Goal: Task Accomplishment & Management: Use online tool/utility

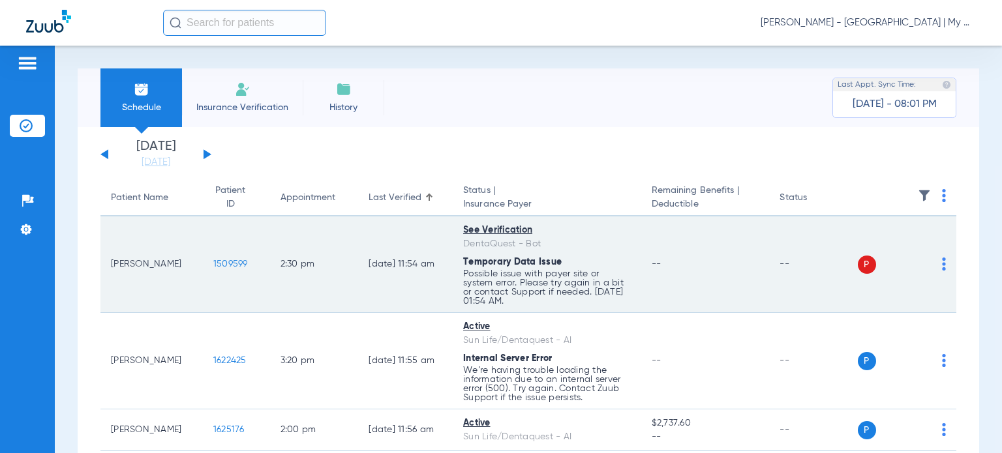
click at [942, 267] on img at bounding box center [944, 264] width 4 height 13
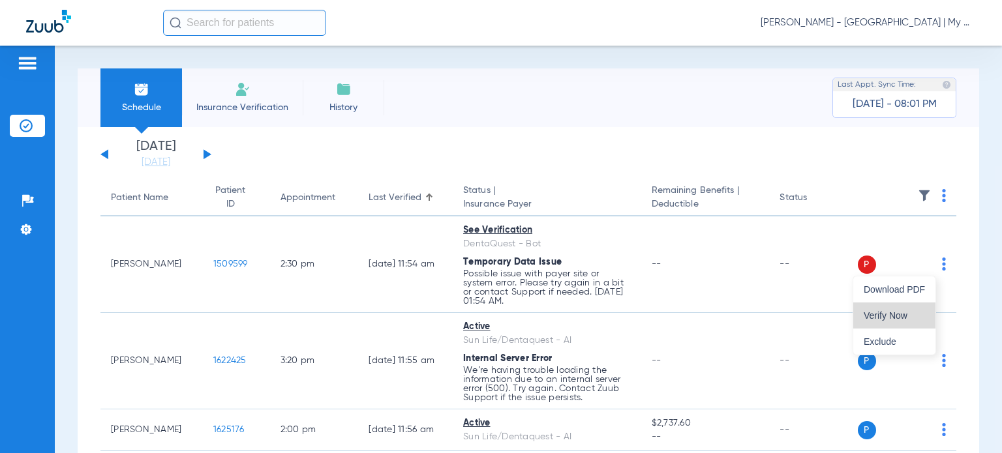
click at [901, 308] on button "Verify Now" at bounding box center [894, 316] width 82 height 26
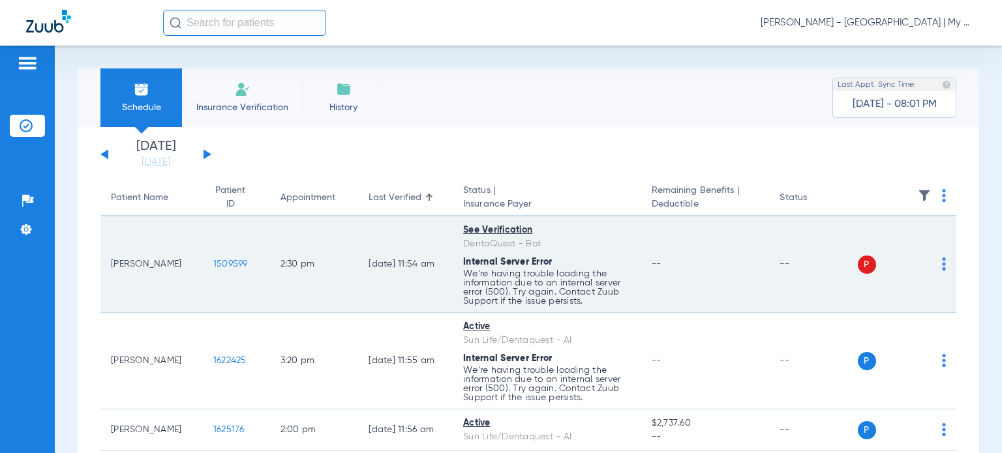
drag, startPoint x: 183, startPoint y: 266, endPoint x: 111, endPoint y: 266, distance: 71.8
click at [111, 266] on td "Jesalyn Johnson" at bounding box center [151, 265] width 102 height 97
copy td "Jesalyn Johnson"
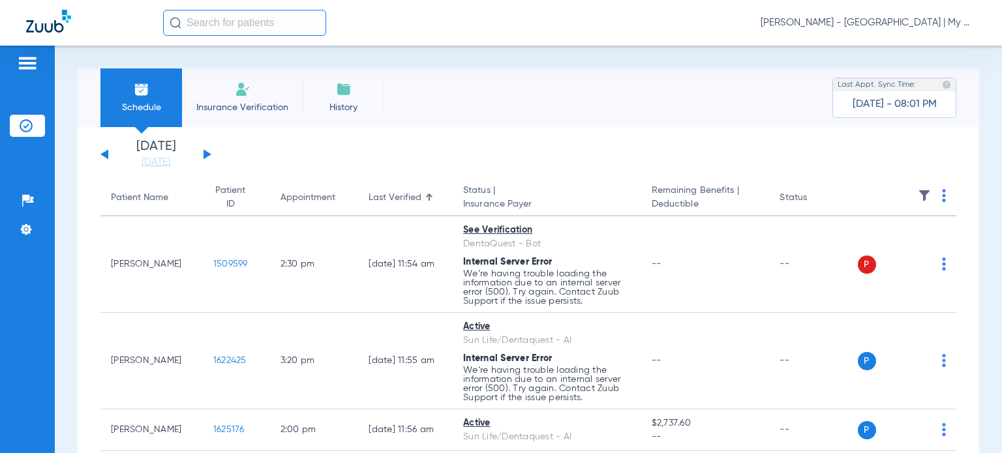
click at [989, 288] on div "Schedule Insurance Verification History Last Appt. Sync Time: Yesterday - 08:01…" at bounding box center [528, 250] width 947 height 408
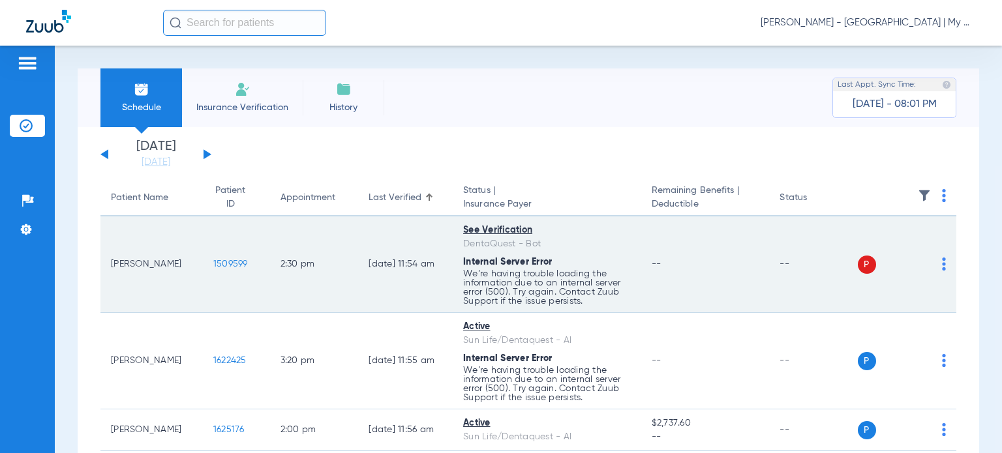
drag, startPoint x: 182, startPoint y: 266, endPoint x: 107, endPoint y: 267, distance: 75.1
click at [107, 267] on td "Jesalyn Johnson" at bounding box center [151, 265] width 102 height 97
copy td "Jesalyn Johnson"
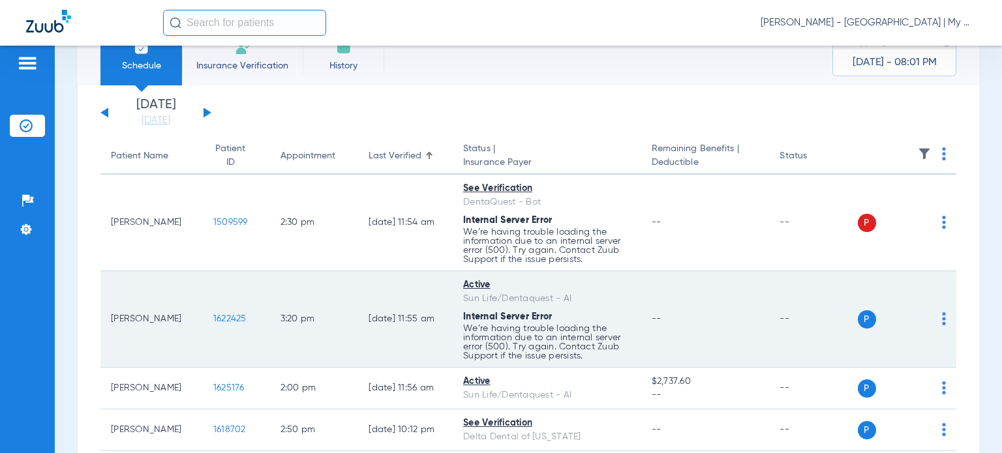
scroll to position [65, 0]
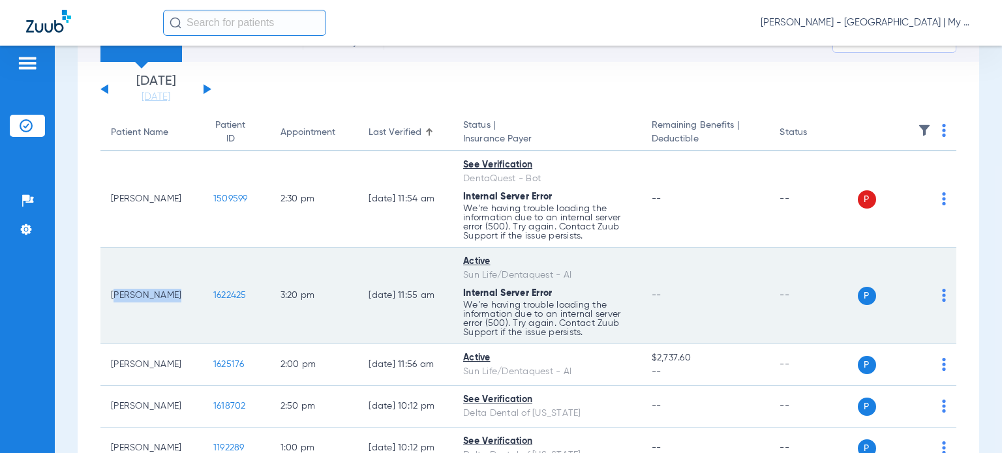
drag, startPoint x: 167, startPoint y: 294, endPoint x: 108, endPoint y: 294, distance: 58.7
click at [108, 294] on td "Sylvia Smith" at bounding box center [151, 296] width 102 height 97
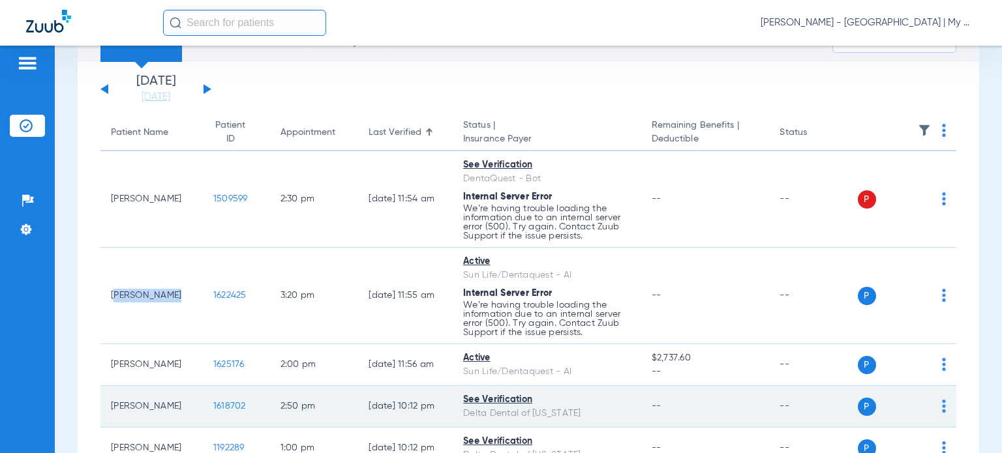
copy td "Sylvia Smith"
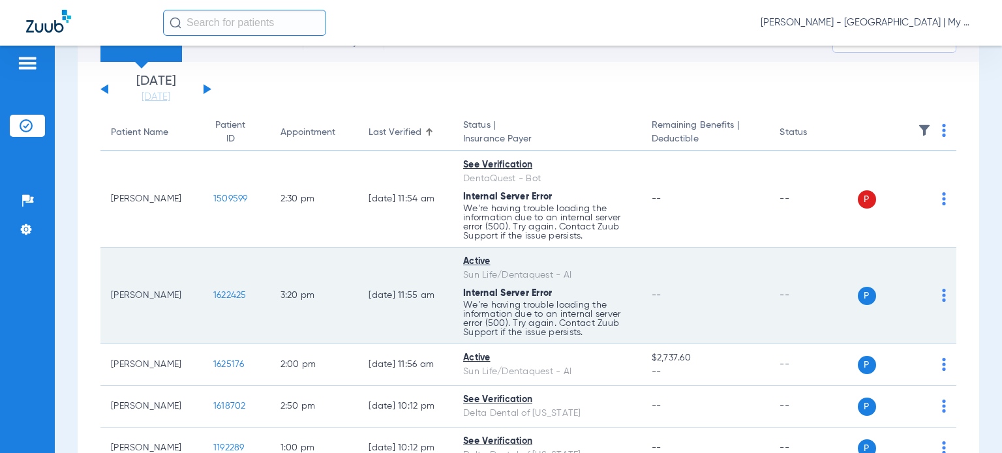
click at [589, 276] on div "Sun Life/Dentaquest - AI" at bounding box center [547, 276] width 168 height 14
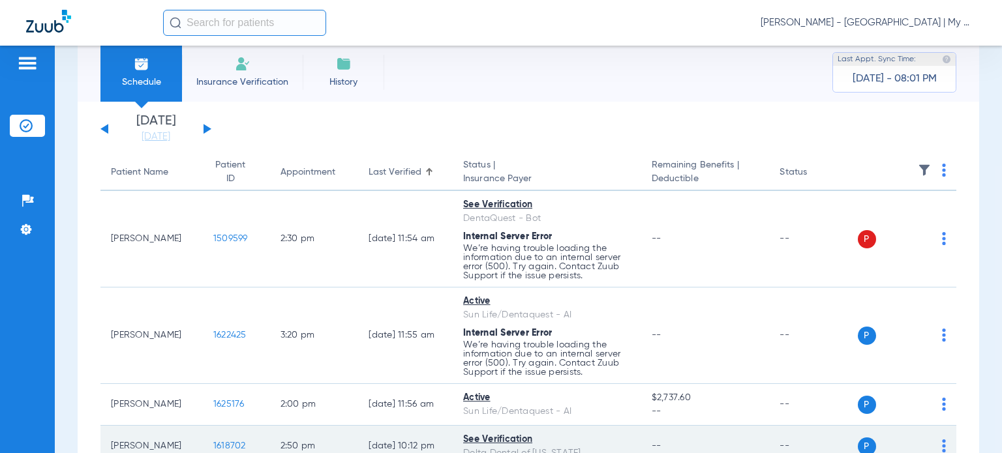
scroll to position [0, 0]
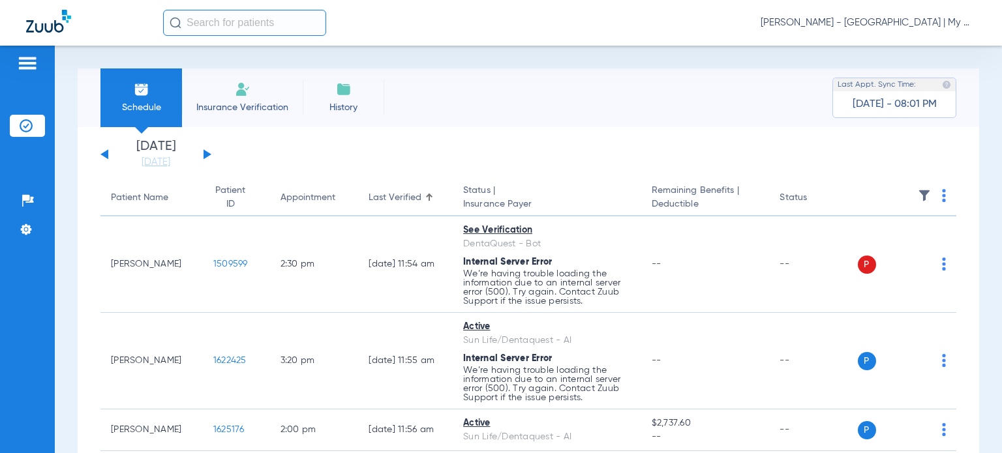
click at [149, 202] on div "Patient Name" at bounding box center [139, 198] width 57 height 14
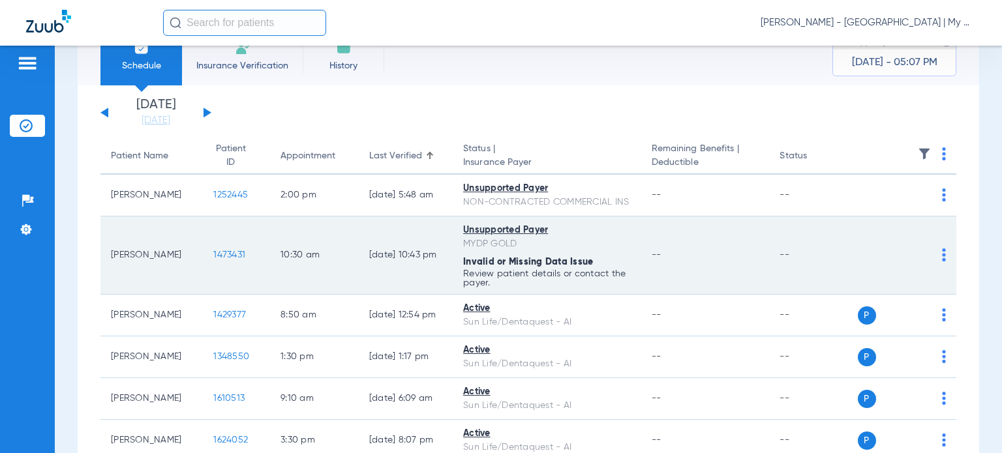
scroll to position [65, 0]
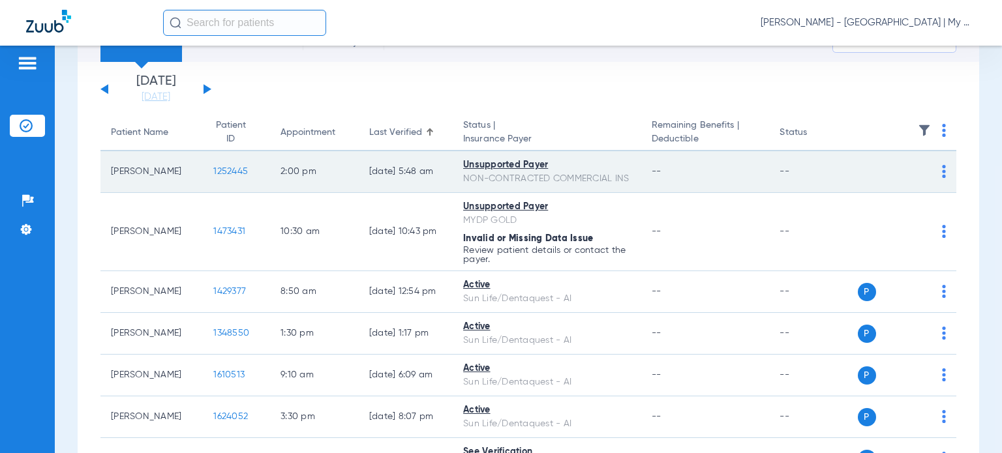
drag, startPoint x: 145, startPoint y: 187, endPoint x: 108, endPoint y: 172, distance: 40.1
click at [108, 172] on td "Debroah Bomia" at bounding box center [151, 172] width 102 height 42
copy td "Debroah Bomia"
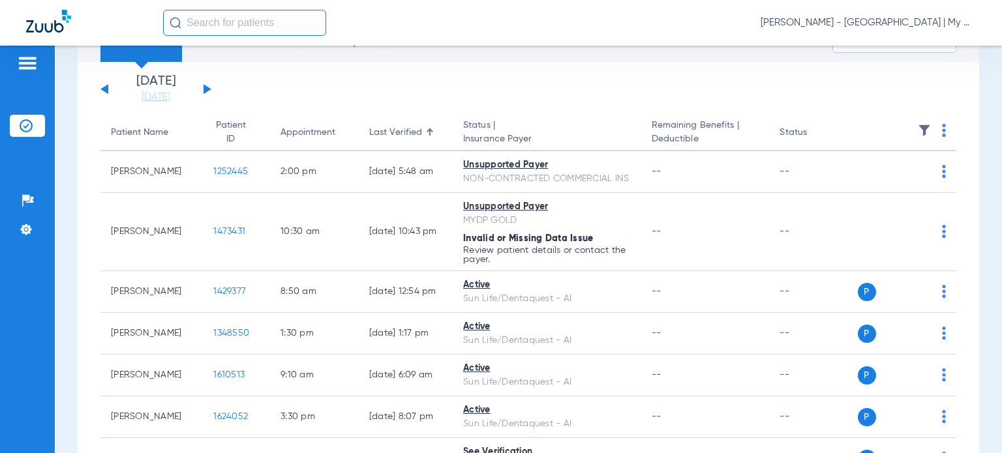
click at [585, 98] on app-single-date-navigator "Tuesday 06-10-2025 Wednesday 06-11-2025 Thursday 06-12-2025 Friday 06-13-2025 S…" at bounding box center [528, 89] width 856 height 29
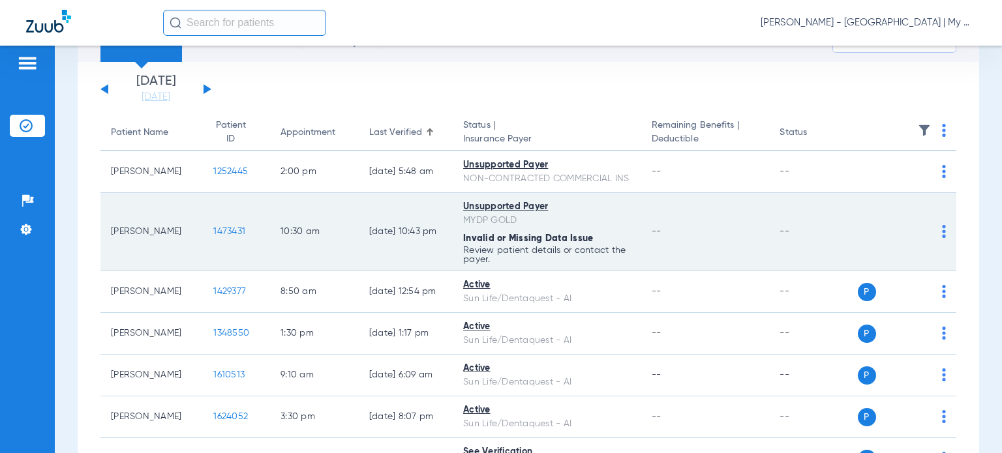
drag, startPoint x: 165, startPoint y: 245, endPoint x: 112, endPoint y: 244, distance: 53.5
click at [112, 244] on td "Dustin Stokes" at bounding box center [151, 232] width 102 height 78
copy td "Dustin Stokes"
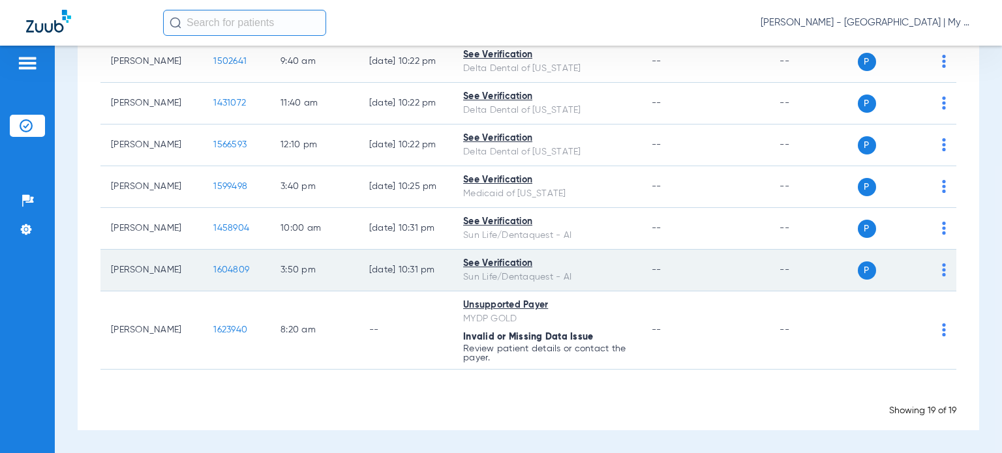
scroll to position [737, 0]
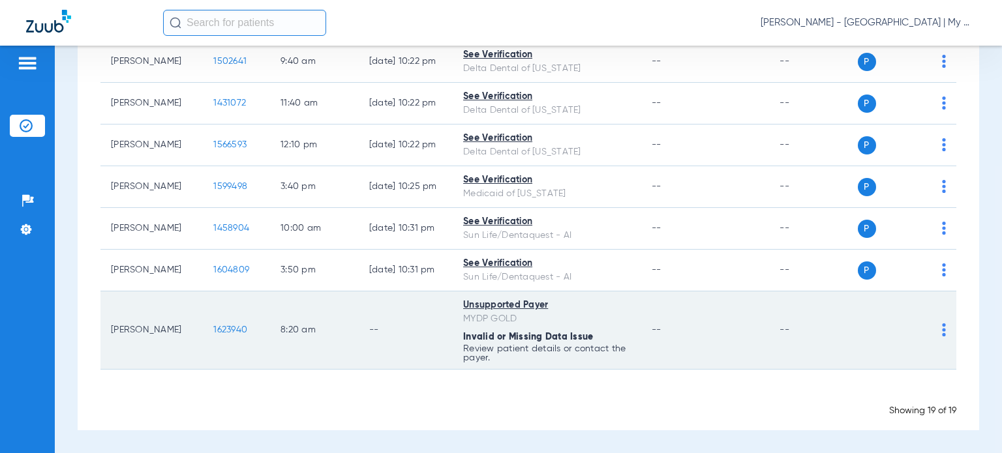
drag, startPoint x: 142, startPoint y: 339, endPoint x: 112, endPoint y: 322, distance: 34.5
click at [112, 322] on td "Brandon Conley" at bounding box center [151, 331] width 102 height 78
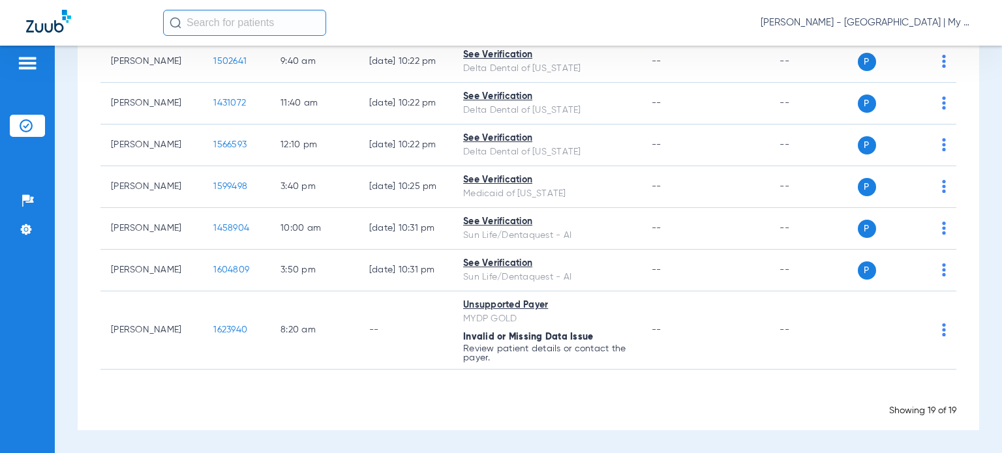
copy td "Brandon Conley"
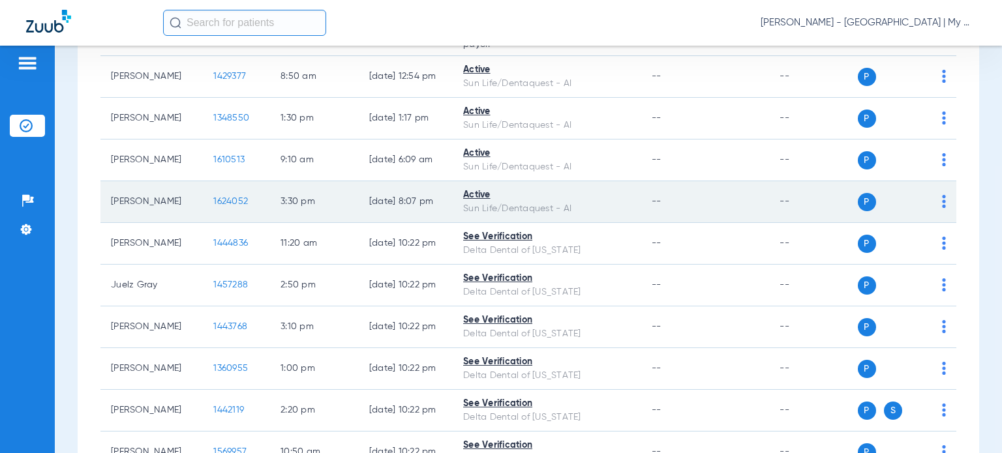
scroll to position [0, 0]
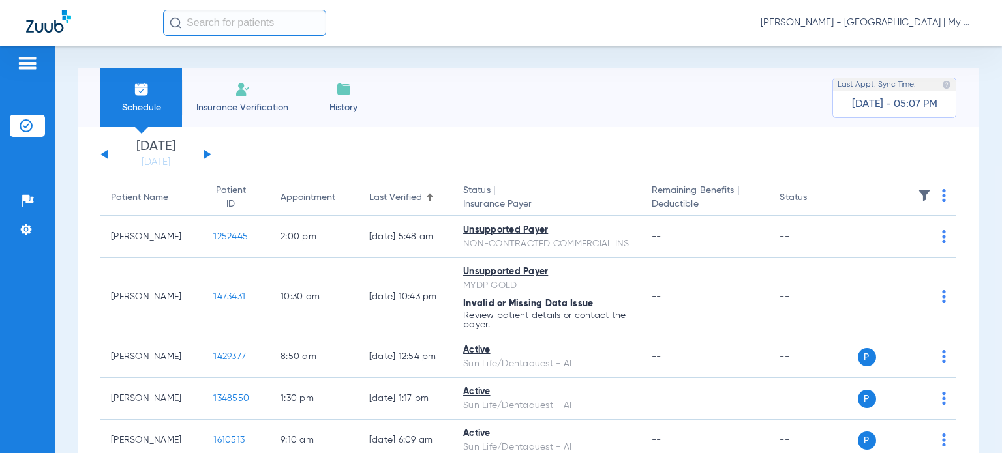
click at [144, 199] on div "Patient Name" at bounding box center [139, 198] width 57 height 14
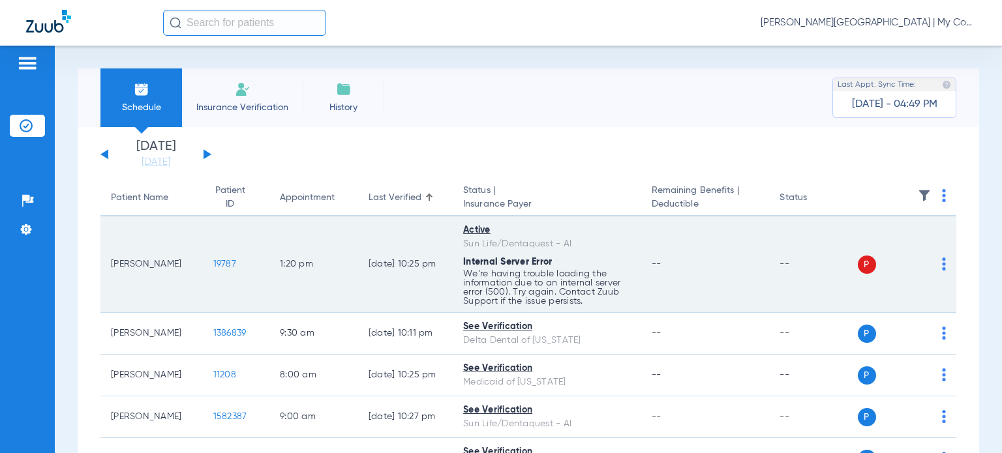
drag, startPoint x: 130, startPoint y: 276, endPoint x: 115, endPoint y: 257, distance: 24.1
click at [110, 257] on td "Trilochan Singh" at bounding box center [151, 265] width 102 height 97
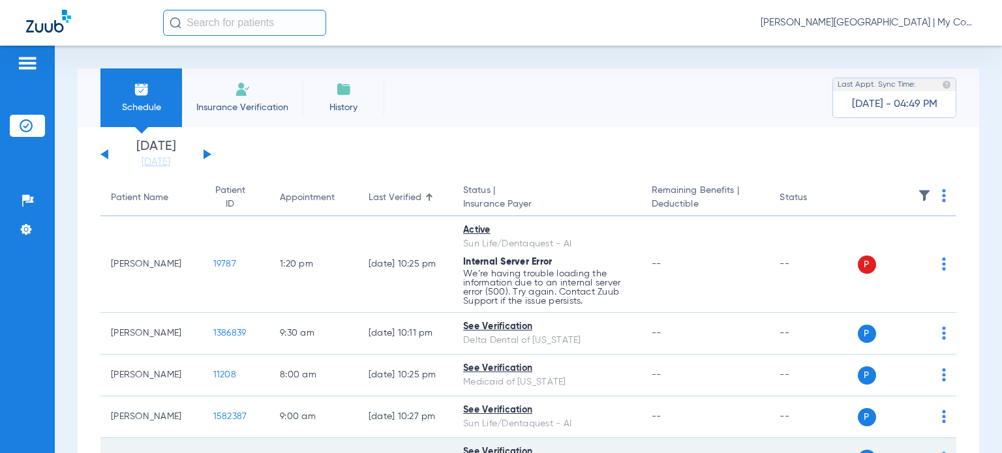
copy td "Trilochan Sing"
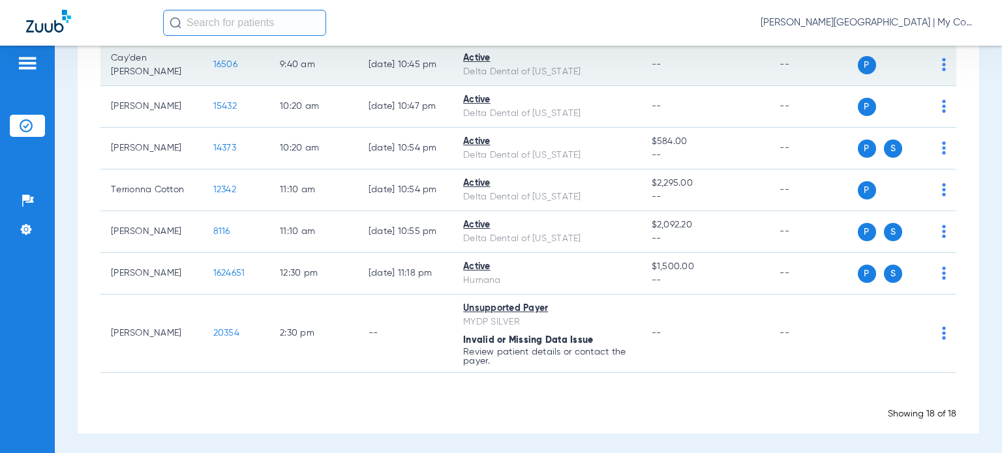
scroll to position [700, 0]
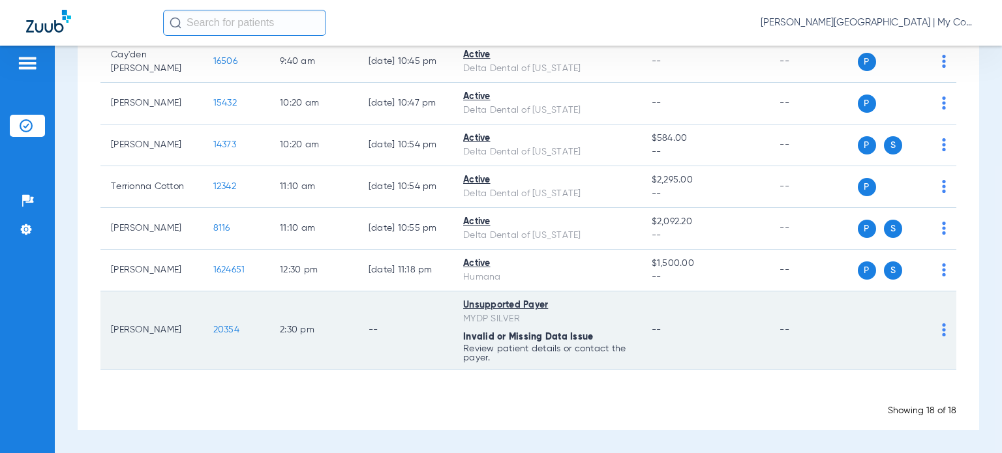
drag, startPoint x: 146, startPoint y: 335, endPoint x: 107, endPoint y: 324, distance: 40.7
click at [107, 324] on td "Heather Ferency" at bounding box center [151, 331] width 102 height 78
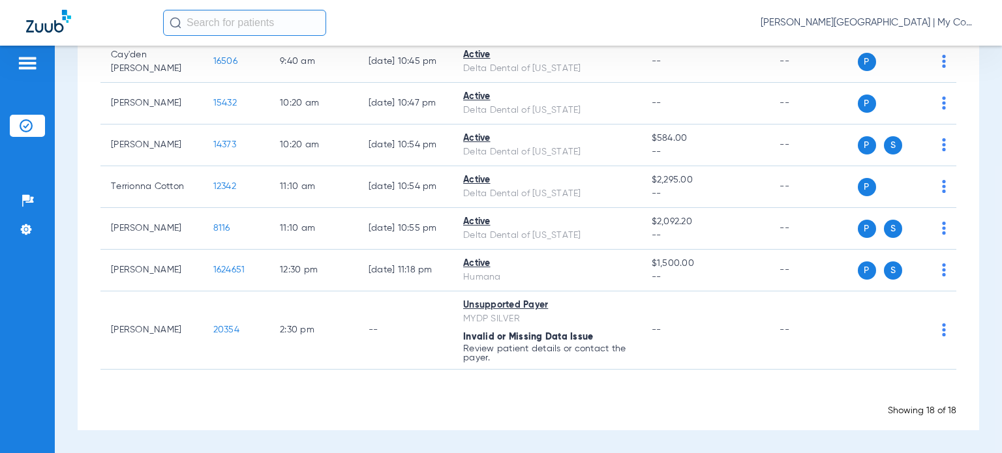
copy td "Heather Ferency"
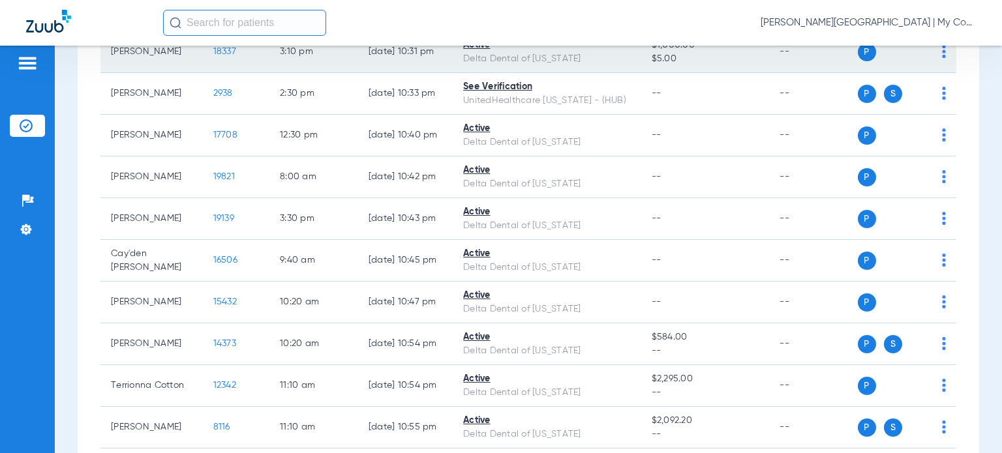
scroll to position [309, 0]
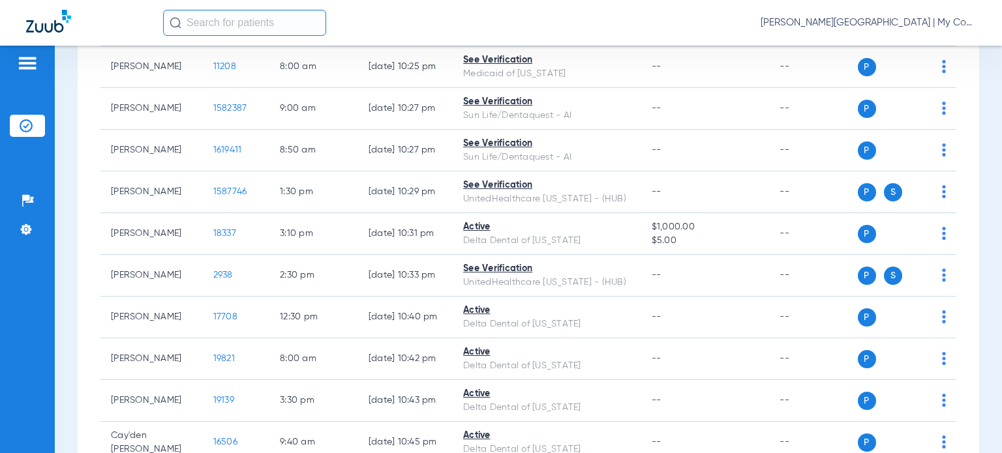
click at [965, 190] on div "Tuesday 06-10-2025 Wednesday 06-11-2025 Thursday 06-12-2025 Friday 06-13-2025 S…" at bounding box center [529, 315] width 902 height 993
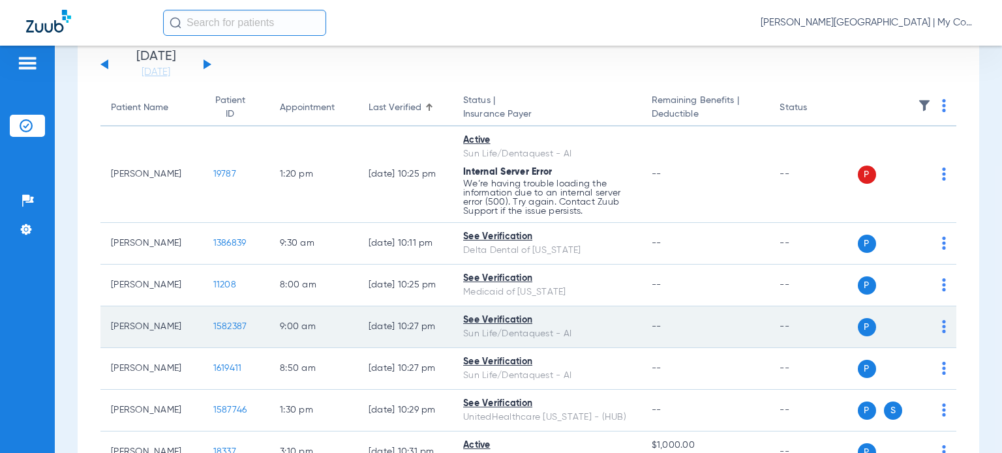
scroll to position [113, 0]
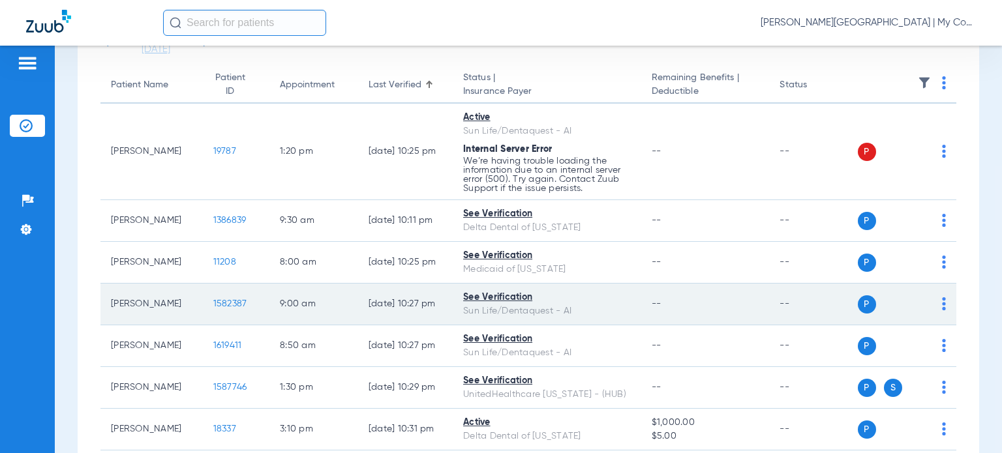
click at [942, 306] on img at bounding box center [944, 304] width 4 height 13
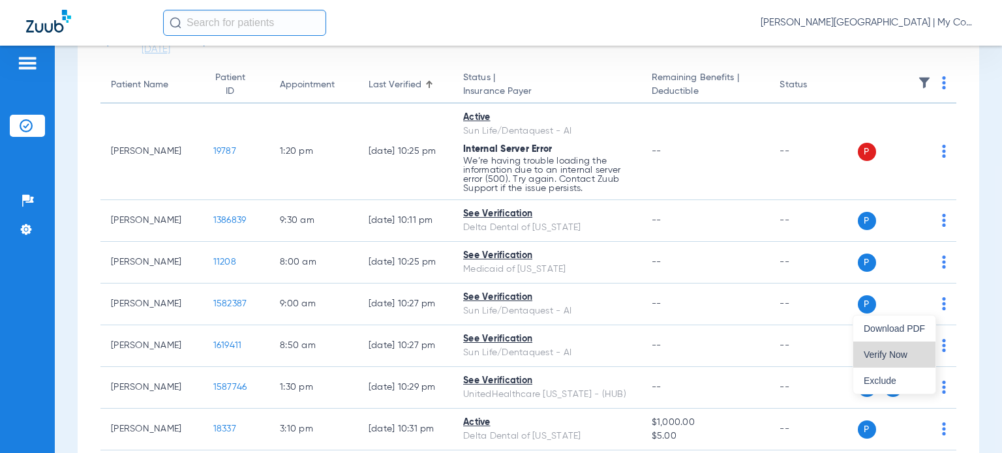
click at [921, 348] on button "Verify Now" at bounding box center [894, 355] width 82 height 26
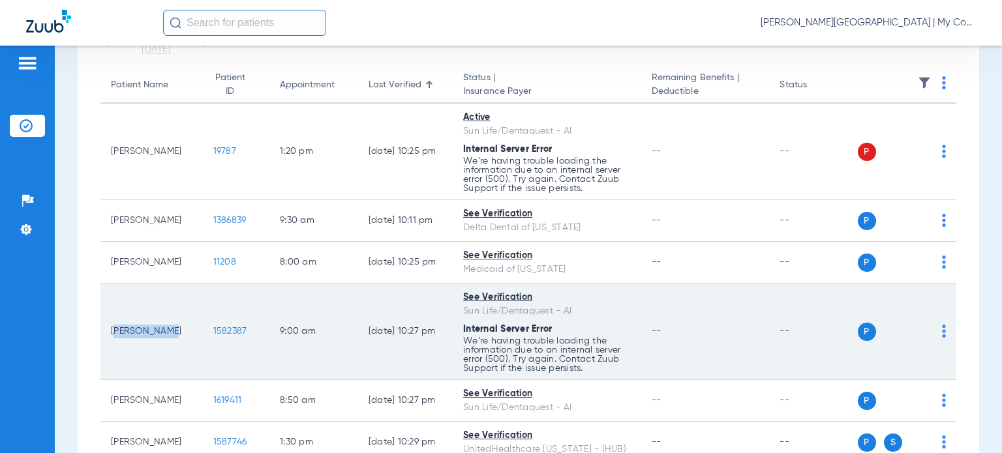
drag, startPoint x: 164, startPoint y: 329, endPoint x: 107, endPoint y: 328, distance: 57.4
click at [107, 328] on td "Sage Lovell" at bounding box center [151, 332] width 102 height 97
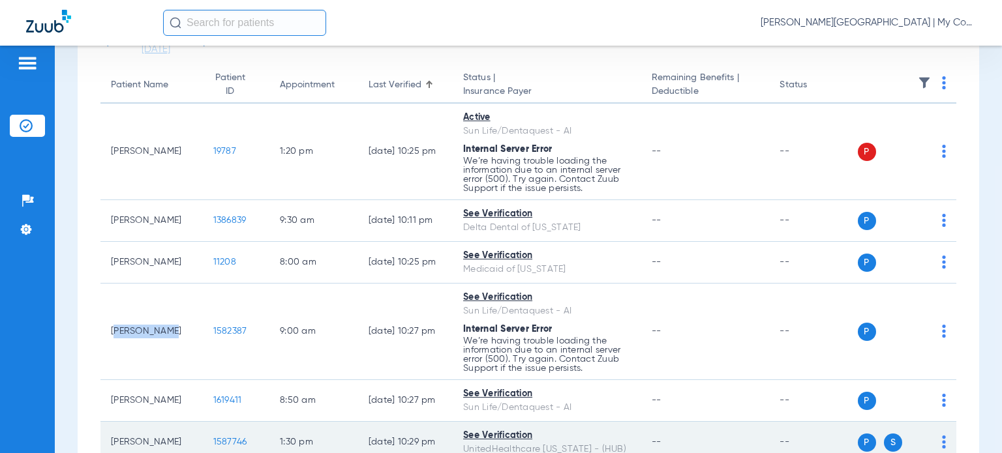
copy td "Sage Lovell"
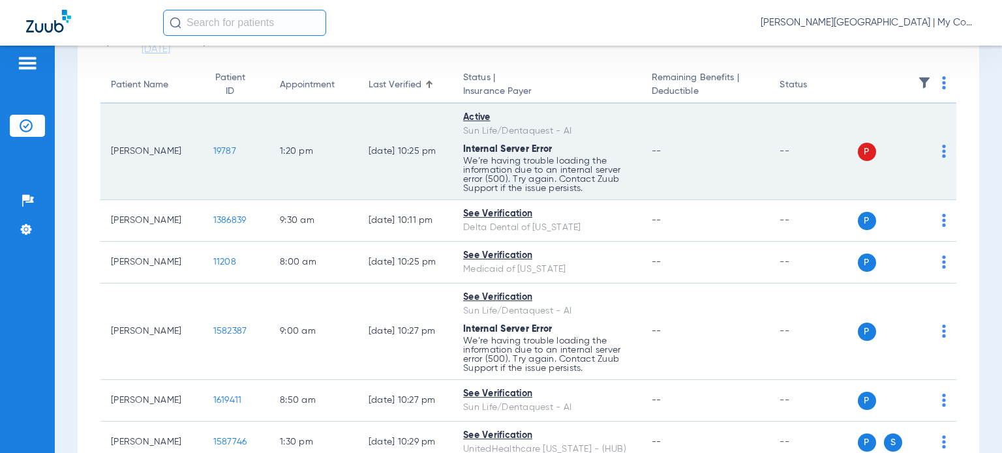
click at [590, 194] on td "Active Sun Life/Dentaquest - AI Internal Server Error We’re having trouble load…" at bounding box center [547, 152] width 189 height 97
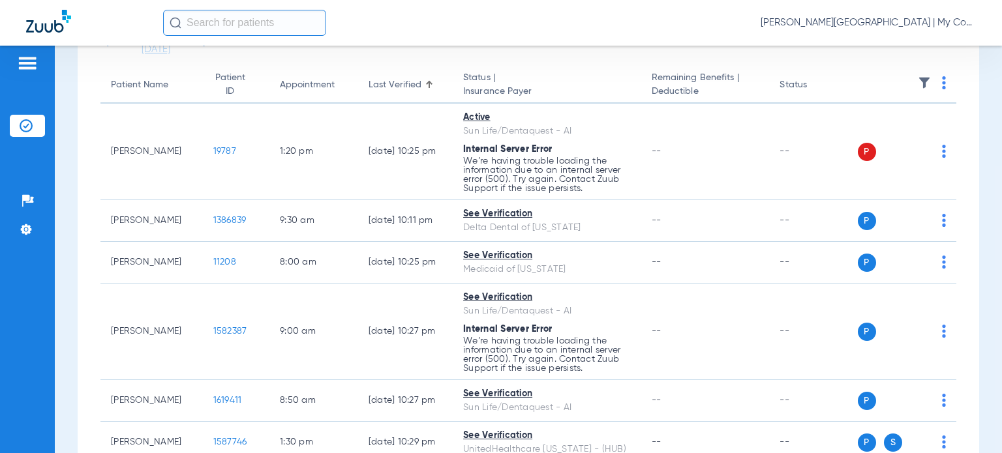
click at [163, 85] on div "Patient Name" at bounding box center [139, 85] width 57 height 14
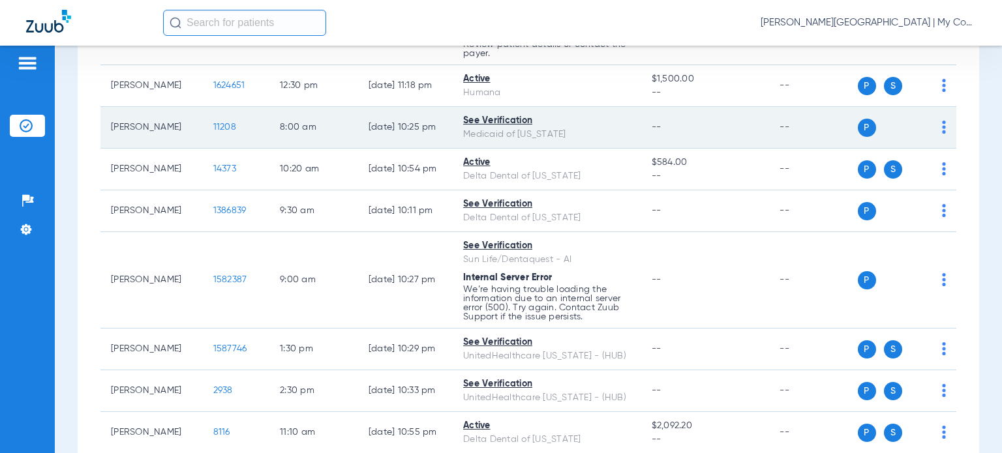
scroll to position [755, 0]
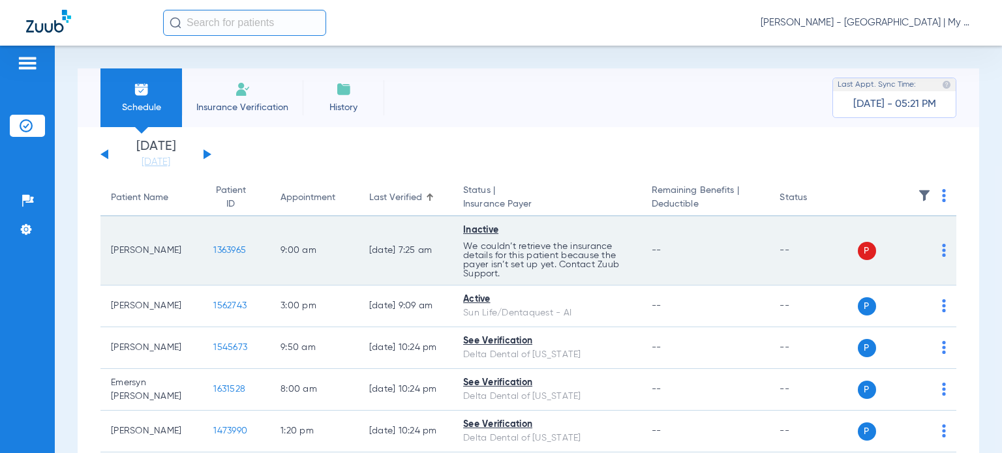
drag, startPoint x: 177, startPoint y: 254, endPoint x: 111, endPoint y: 248, distance: 66.2
click at [111, 248] on td "Courtney Allen" at bounding box center [151, 251] width 102 height 69
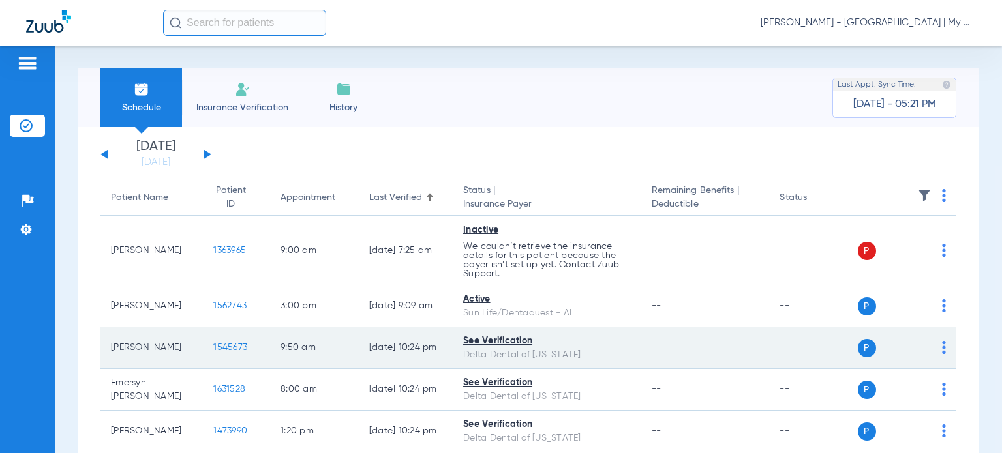
copy td "Courtney Allen"
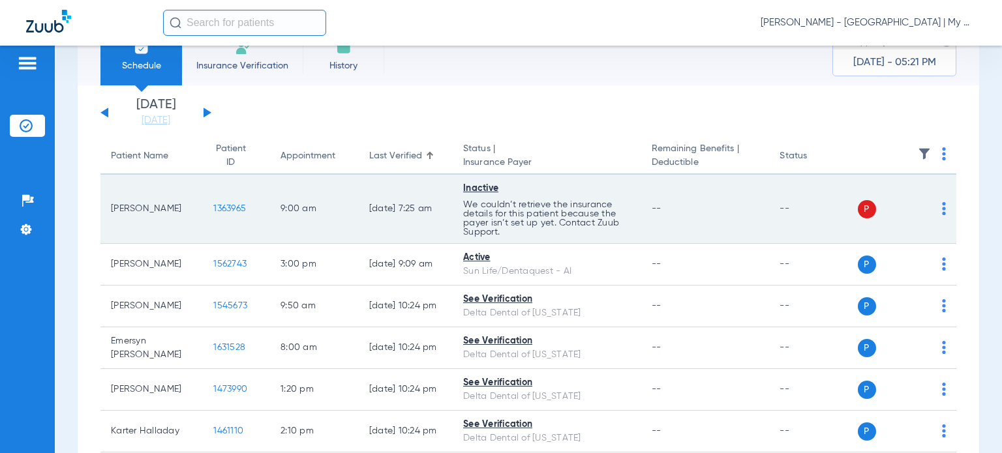
scroll to position [65, 0]
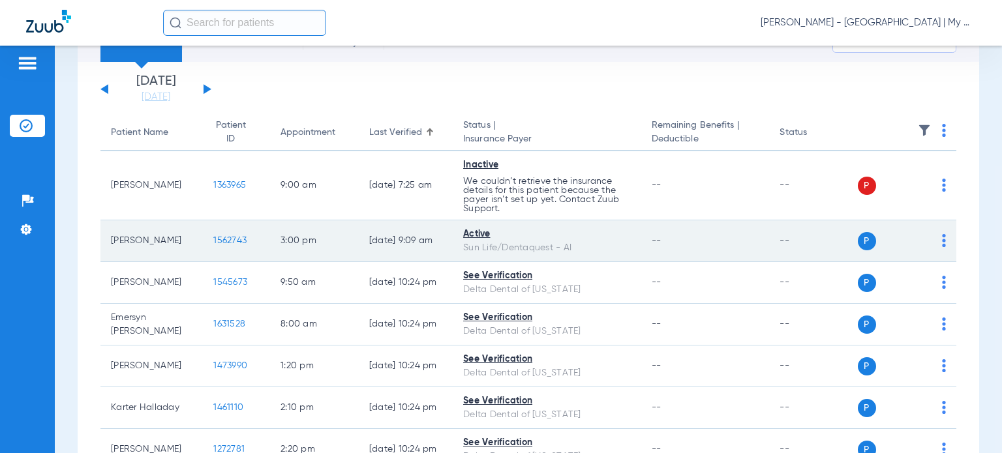
drag, startPoint x: 155, startPoint y: 245, endPoint x: 110, endPoint y: 234, distance: 46.5
click at [110, 234] on td "Dashawn Moore" at bounding box center [151, 242] width 102 height 42
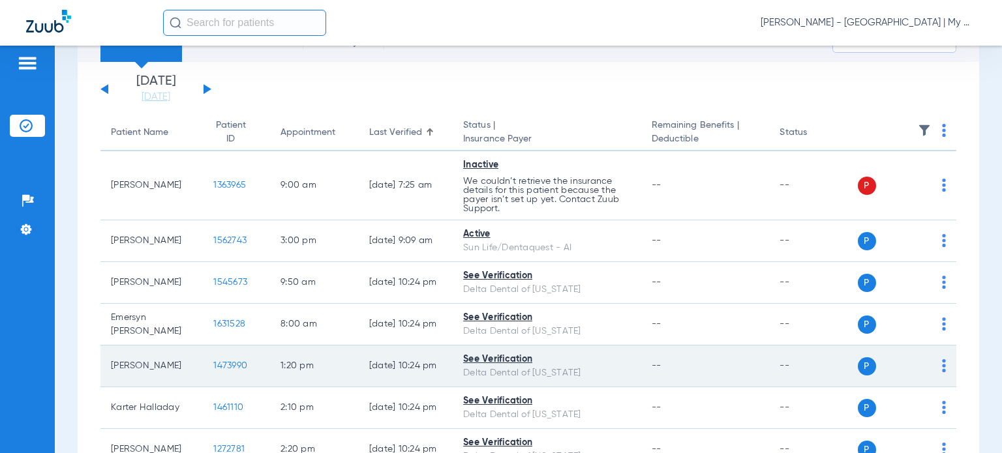
copy td "Dashawn Moore"
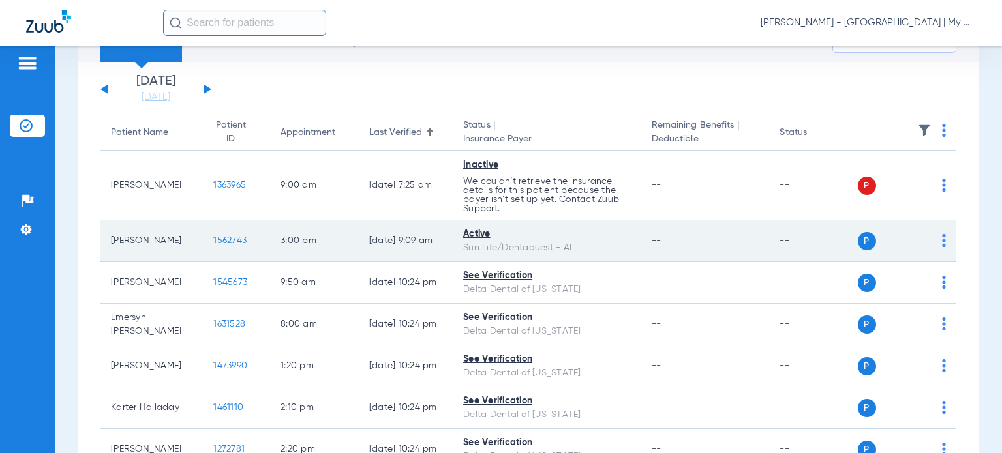
click at [587, 244] on div "Sun Life/Dentaquest - AI" at bounding box center [547, 248] width 168 height 14
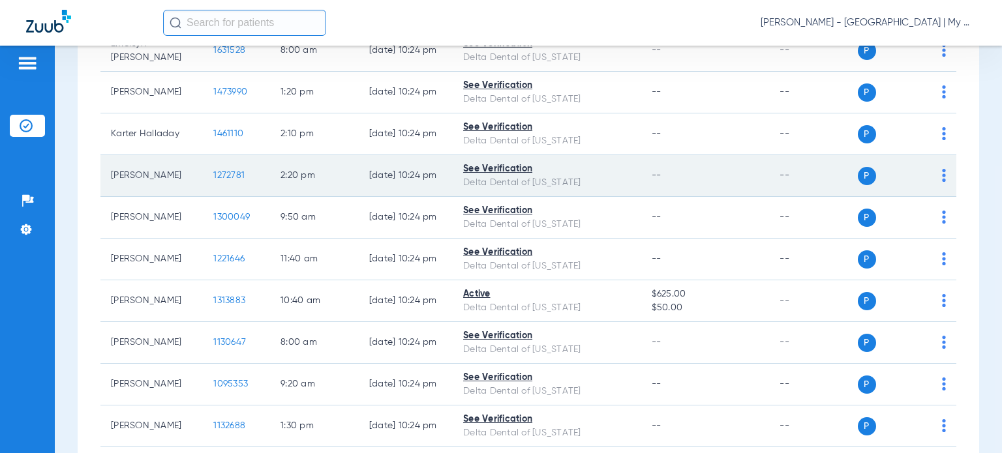
scroll to position [0, 0]
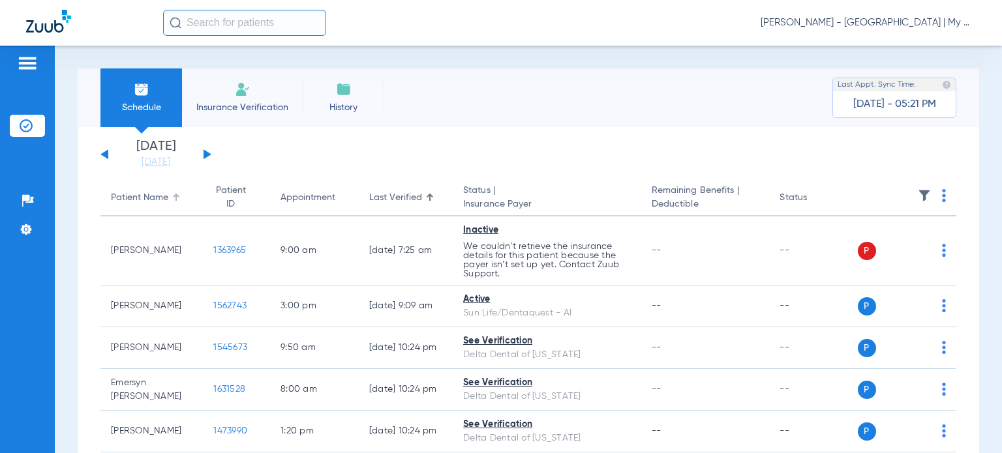
click at [144, 191] on div "Patient Name" at bounding box center [139, 198] width 57 height 14
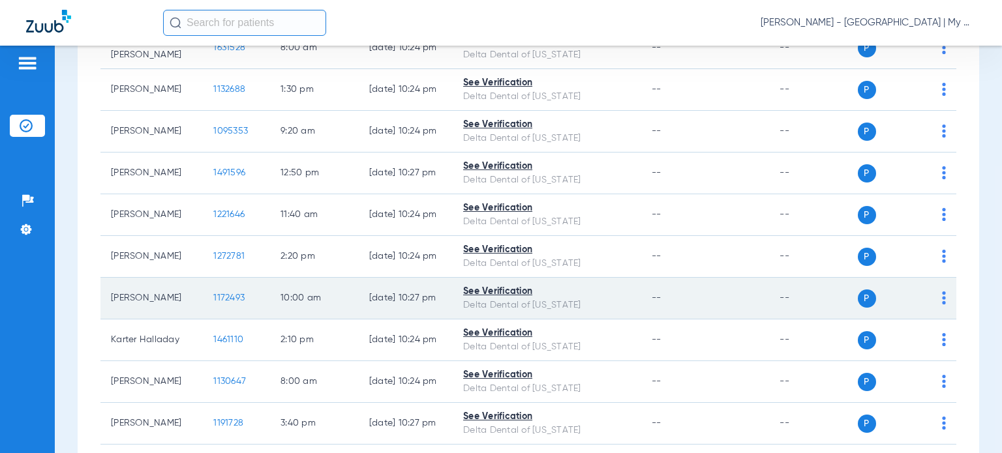
scroll to position [783, 0]
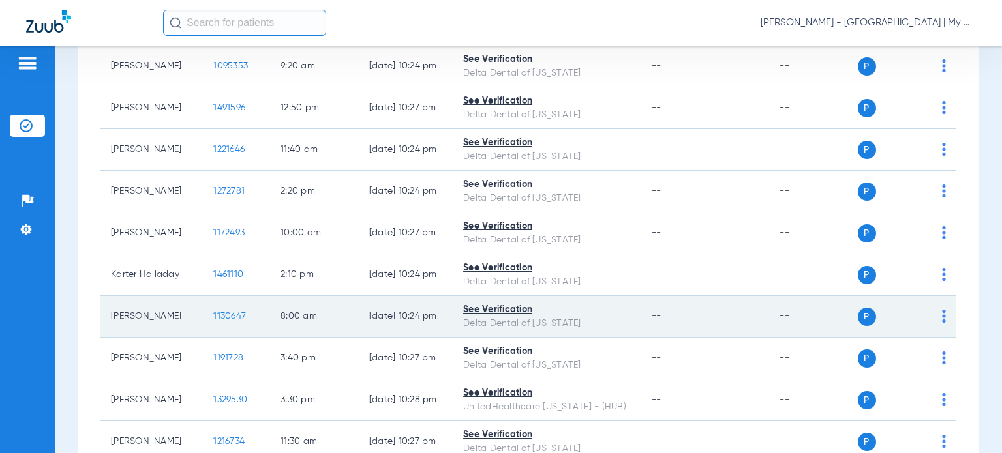
click at [227, 313] on span "1130647" at bounding box center [229, 316] width 33 height 9
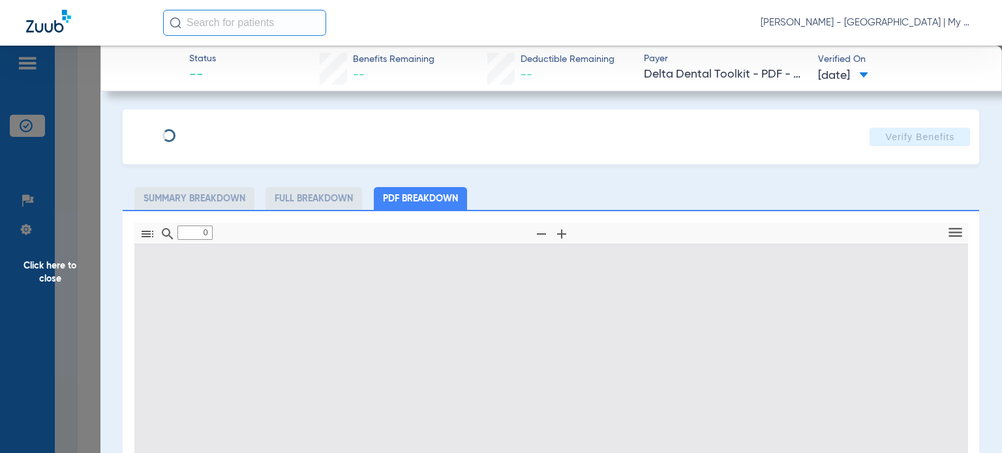
type input "1"
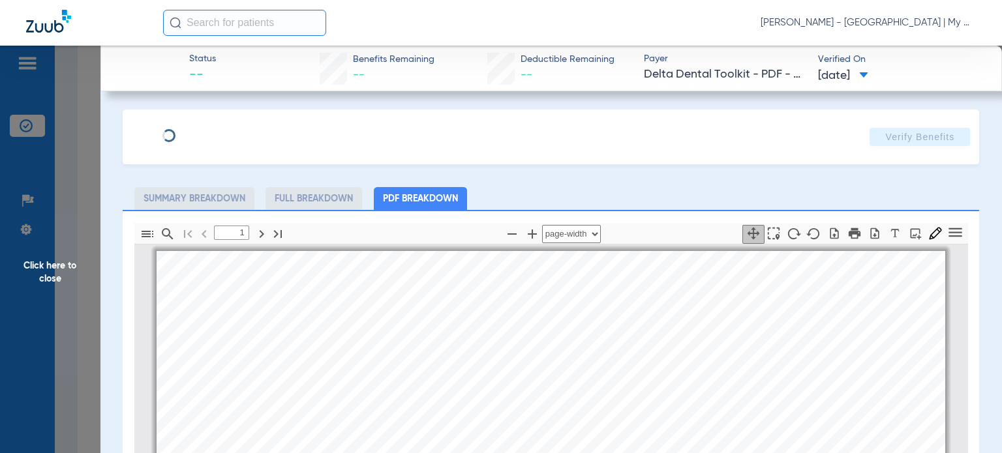
scroll to position [7, 0]
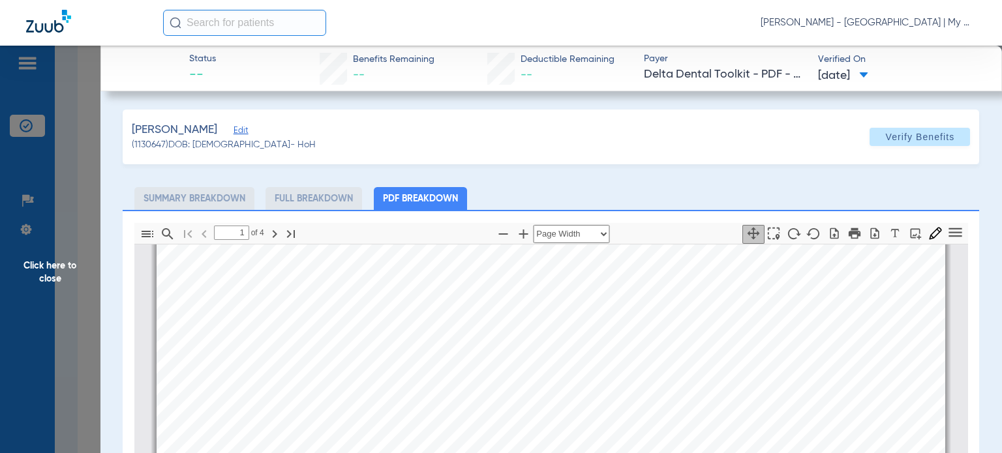
click at [68, 267] on span "Click here to close" at bounding box center [50, 272] width 100 height 453
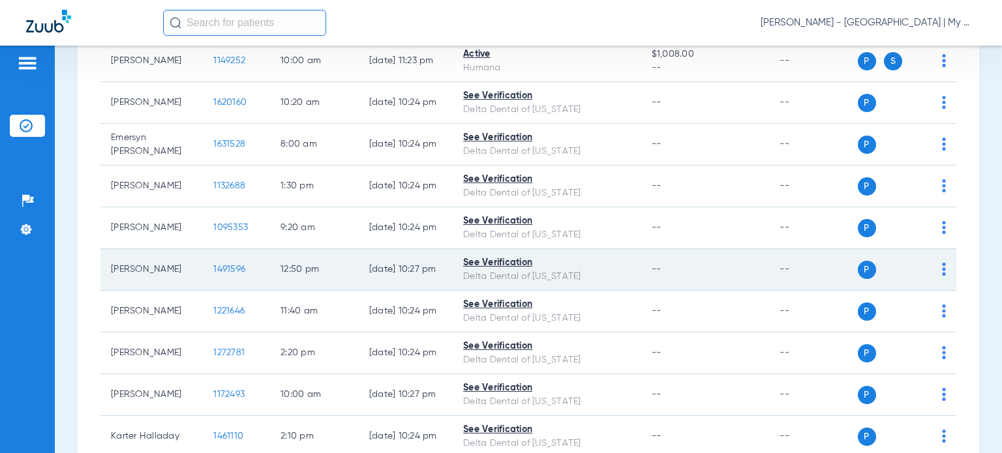
scroll to position [587, 0]
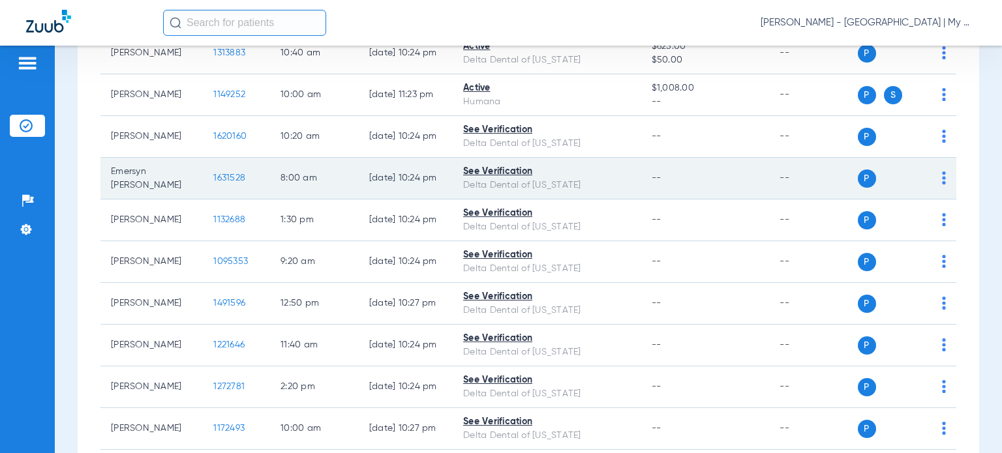
click at [213, 174] on span "1631528" at bounding box center [229, 178] width 32 height 9
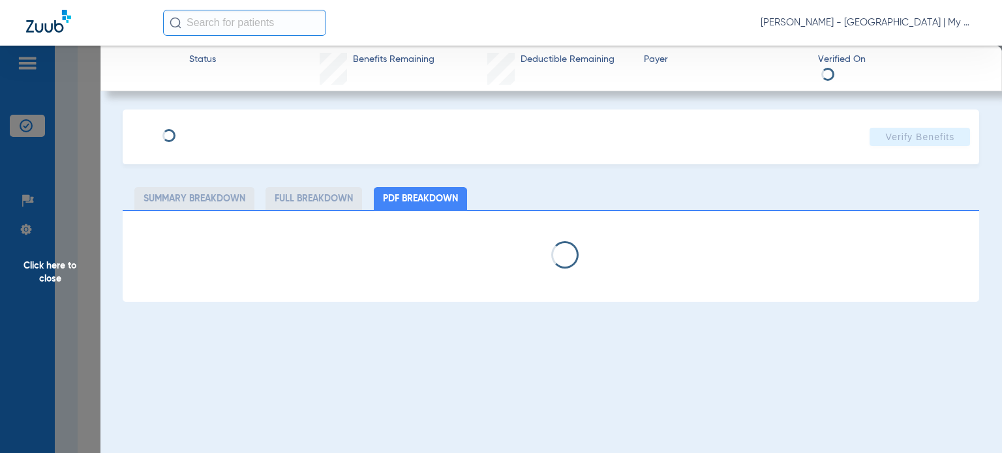
select select "page-width"
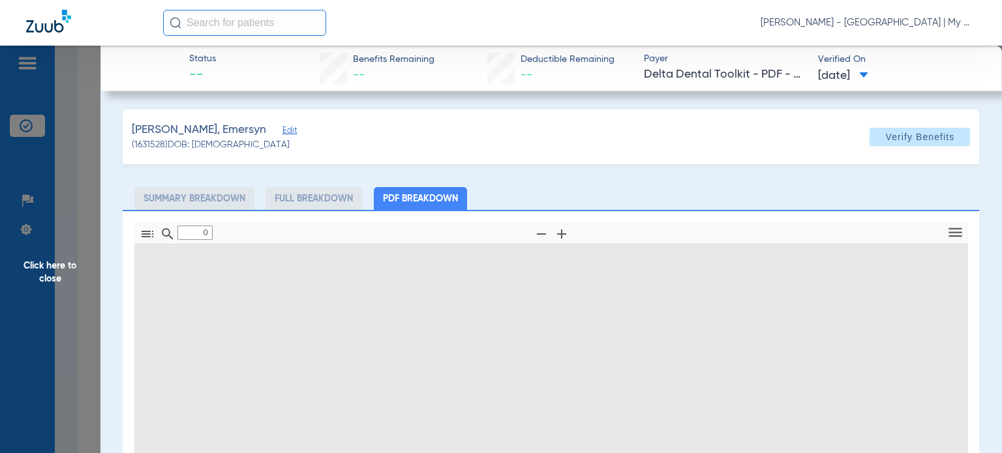
type input "1"
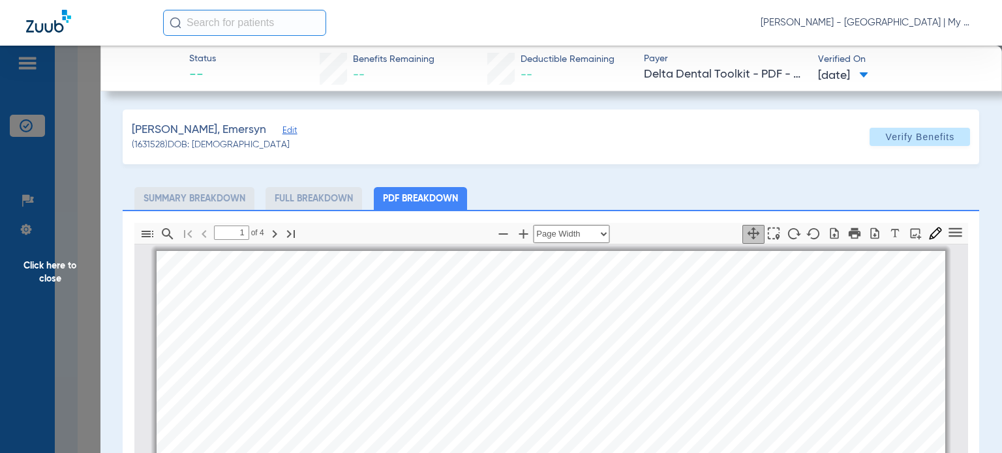
scroll to position [7, 0]
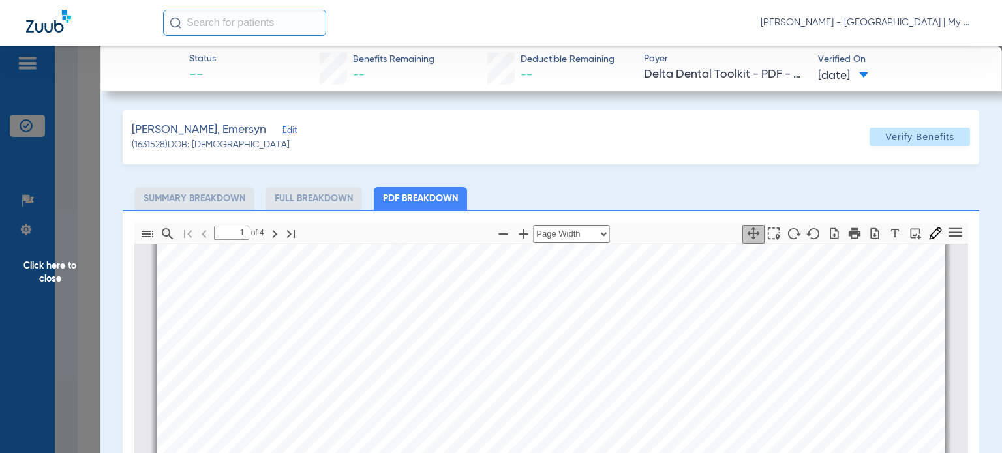
click at [635, 182] on div "Billings, Emersyn Edit (1631528) DOB: 10/17/2015 Verify Benefits Subscriber Inf…" at bounding box center [551, 399] width 857 height 578
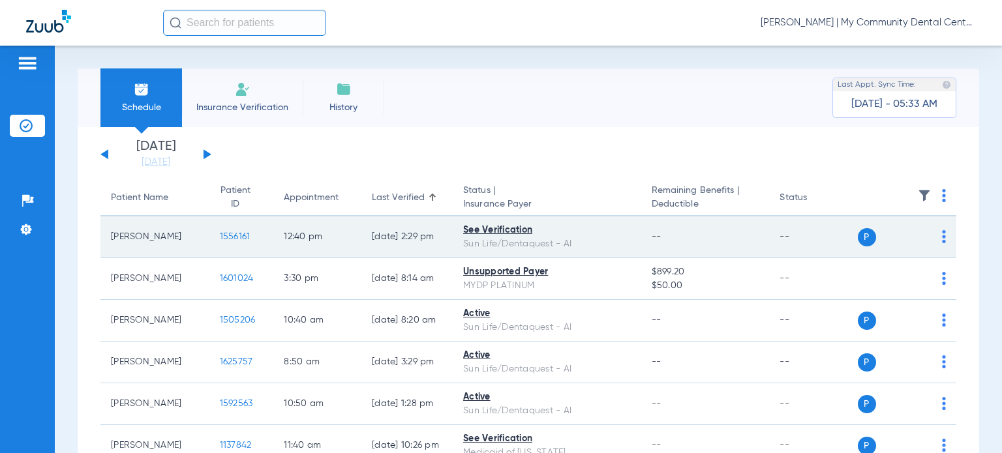
drag, startPoint x: 170, startPoint y: 239, endPoint x: 104, endPoint y: 237, distance: 65.3
click at [104, 237] on td "[PERSON_NAME]" at bounding box center [154, 238] width 109 height 42
copy td "[PERSON_NAME]"
click at [942, 236] on img at bounding box center [944, 236] width 4 height 13
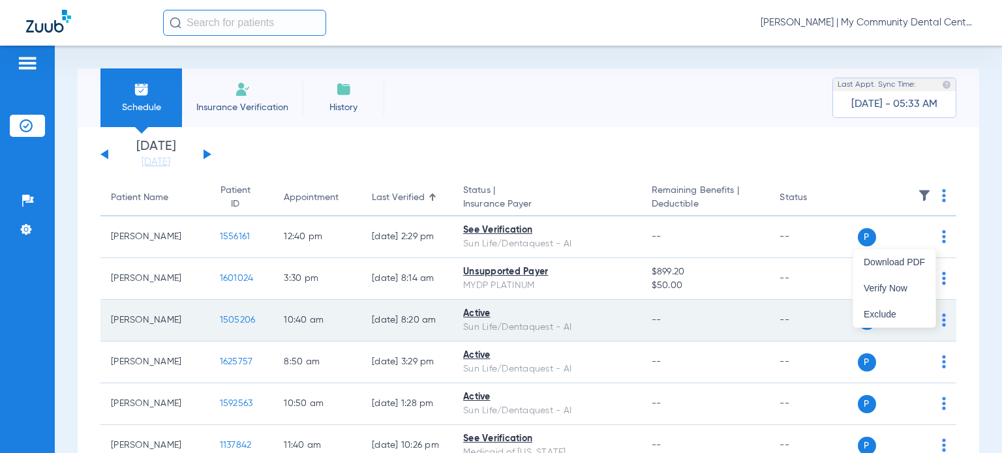
click at [889, 281] on button "Verify Now" at bounding box center [894, 288] width 82 height 26
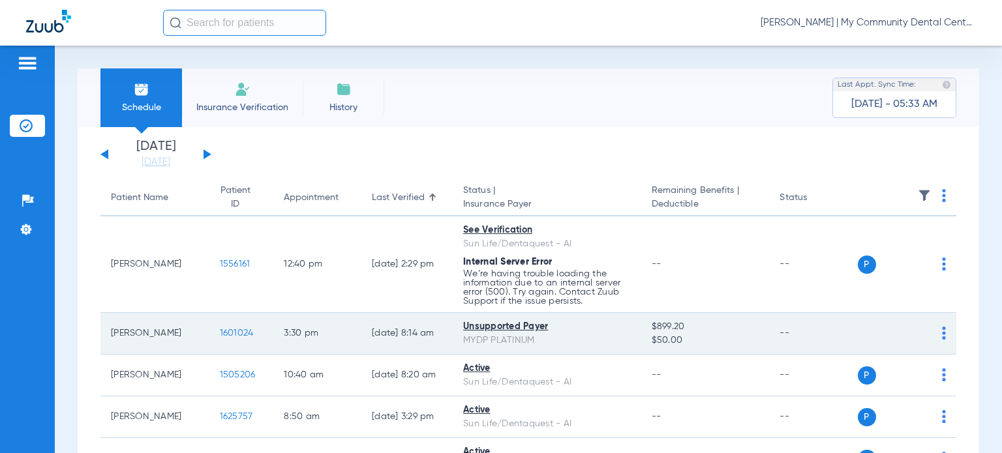
drag, startPoint x: 174, startPoint y: 331, endPoint x: 114, endPoint y: 330, distance: 60.0
click at [114, 330] on td "[PERSON_NAME]" at bounding box center [154, 334] width 109 height 42
copy td "[PERSON_NAME]"
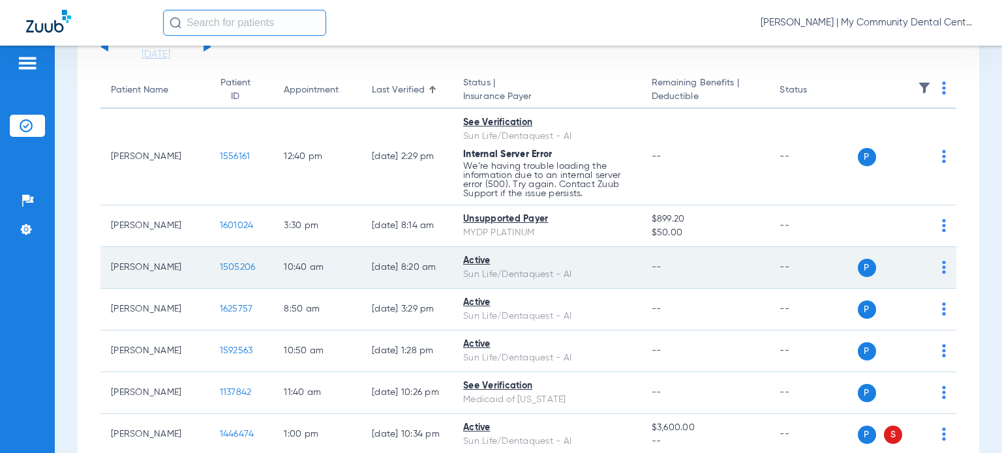
scroll to position [130, 0]
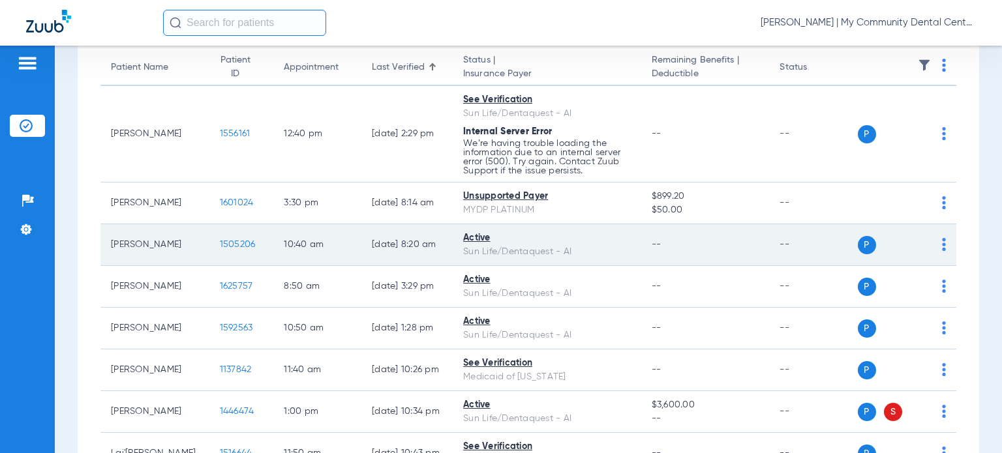
drag, startPoint x: 182, startPoint y: 247, endPoint x: 110, endPoint y: 244, distance: 72.5
click at [110, 244] on td "[PERSON_NAME]" at bounding box center [154, 245] width 109 height 42
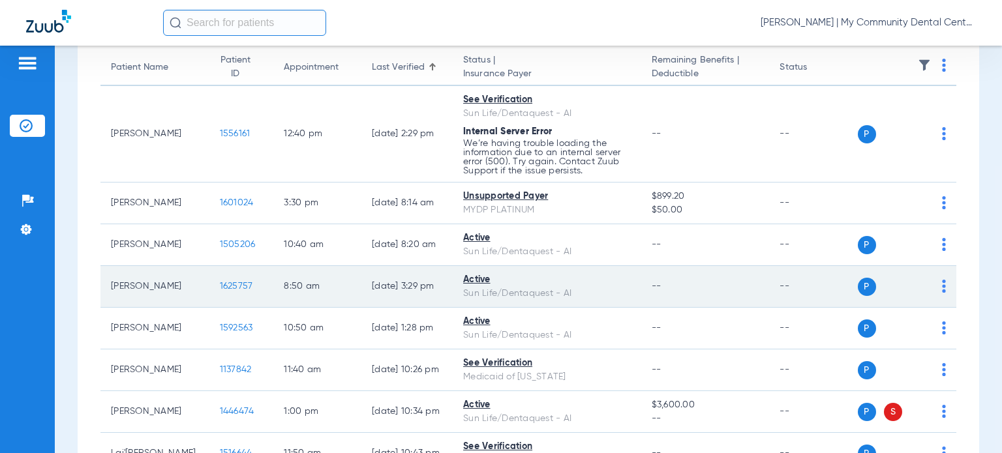
copy td "[PERSON_NAME]"
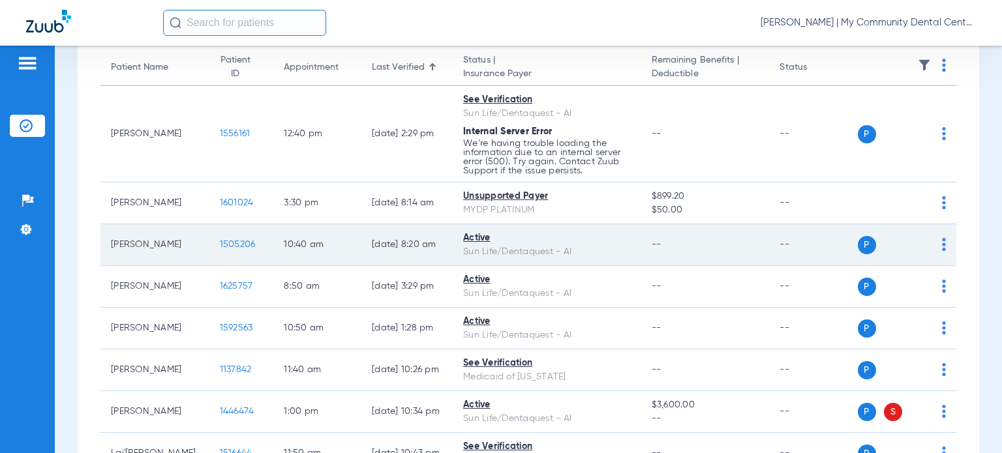
click at [605, 242] on div "Active" at bounding box center [547, 239] width 168 height 14
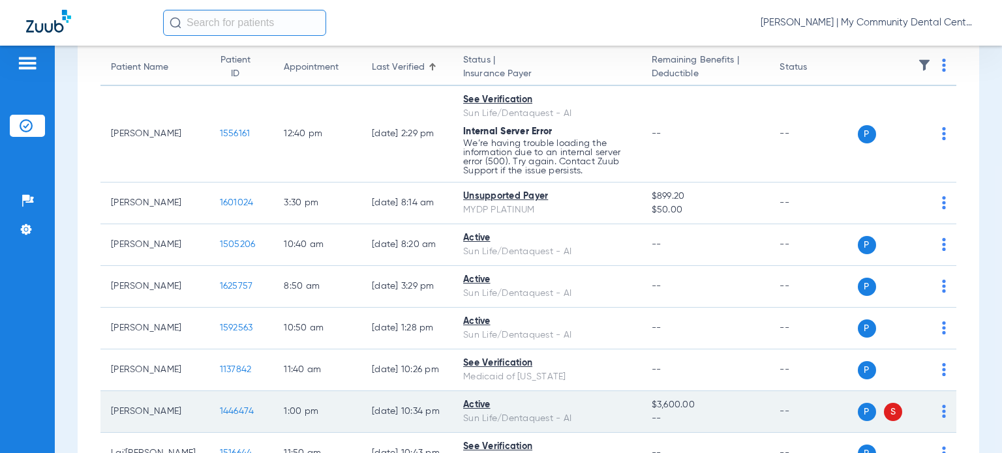
drag, startPoint x: 159, startPoint y: 420, endPoint x: 106, endPoint y: 399, distance: 56.6
click at [106, 399] on td "[PERSON_NAME]" at bounding box center [154, 412] width 109 height 42
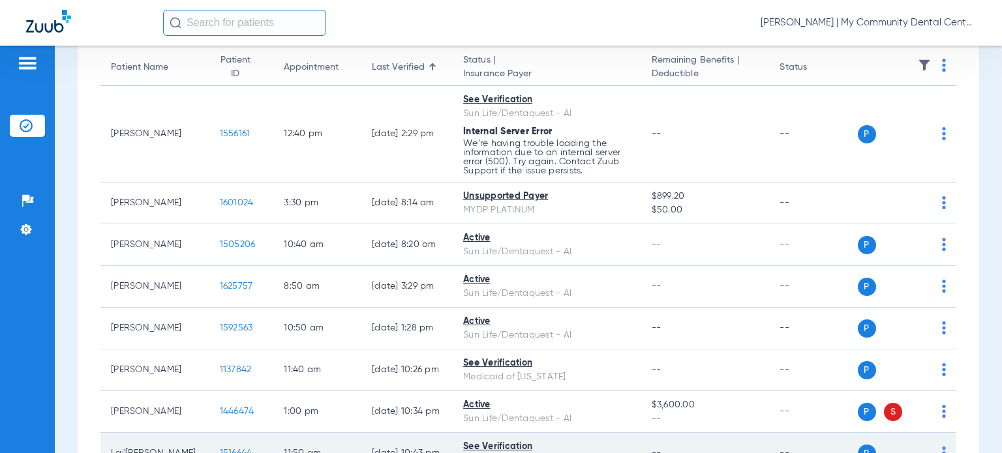
copy td "[PERSON_NAME]"
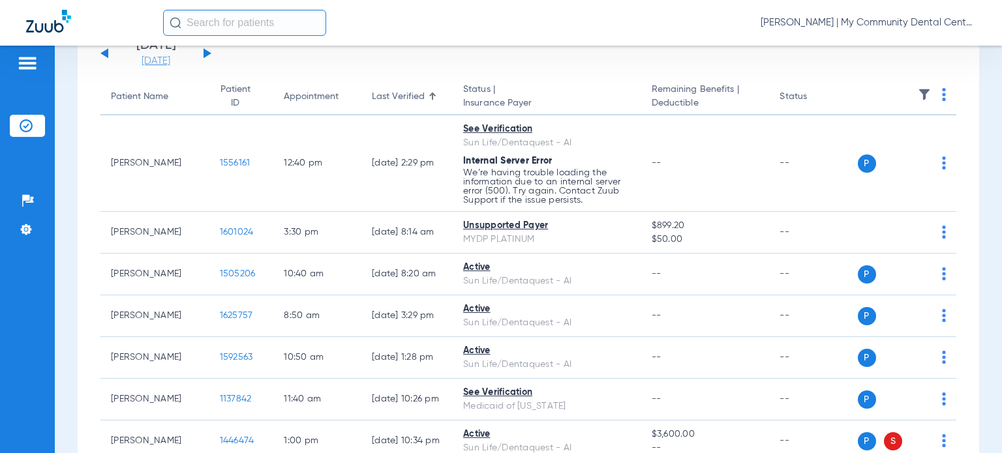
scroll to position [0, 0]
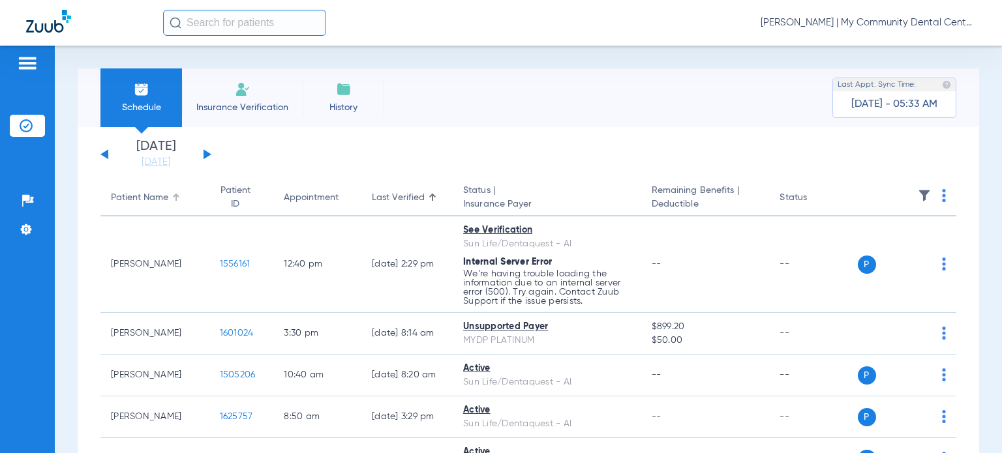
click at [147, 197] on div "Patient Name" at bounding box center [139, 198] width 57 height 14
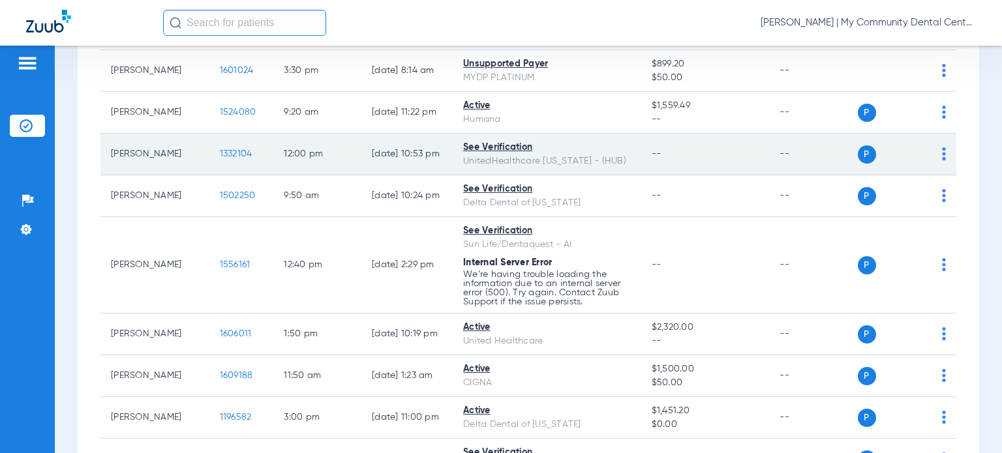
scroll to position [587, 0]
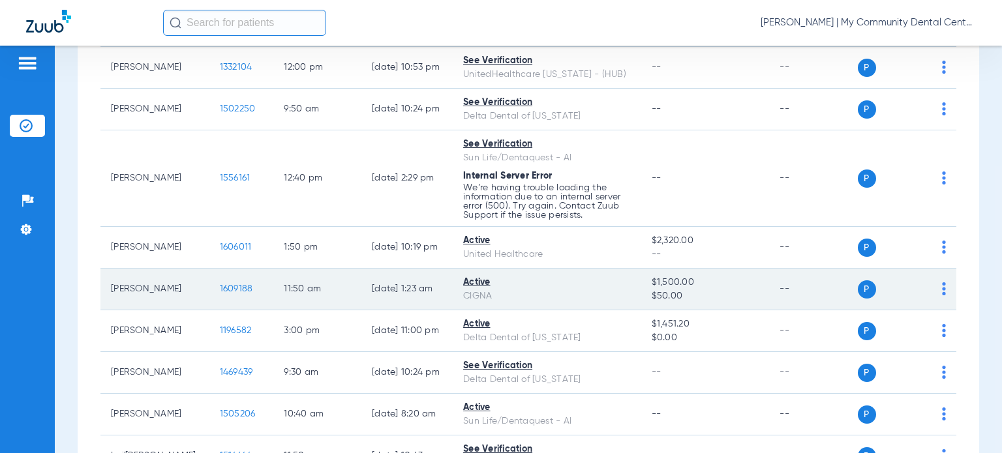
click at [220, 284] on span "1609188" at bounding box center [236, 288] width 33 height 9
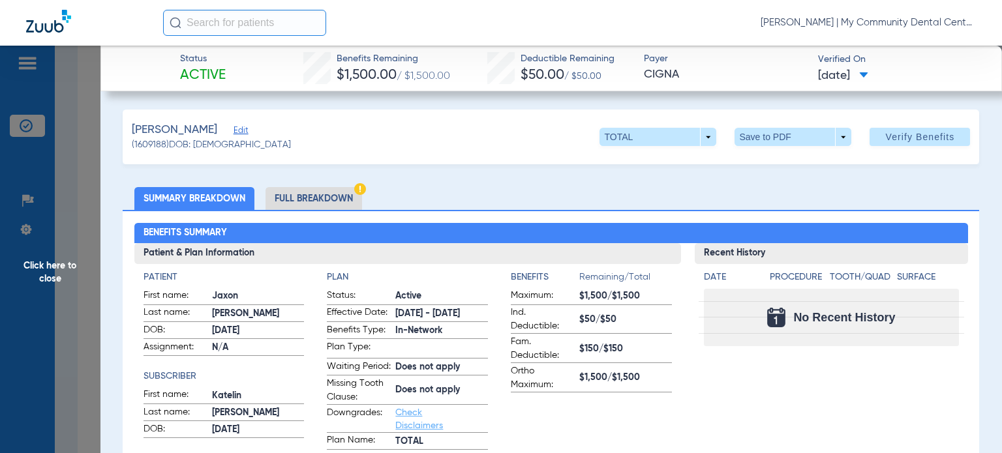
click at [74, 262] on span "Click here to close" at bounding box center [50, 272] width 100 height 453
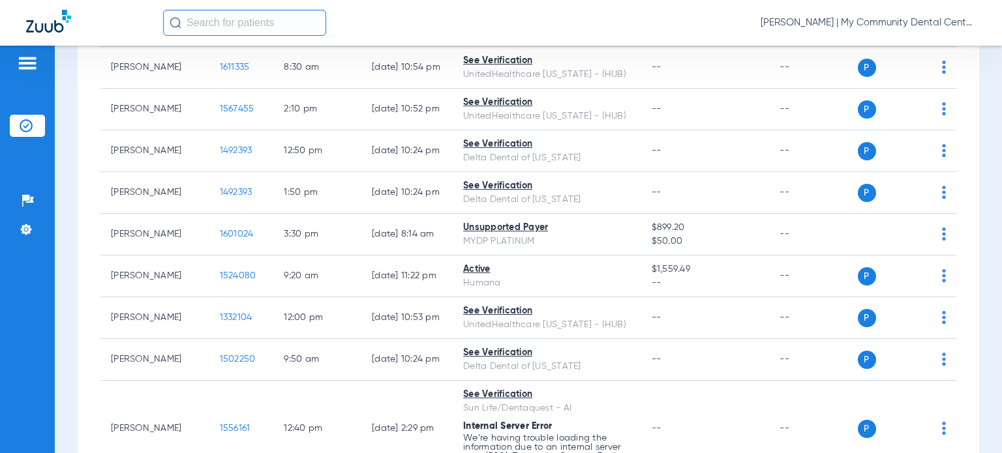
scroll to position [326, 0]
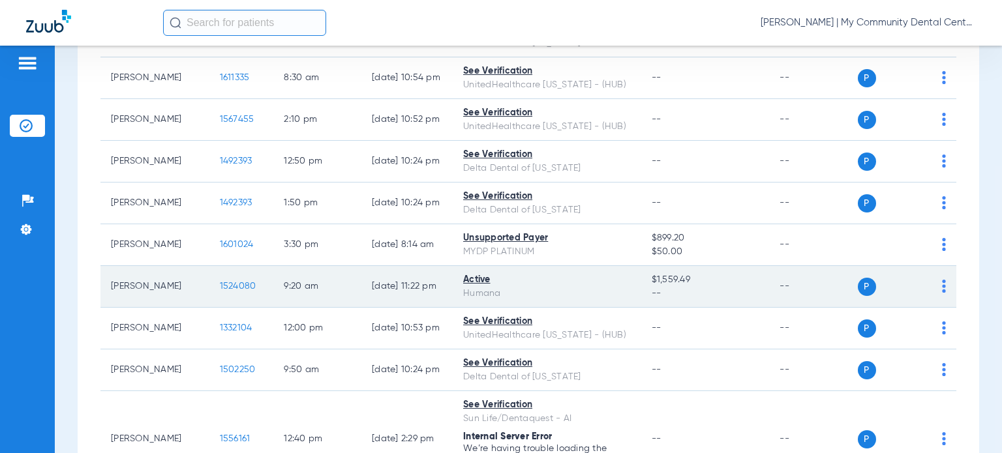
click at [220, 283] on span "1524080" at bounding box center [238, 286] width 37 height 9
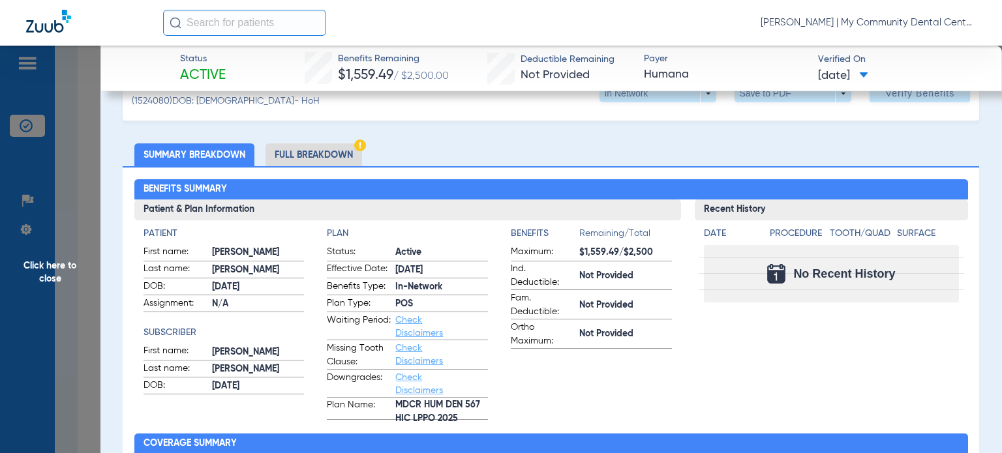
scroll to position [65, 0]
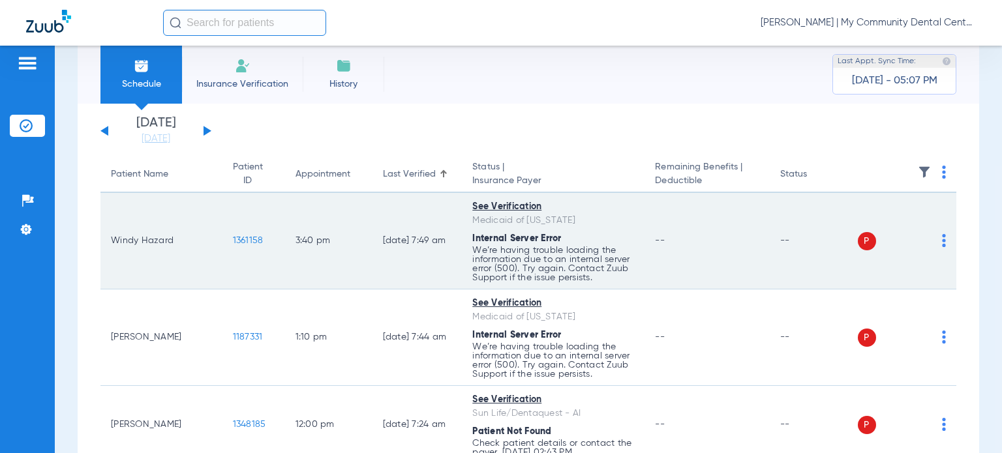
scroll to position [65, 0]
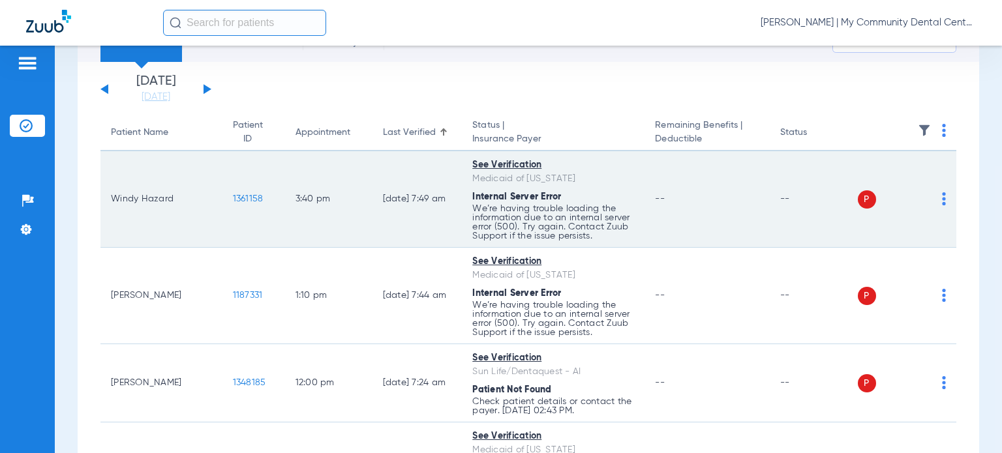
drag, startPoint x: 172, startPoint y: 200, endPoint x: 112, endPoint y: 198, distance: 59.4
click at [112, 198] on td "Windy Hazard" at bounding box center [161, 199] width 122 height 97
copy td "Windy Hazard"
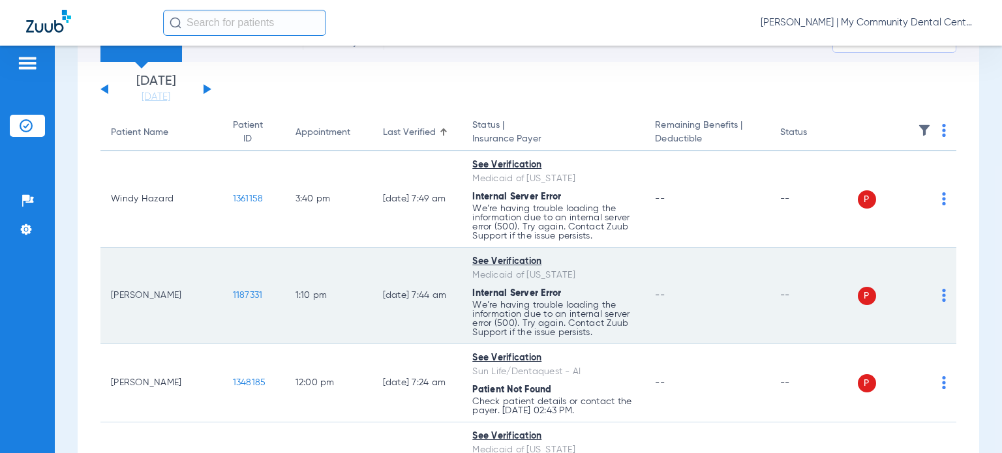
drag, startPoint x: 171, startPoint y: 296, endPoint x: 112, endPoint y: 294, distance: 58.8
click at [112, 294] on td "Barbara Marr" at bounding box center [161, 296] width 122 height 97
copy td "Barbara Marr"
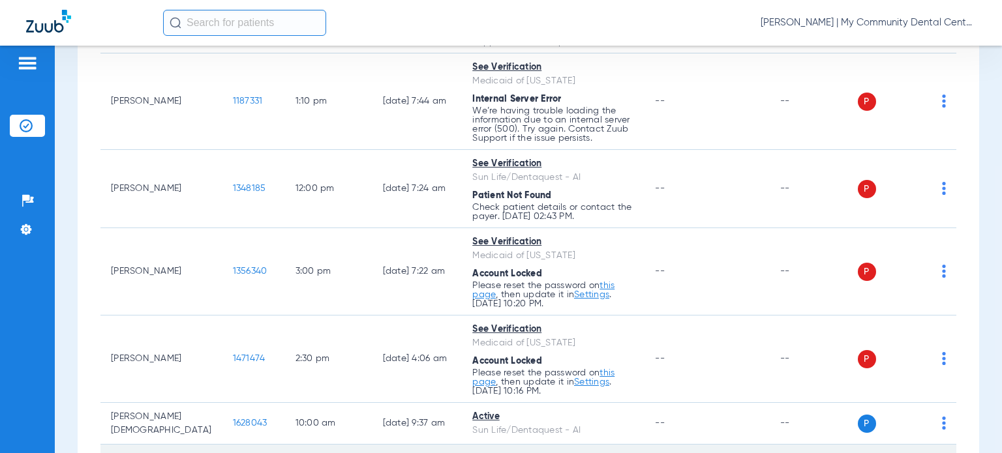
scroll to position [261, 0]
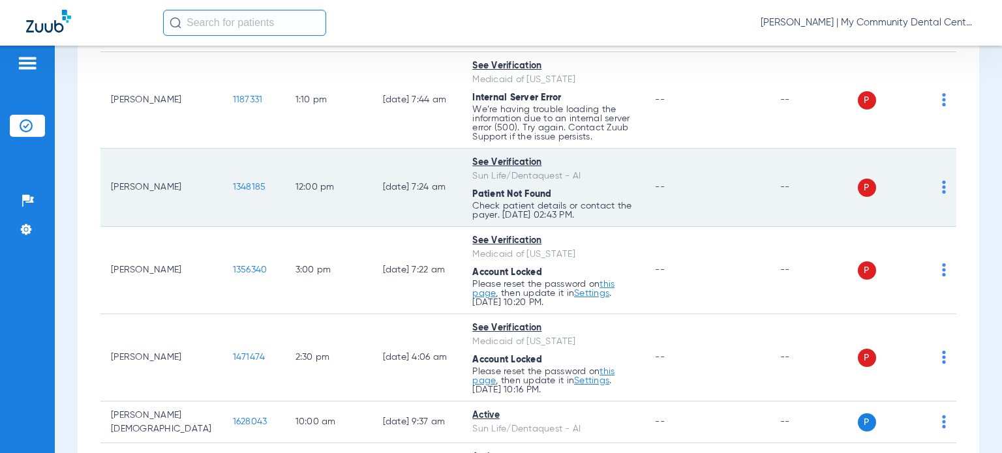
drag, startPoint x: 159, startPoint y: 187, endPoint x: 100, endPoint y: 187, distance: 58.7
click at [100, 187] on td "Abigail Easlick" at bounding box center [161, 188] width 122 height 78
copy td "Abigail Easlick"
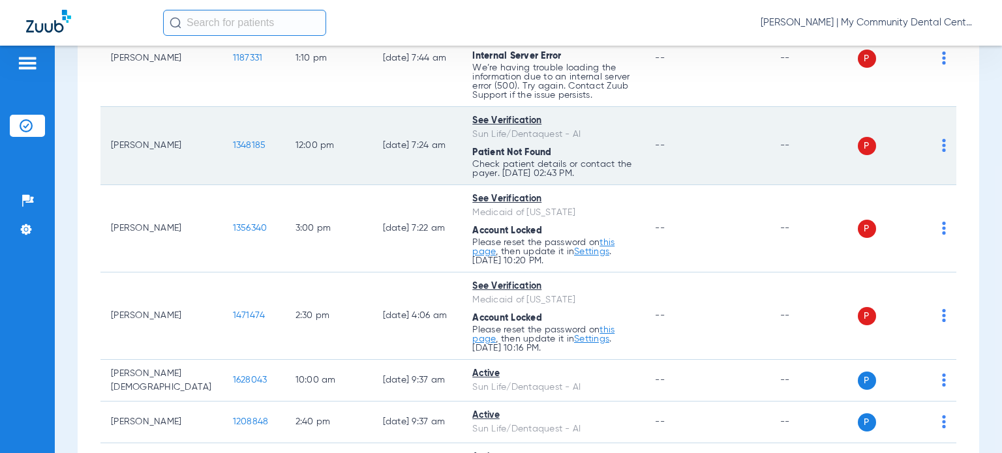
scroll to position [326, 0]
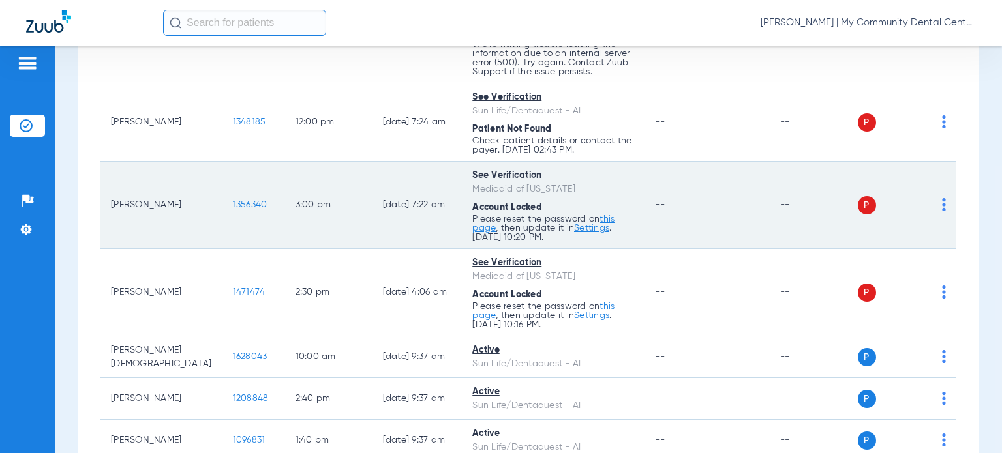
drag, startPoint x: 172, startPoint y: 198, endPoint x: 110, endPoint y: 203, distance: 62.1
click at [110, 203] on td "Christina Tait" at bounding box center [161, 205] width 122 height 87
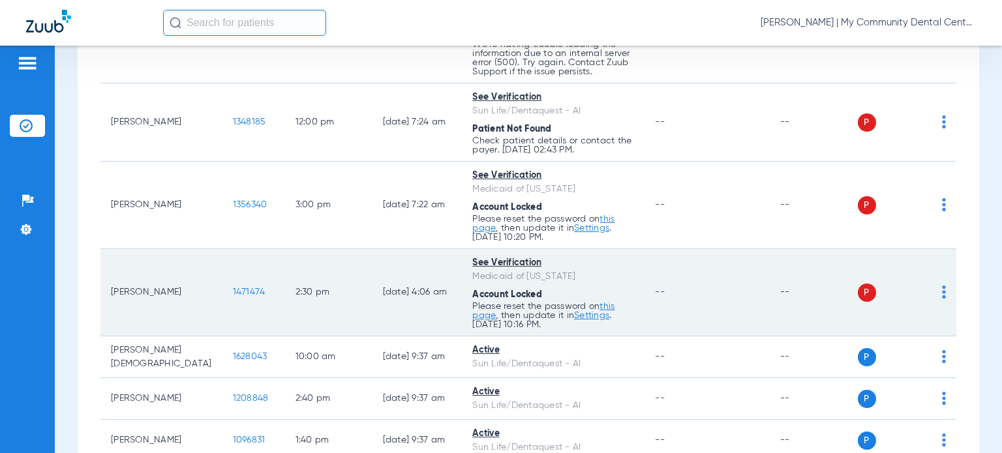
copy td "Christina Tait"
drag, startPoint x: 173, startPoint y: 292, endPoint x: 110, endPoint y: 293, distance: 63.3
click at [110, 293] on td "Judy Ertman" at bounding box center [161, 292] width 122 height 87
copy td "Judy Ertman"
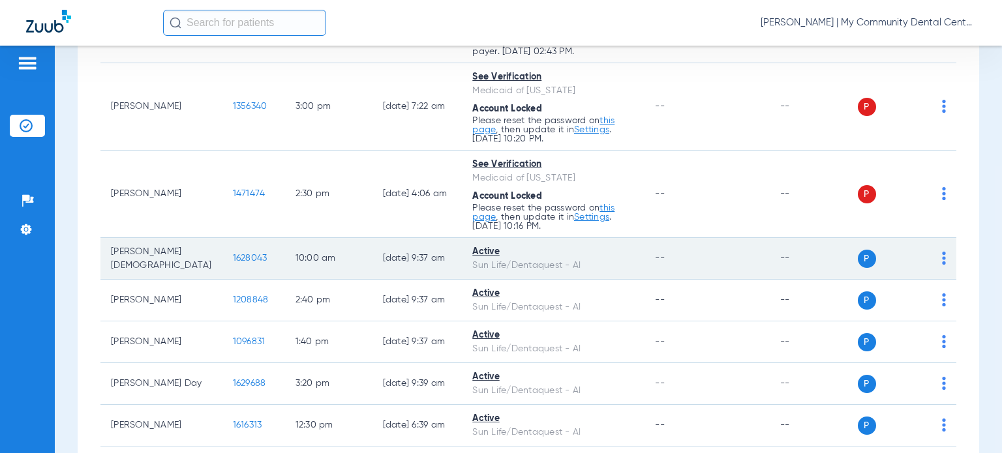
scroll to position [457, 0]
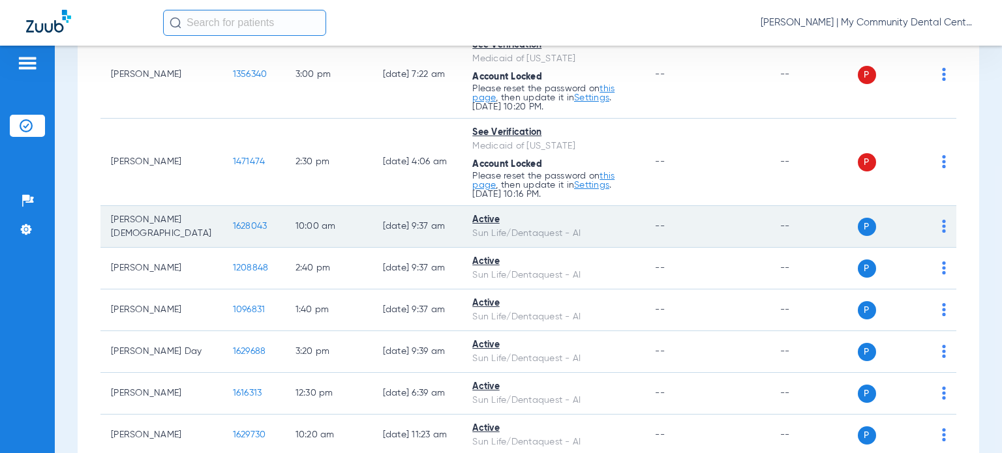
drag, startPoint x: 185, startPoint y: 228, endPoint x: 110, endPoint y: 223, distance: 75.8
click at [110, 223] on td "Keith Kirchen" at bounding box center [161, 227] width 122 height 42
copy td "Keith Kirchen"
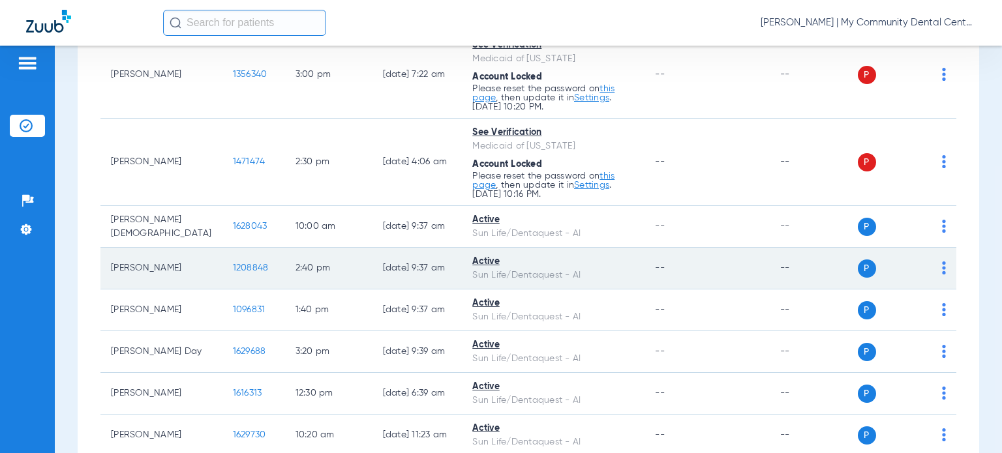
drag, startPoint x: 164, startPoint y: 269, endPoint x: 112, endPoint y: 271, distance: 52.9
click at [112, 271] on td "John Taylor" at bounding box center [161, 269] width 122 height 42
copy td "John Taylor"
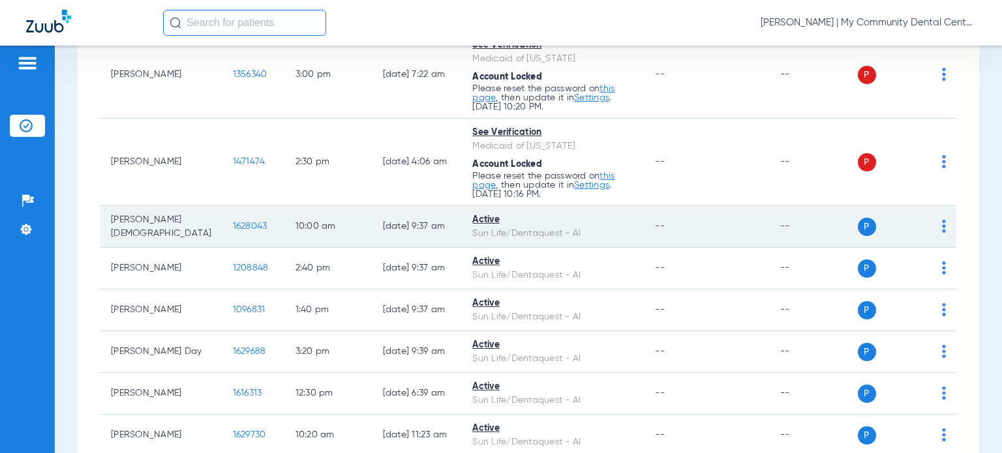
click at [619, 232] on div "Sun Life/Dentaquest - AI" at bounding box center [553, 234] width 162 height 14
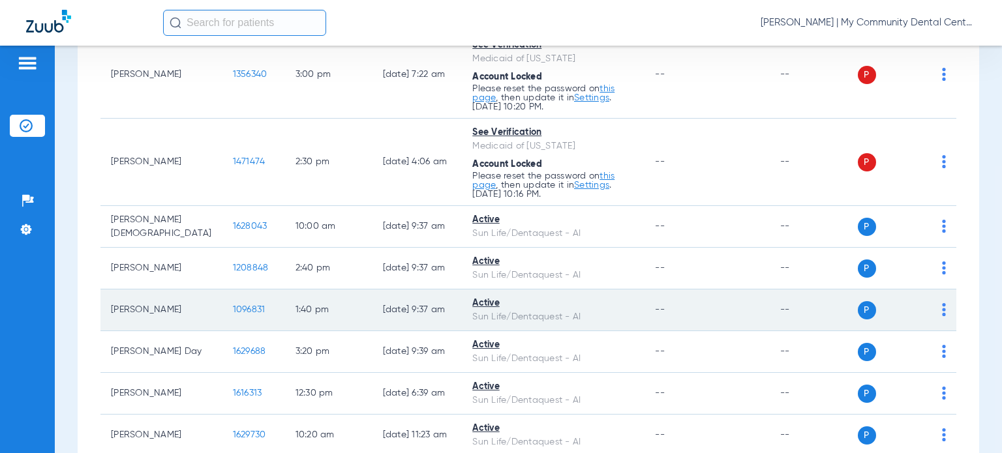
drag, startPoint x: 162, startPoint y: 311, endPoint x: 109, endPoint y: 311, distance: 53.5
click at [109, 311] on td "Paul Horton" at bounding box center [161, 311] width 122 height 42
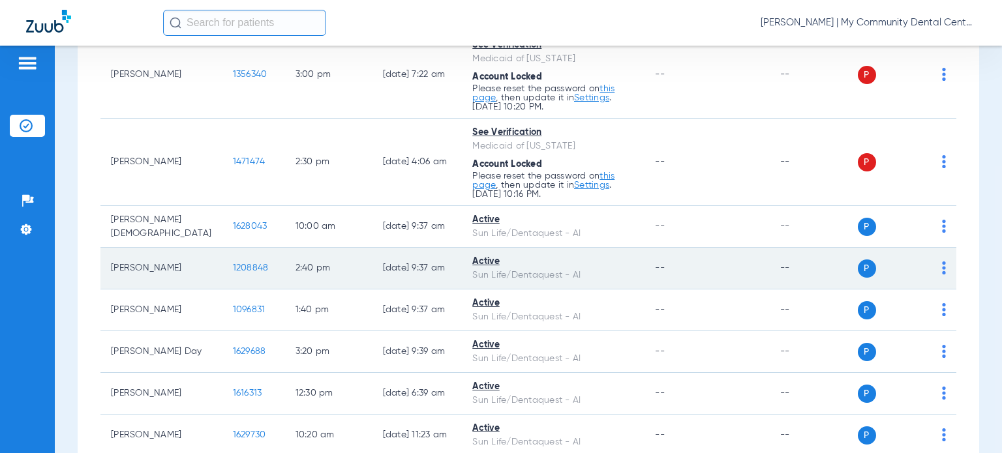
copy td "Paul Horton"
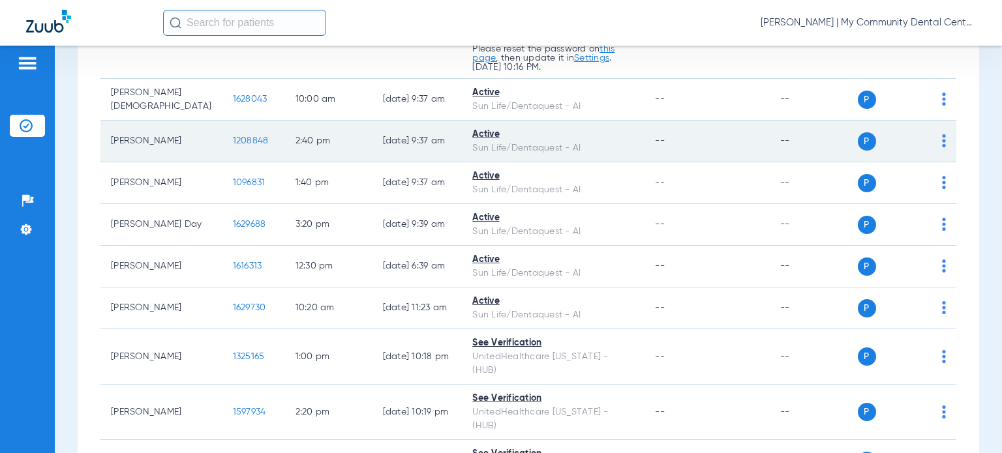
scroll to position [587, 0]
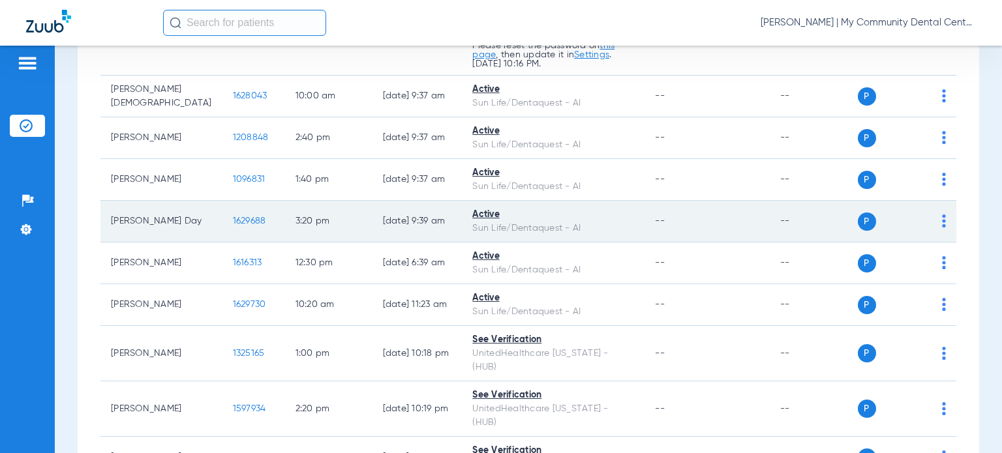
click at [602, 230] on div "Sun Life/Dentaquest - AI" at bounding box center [553, 229] width 162 height 14
drag, startPoint x: 180, startPoint y: 219, endPoint x: 106, endPoint y: 221, distance: 73.8
click at [106, 221] on td "Nichole Day" at bounding box center [161, 222] width 122 height 42
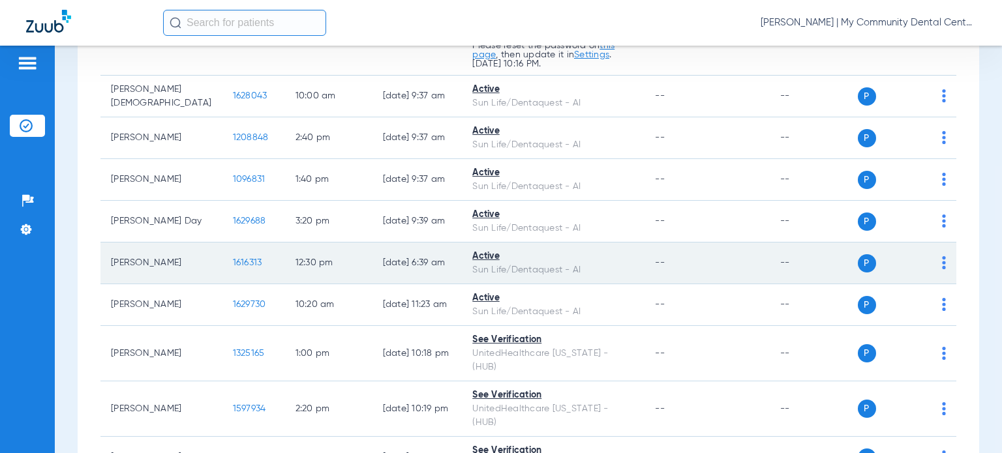
copy td "Nichole Day"
click at [624, 243] on td "Active Sun Life/Dentaquest - AI" at bounding box center [553, 264] width 183 height 42
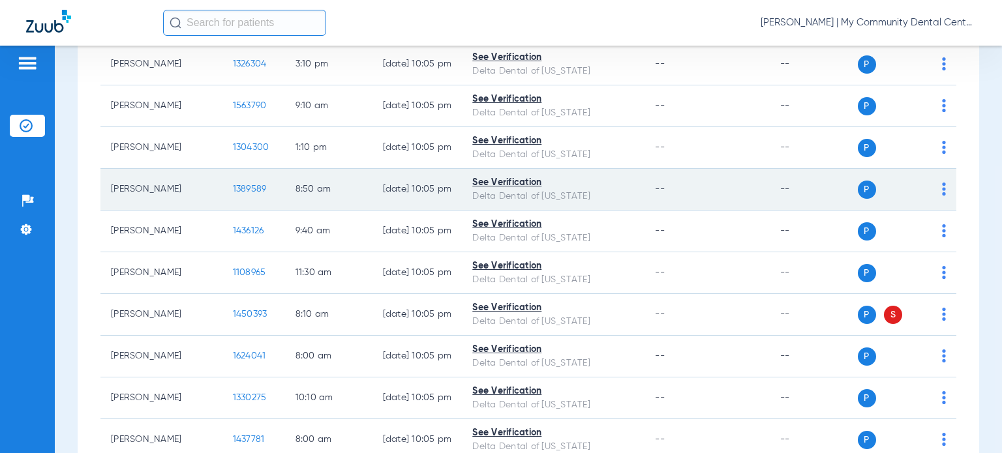
scroll to position [1240, 0]
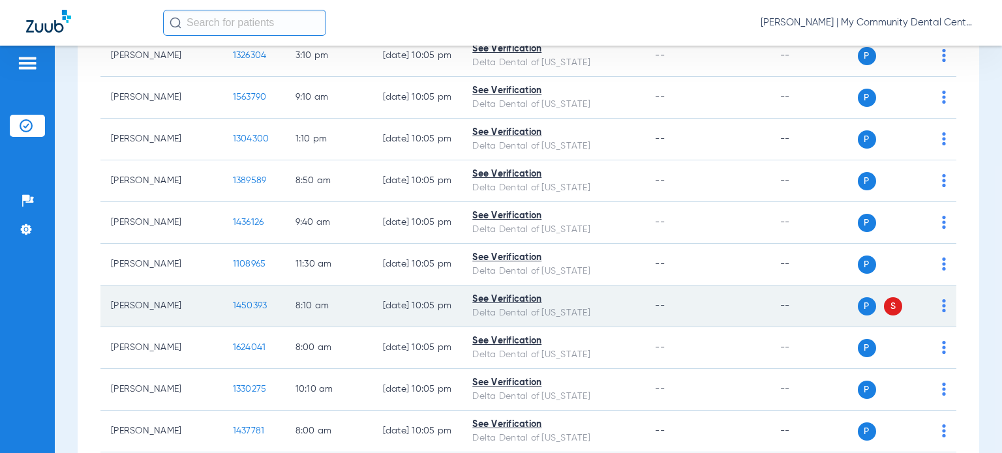
drag, startPoint x: 169, startPoint y: 279, endPoint x: 107, endPoint y: 270, distance: 62.6
click at [107, 286] on td "Megan Wolfgang" at bounding box center [161, 307] width 122 height 42
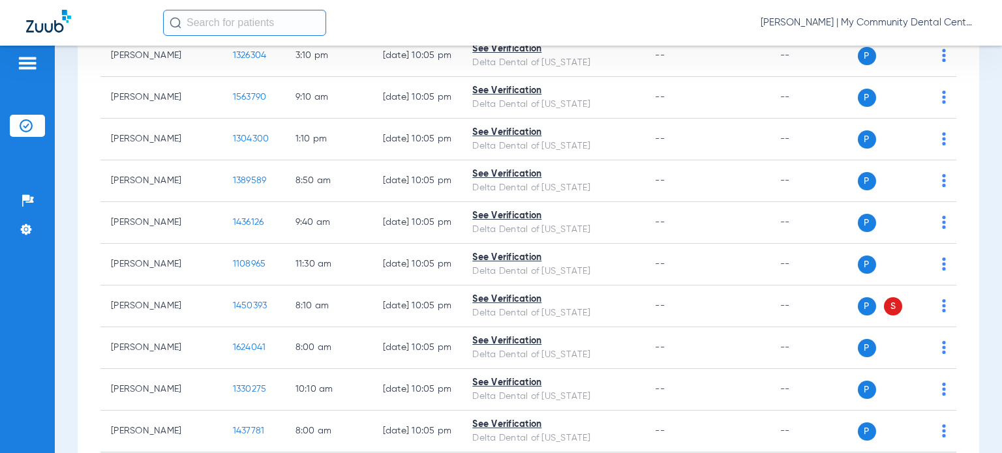
copy td "Megan Wolfgang"
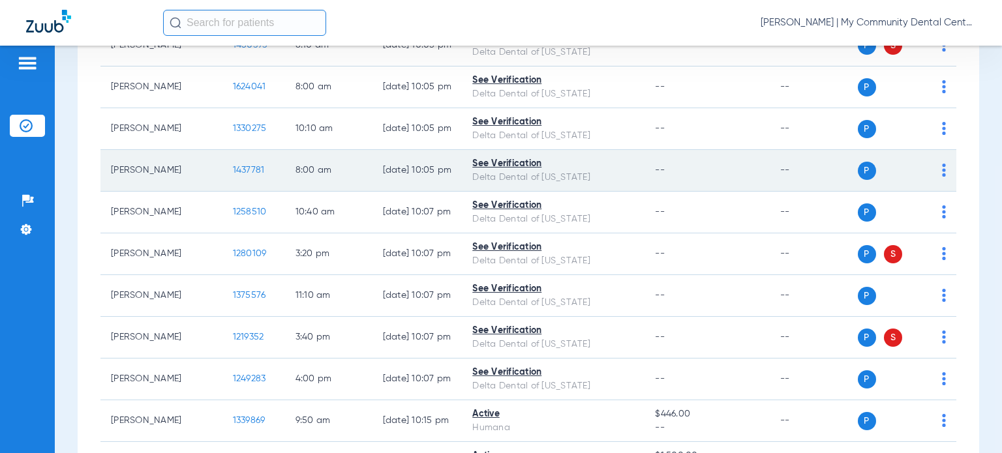
scroll to position [1566, 0]
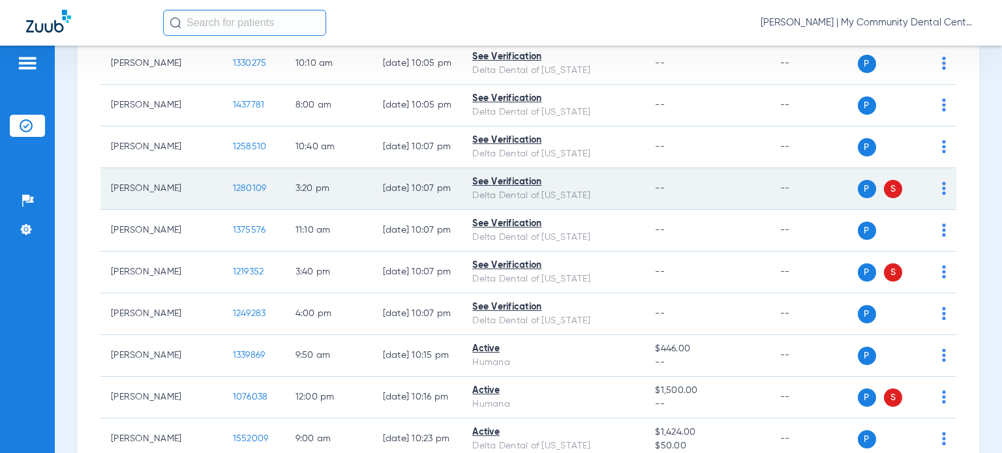
drag, startPoint x: 162, startPoint y: 156, endPoint x: 113, endPoint y: 153, distance: 49.0
click at [113, 168] on td "Rose Raths" at bounding box center [161, 189] width 122 height 42
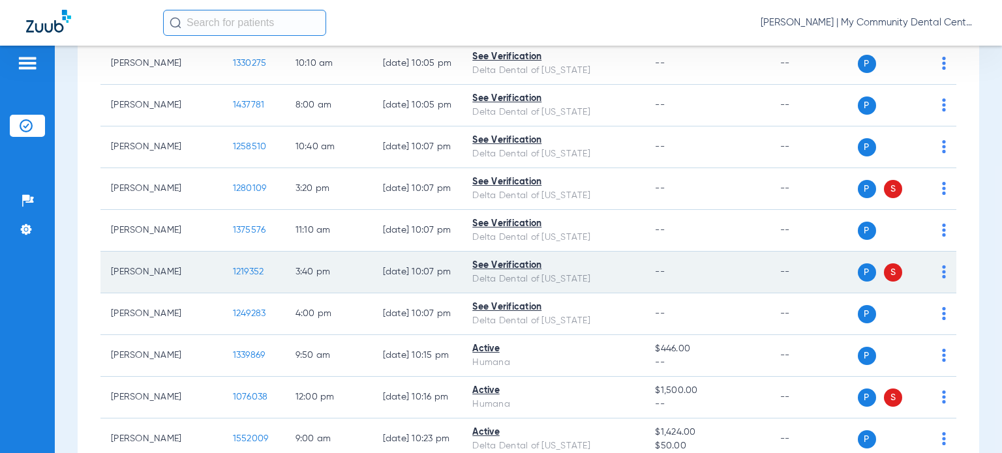
drag, startPoint x: 168, startPoint y: 241, endPoint x: 110, endPoint y: 237, distance: 58.8
click at [110, 252] on td "Cory Farnum" at bounding box center [161, 273] width 122 height 42
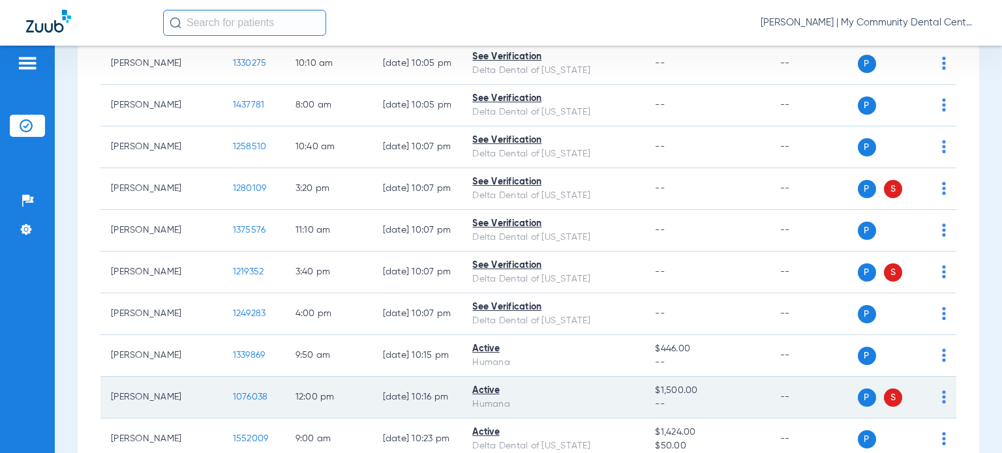
drag, startPoint x: 154, startPoint y: 374, endPoint x: 112, endPoint y: 358, distance: 44.8
click at [112, 377] on td "Peggy Benjamin" at bounding box center [161, 398] width 122 height 42
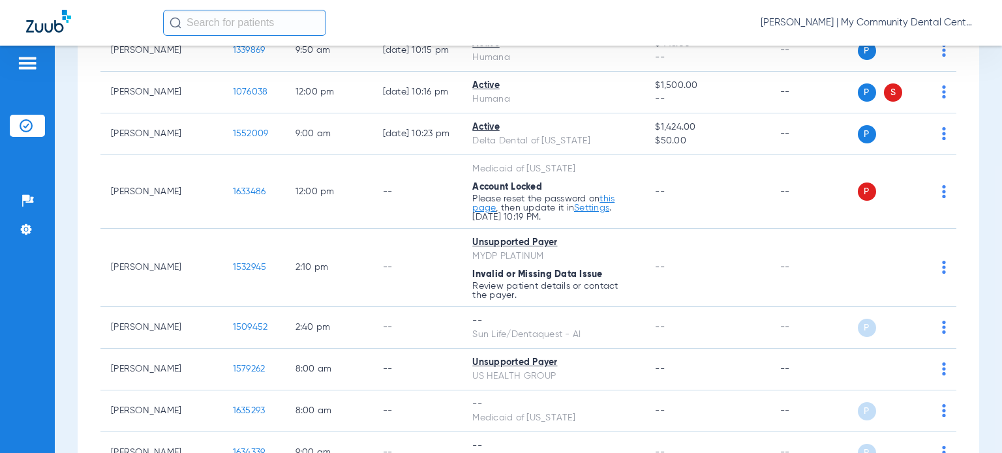
scroll to position [1892, 0]
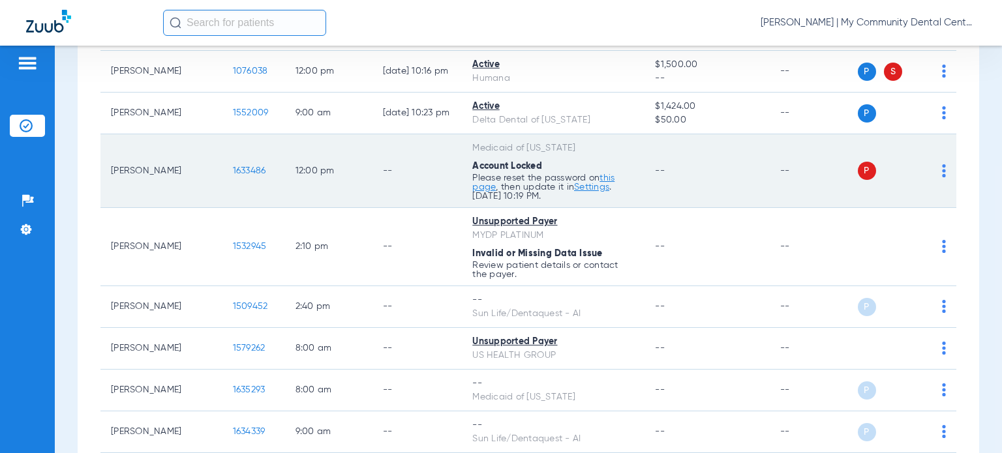
drag, startPoint x: 157, startPoint y: 140, endPoint x: 113, endPoint y: 127, distance: 45.6
click at [113, 134] on td "Elizabeth Cassidy" at bounding box center [161, 171] width 122 height 74
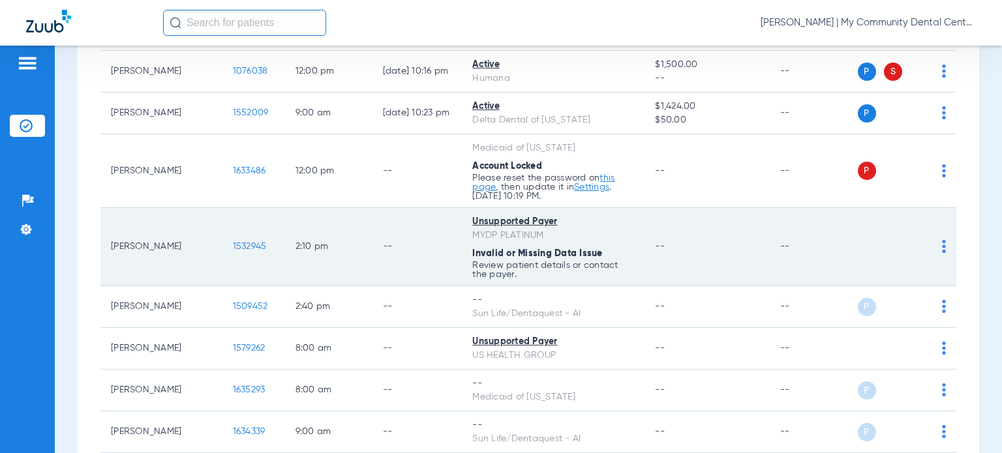
drag, startPoint x: 170, startPoint y: 213, endPoint x: 111, endPoint y: 213, distance: 58.7
click at [111, 213] on td "Cecil Stanley" at bounding box center [161, 247] width 122 height 78
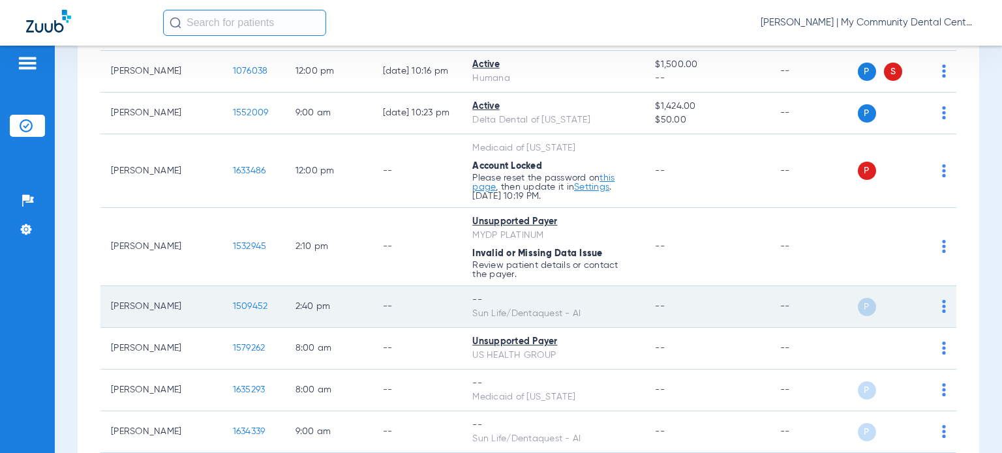
drag, startPoint x: 177, startPoint y: 275, endPoint x: 112, endPoint y: 274, distance: 65.9
click at [112, 286] on td "Quentin Parker" at bounding box center [161, 307] width 122 height 42
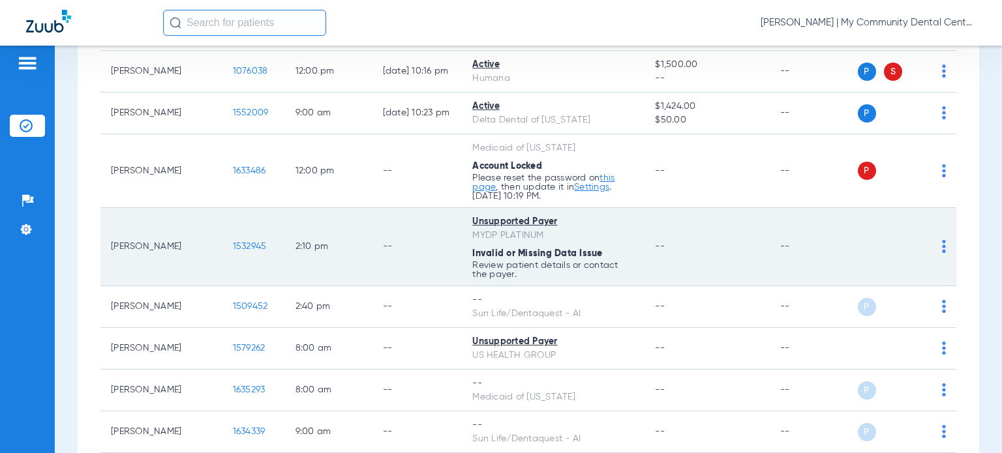
scroll to position [1942, 0]
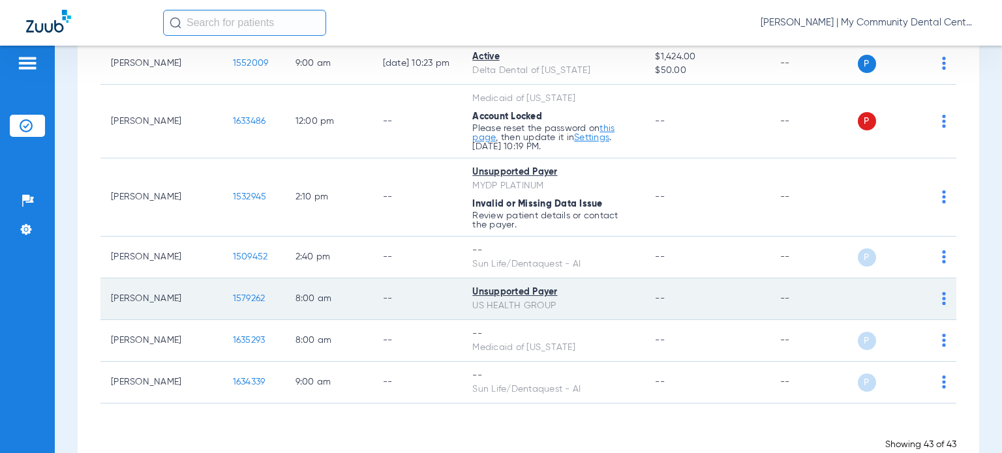
drag, startPoint x: 170, startPoint y: 276, endPoint x: 108, endPoint y: 262, distance: 63.5
click at [108, 279] on td "Robert Harlukowicz" at bounding box center [161, 300] width 122 height 42
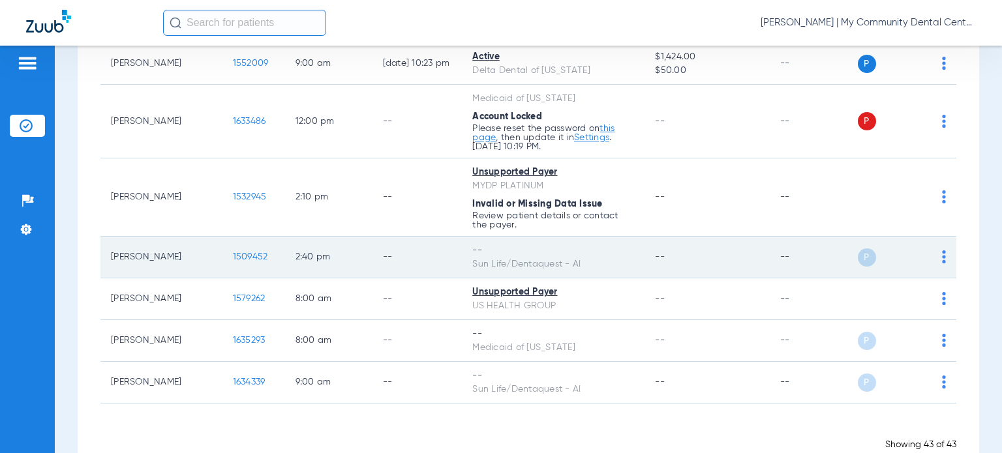
drag, startPoint x: 176, startPoint y: 227, endPoint x: 112, endPoint y: 216, distance: 64.2
click at [112, 237] on td "Quentin Parker" at bounding box center [161, 258] width 122 height 42
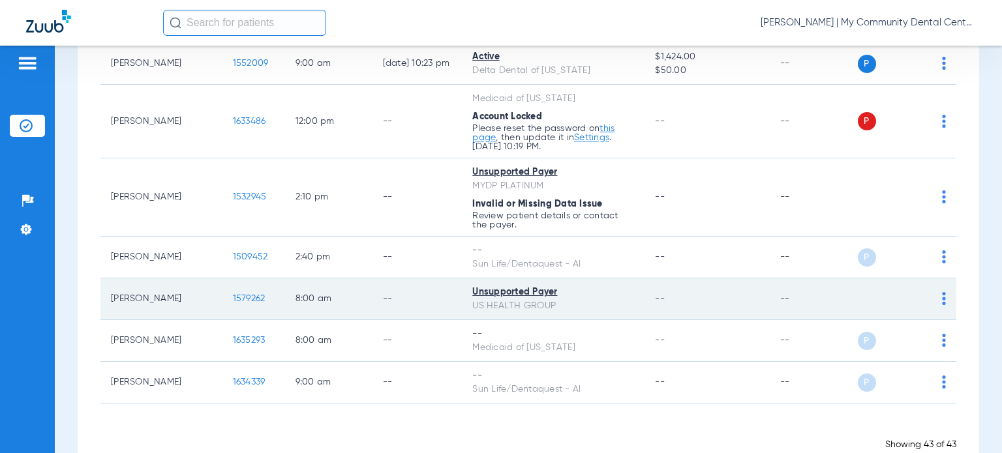
drag, startPoint x: 164, startPoint y: 275, endPoint x: 112, endPoint y: 258, distance: 54.3
click at [112, 279] on td "Robert Harlukowicz" at bounding box center [161, 300] width 122 height 42
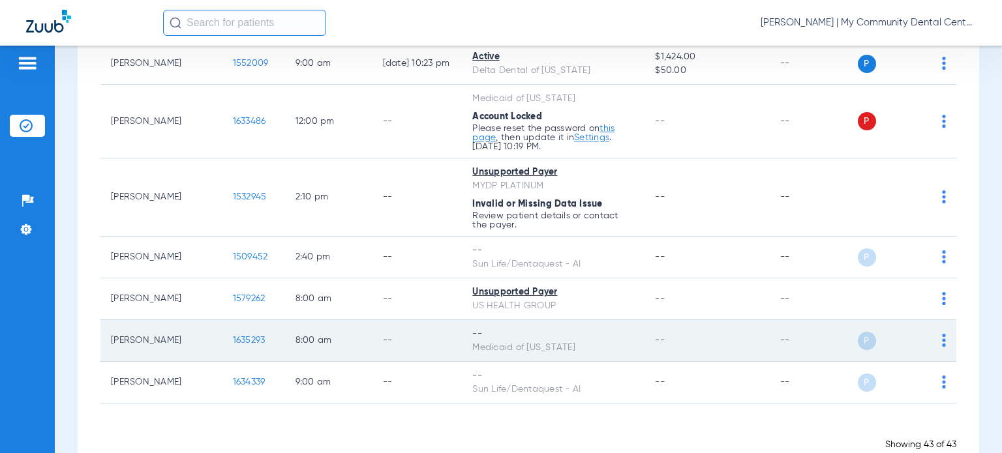
drag, startPoint x: 699, startPoint y: 316, endPoint x: 676, endPoint y: 317, distance: 22.8
click at [699, 320] on td "--" at bounding box center [707, 341] width 125 height 42
drag, startPoint x: 187, startPoint y: 307, endPoint x: 112, endPoint y: 305, distance: 75.1
click at [112, 320] on td "Heather Baker" at bounding box center [161, 341] width 122 height 42
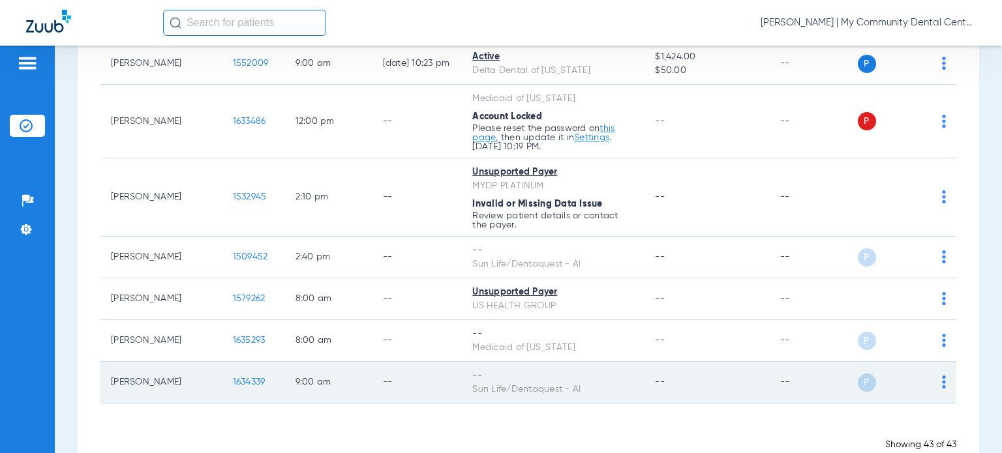
drag, startPoint x: 155, startPoint y: 356, endPoint x: 102, endPoint y: 337, distance: 56.7
click at [102, 362] on td "Samuel Mysliwski" at bounding box center [161, 383] width 122 height 42
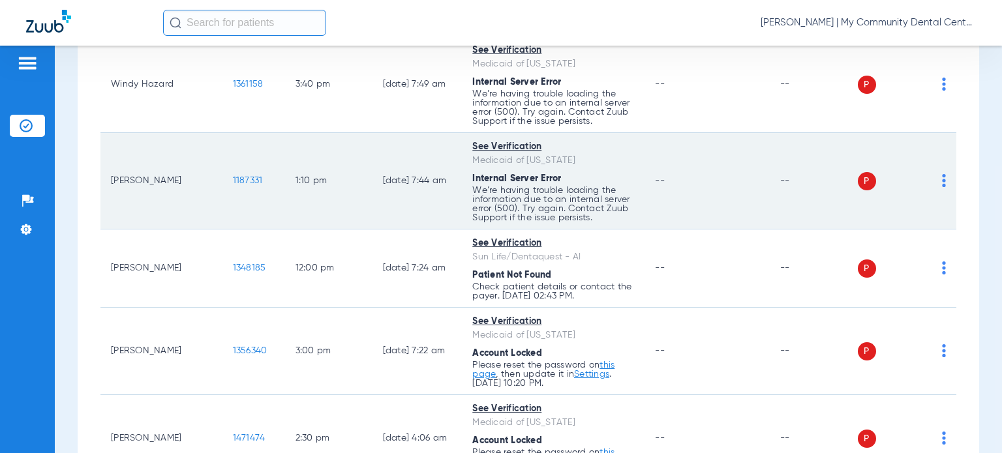
scroll to position [0, 0]
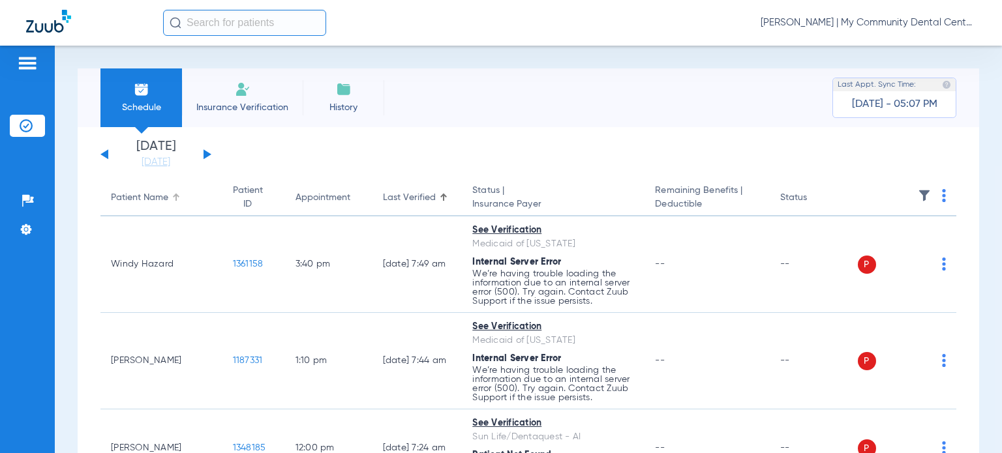
click at [146, 196] on div "Patient Name" at bounding box center [139, 198] width 57 height 14
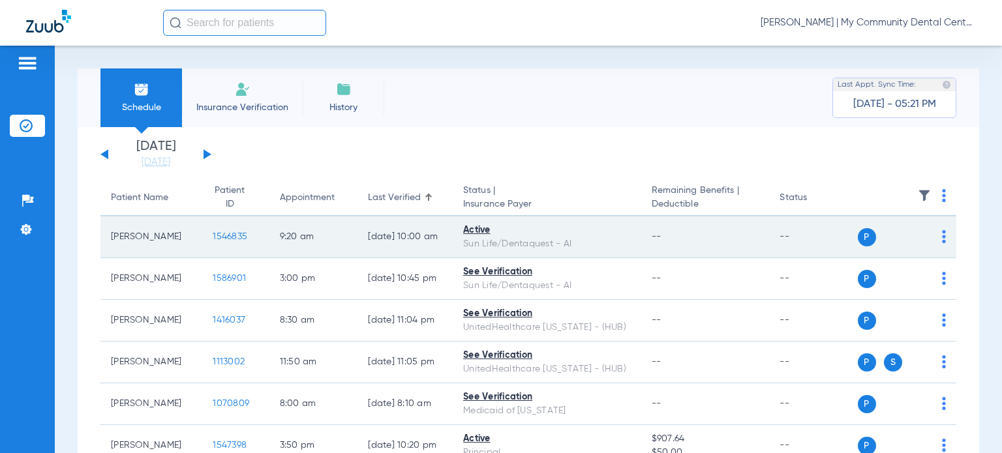
drag, startPoint x: 172, startPoint y: 239, endPoint x: 110, endPoint y: 233, distance: 62.3
click at [110, 233] on td "[PERSON_NAME]" at bounding box center [151, 238] width 102 height 42
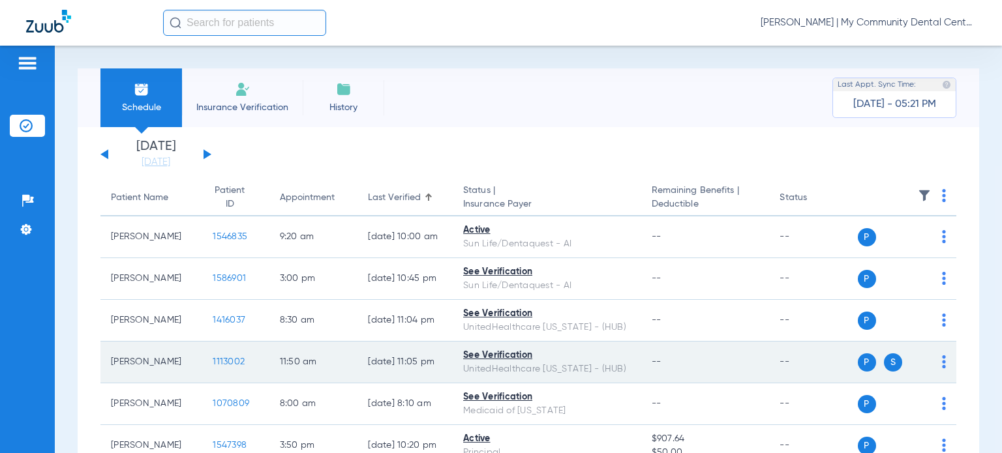
copy td "[PERSON_NAME]"
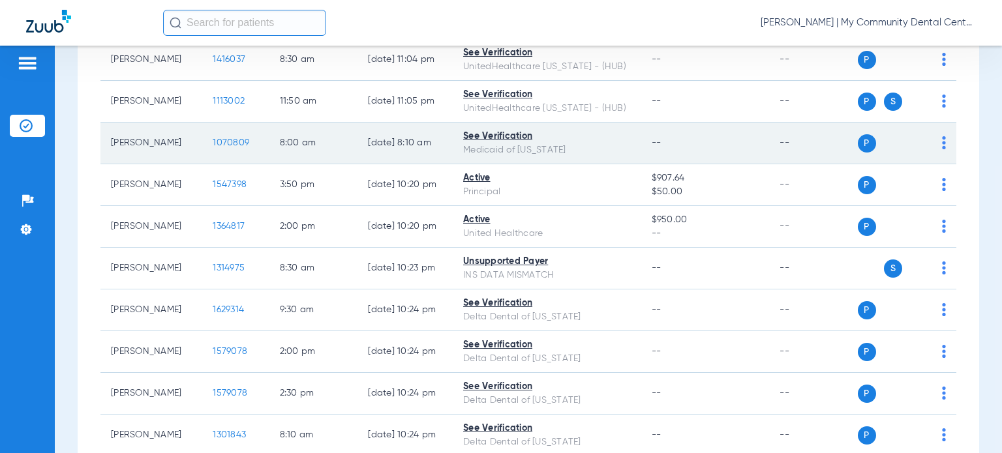
scroll to position [326, 0]
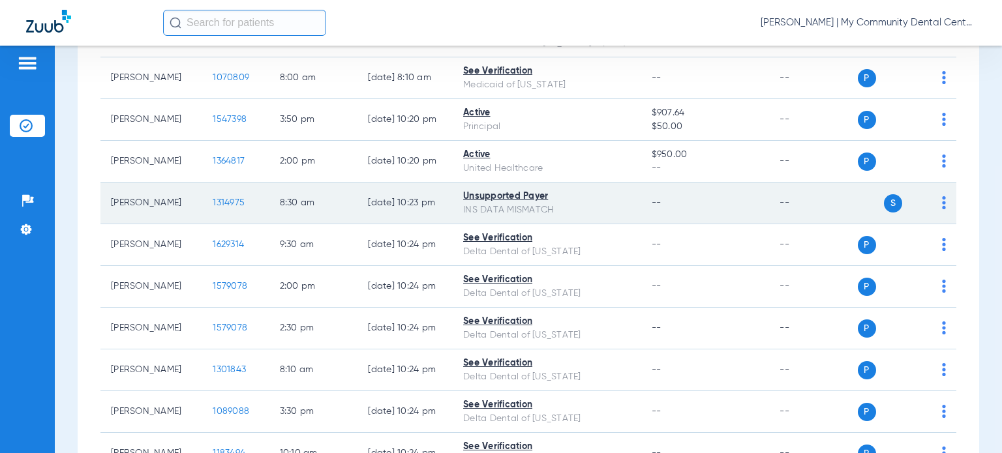
drag, startPoint x: 151, startPoint y: 222, endPoint x: 110, endPoint y: 195, distance: 49.6
click at [110, 195] on td "[PERSON_NAME]" at bounding box center [151, 204] width 102 height 42
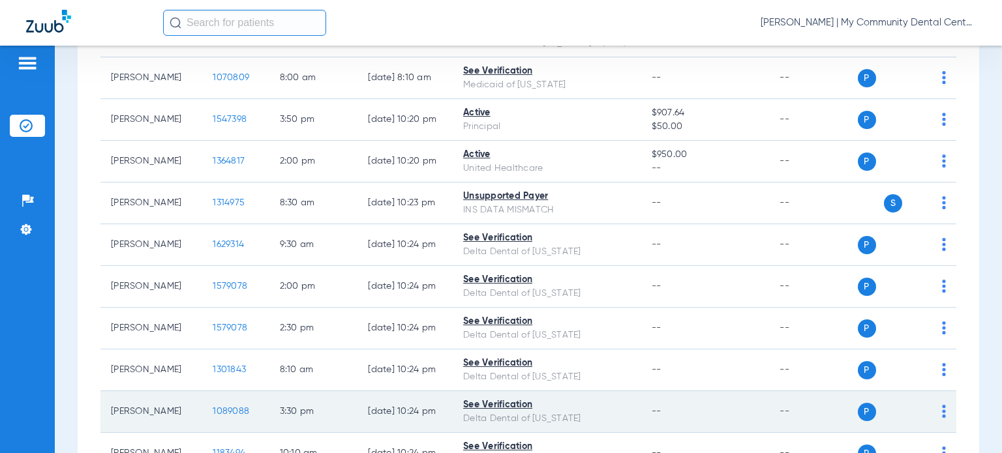
copy td "[PERSON_NAME]"
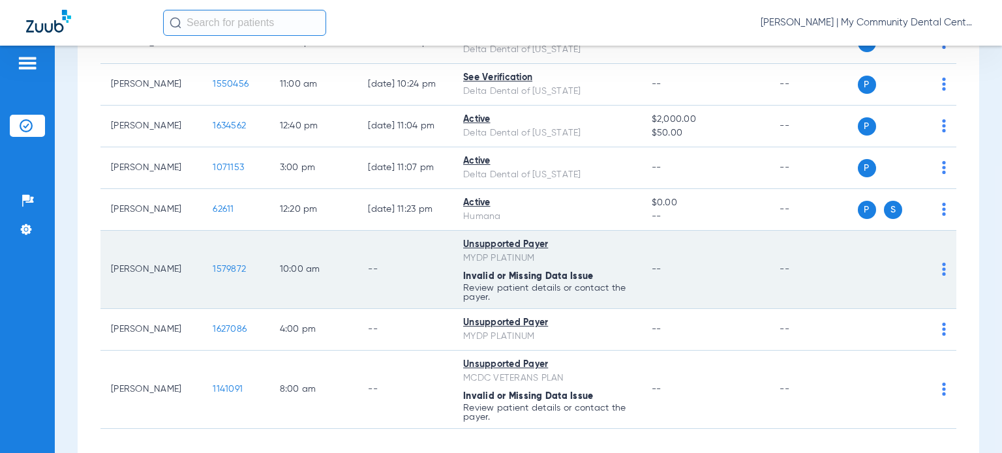
scroll to position [1109, 0]
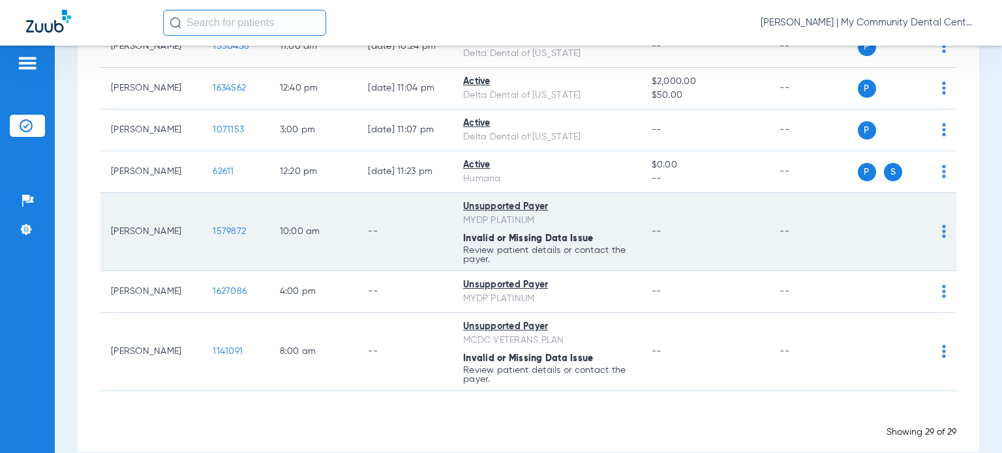
drag, startPoint x: 147, startPoint y: 249, endPoint x: 112, endPoint y: 237, distance: 37.3
click at [111, 237] on td "[PERSON_NAME]" at bounding box center [151, 232] width 102 height 78
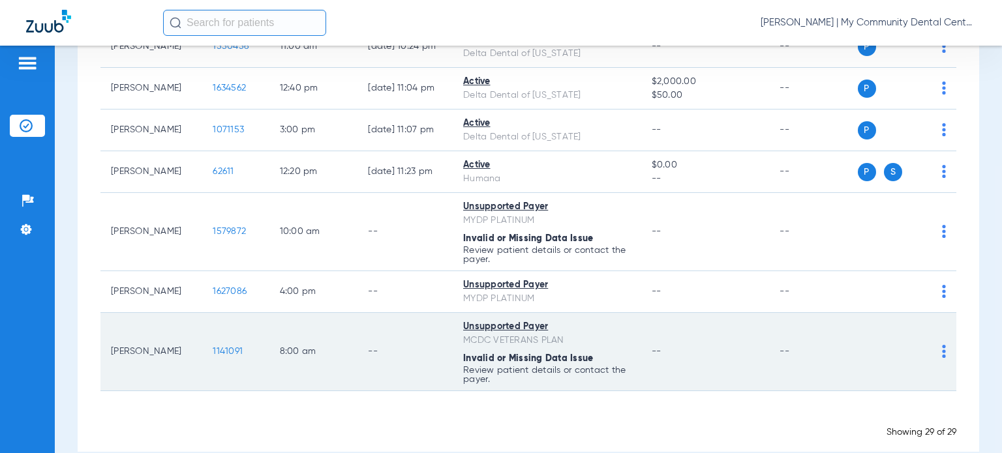
copy td "[PERSON_NAME]"
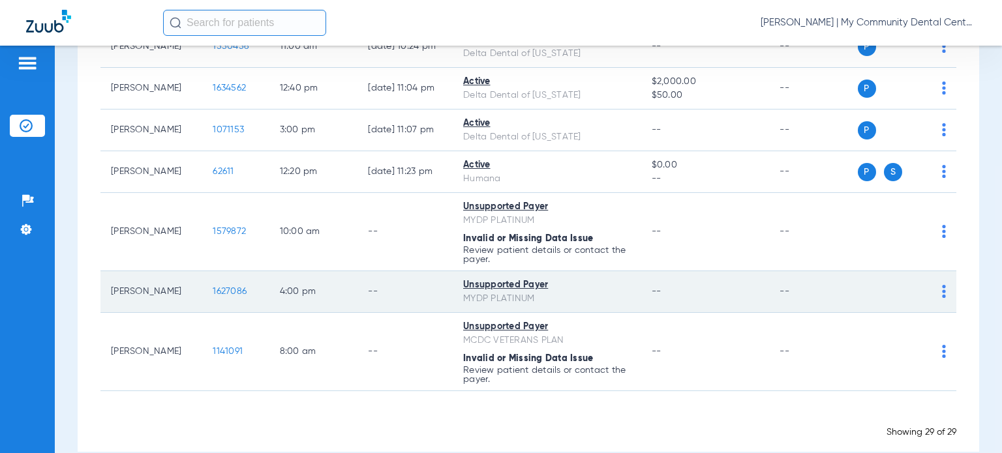
drag, startPoint x: 124, startPoint y: 305, endPoint x: 110, endPoint y: 298, distance: 15.8
click at [110, 298] on td "[PERSON_NAME]" at bounding box center [151, 292] width 102 height 42
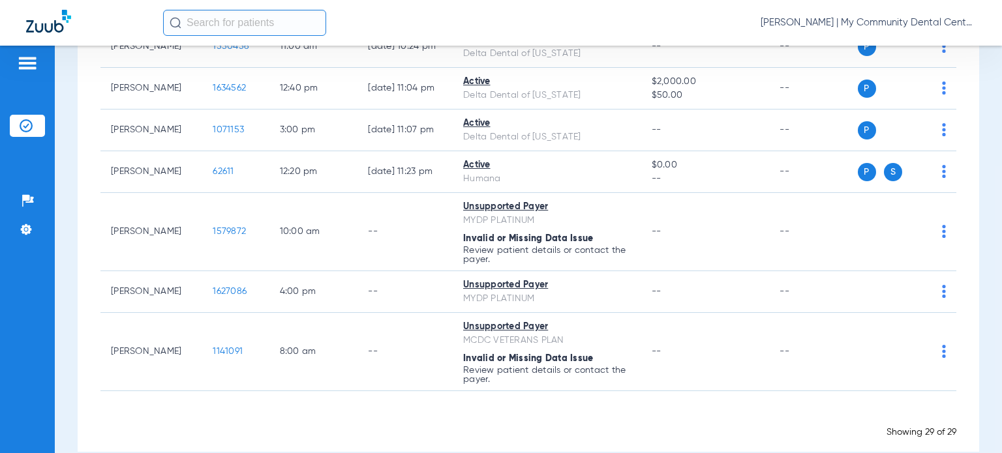
copy td "[PERSON_NAME]"
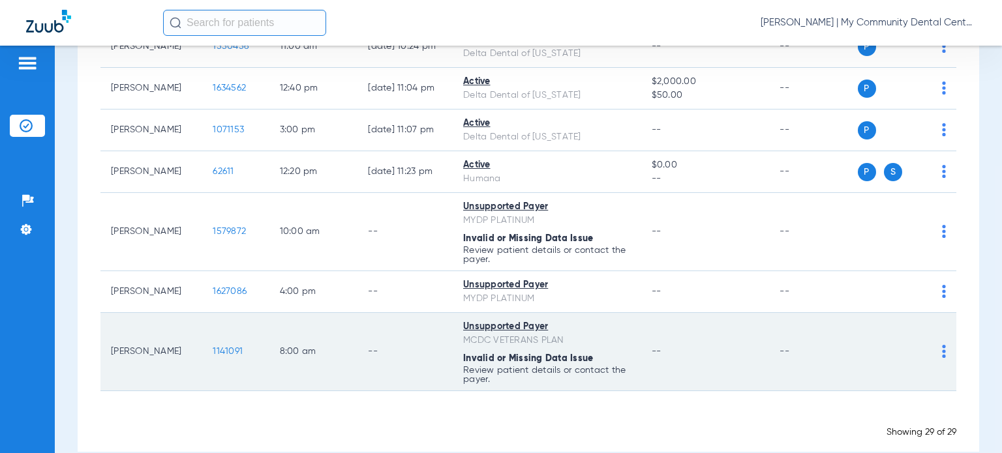
click at [649, 346] on td "--" at bounding box center [705, 352] width 129 height 78
drag, startPoint x: 172, startPoint y: 360, endPoint x: 112, endPoint y: 360, distance: 59.4
click at [112, 360] on td "Neil Williams" at bounding box center [151, 352] width 102 height 78
copy td "Neil Williams"
click at [684, 331] on td "--" at bounding box center [705, 352] width 129 height 78
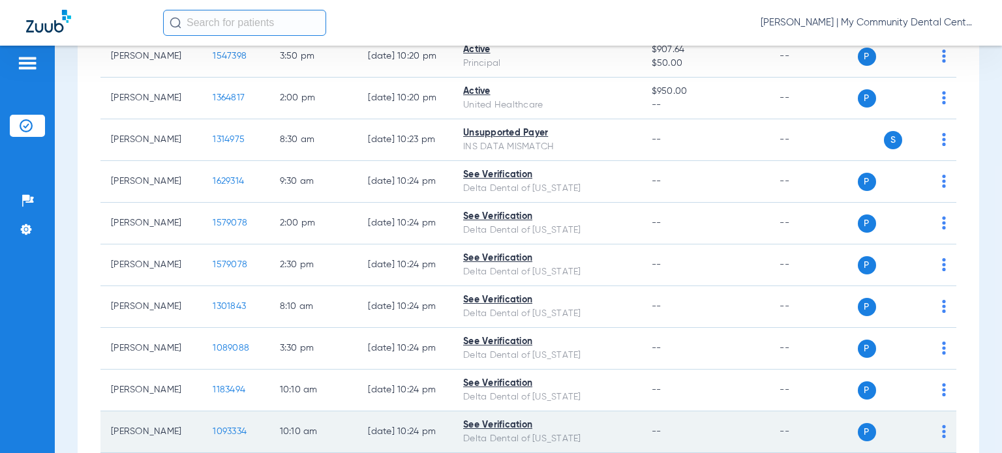
scroll to position [0, 0]
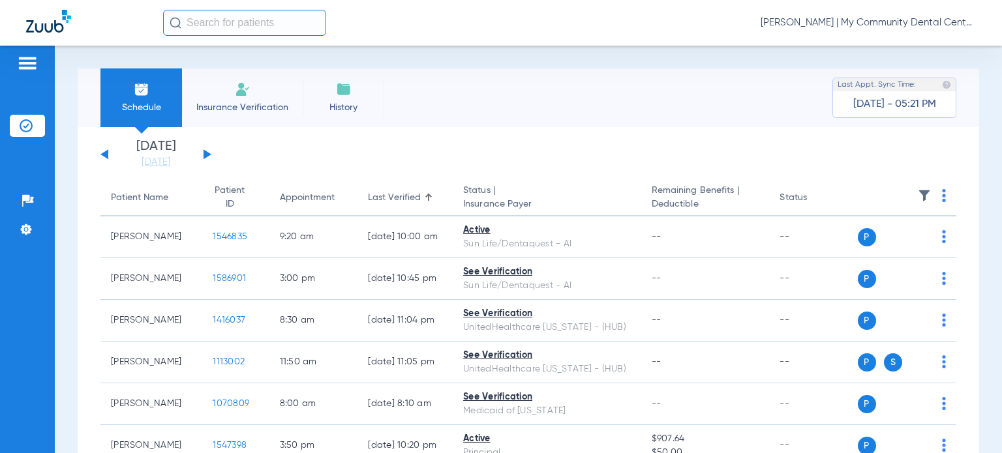
click at [137, 191] on div "Patient Name" at bounding box center [139, 198] width 57 height 14
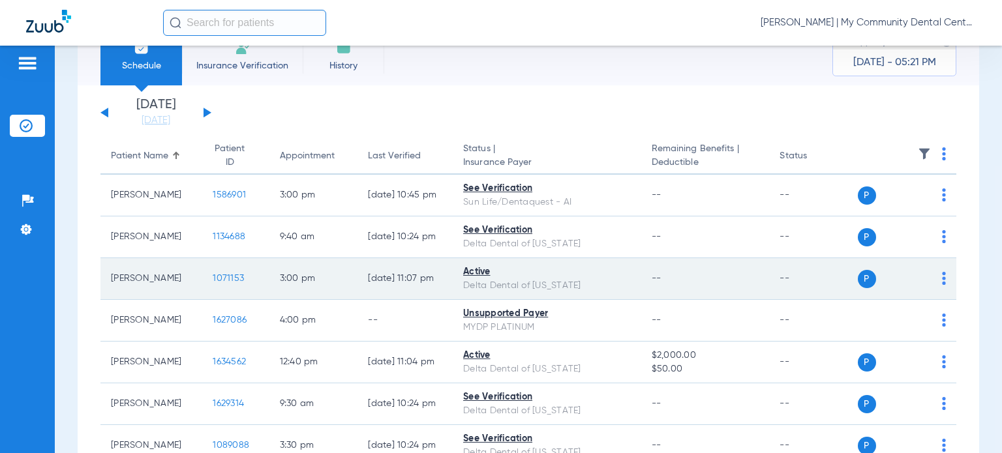
scroll to position [65, 0]
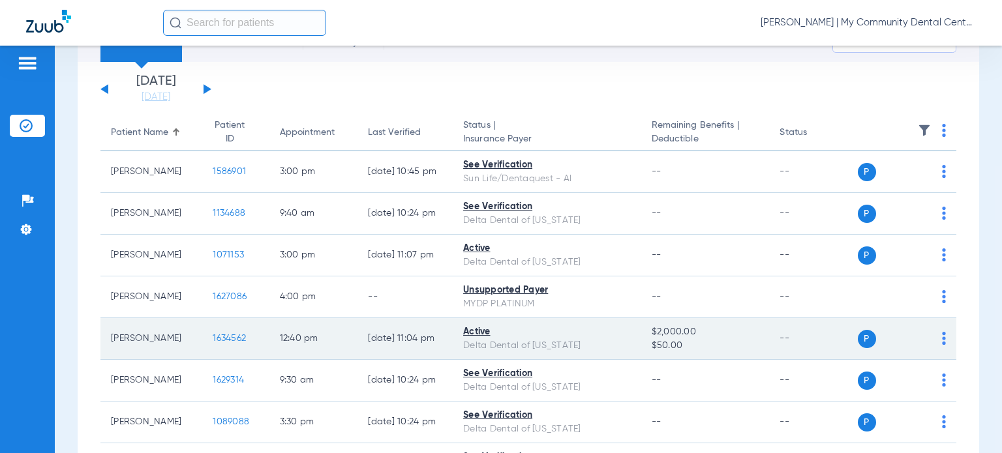
click at [214, 338] on span "1634562" at bounding box center [229, 338] width 33 height 9
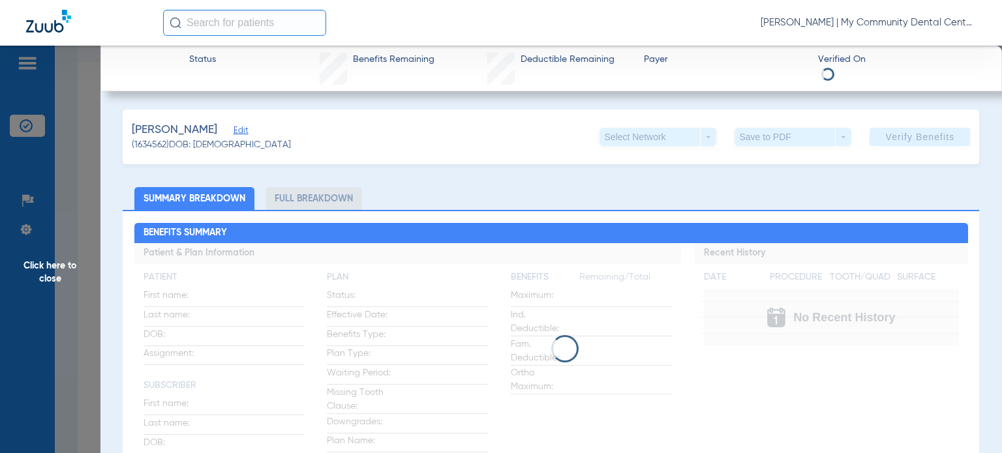
click at [584, 192] on ul "Summary Breakdown Full Breakdown" at bounding box center [551, 198] width 857 height 23
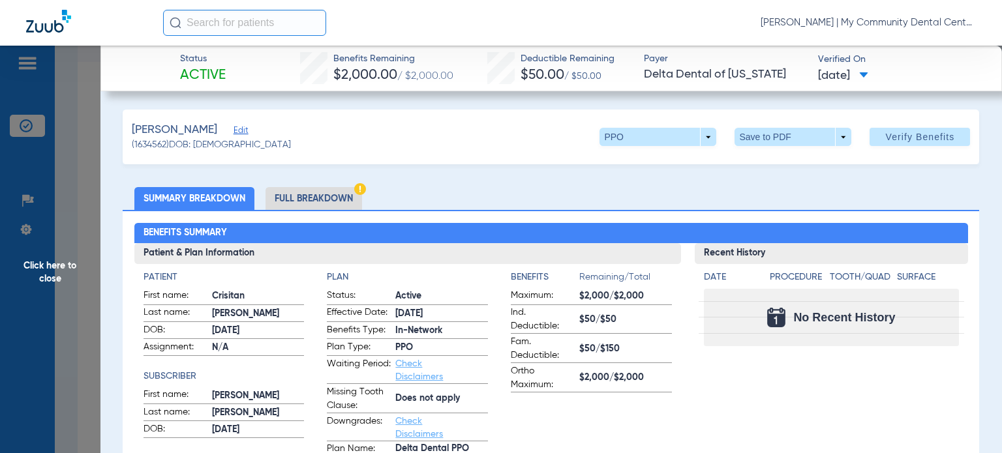
click at [52, 264] on span "Click here to close" at bounding box center [50, 272] width 100 height 453
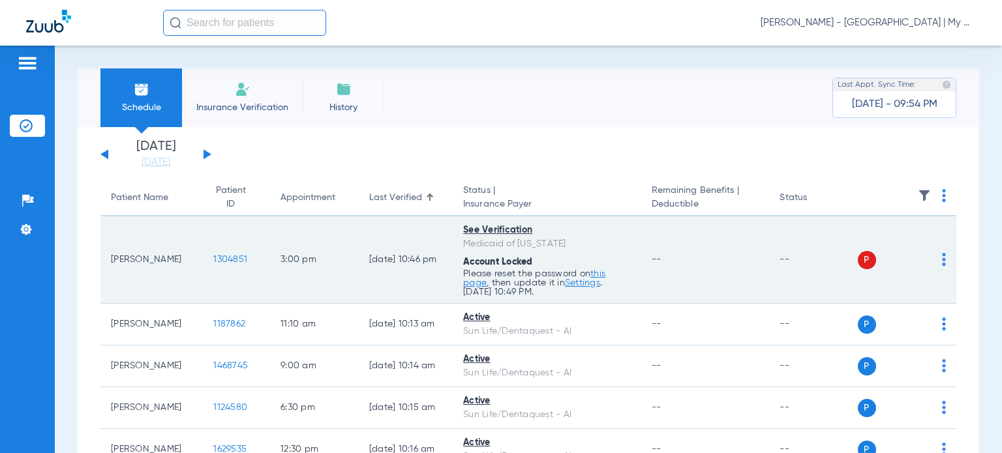
drag, startPoint x: 159, startPoint y: 268, endPoint x: 112, endPoint y: 254, distance: 49.1
click at [112, 254] on td "[PERSON_NAME]" at bounding box center [151, 260] width 102 height 87
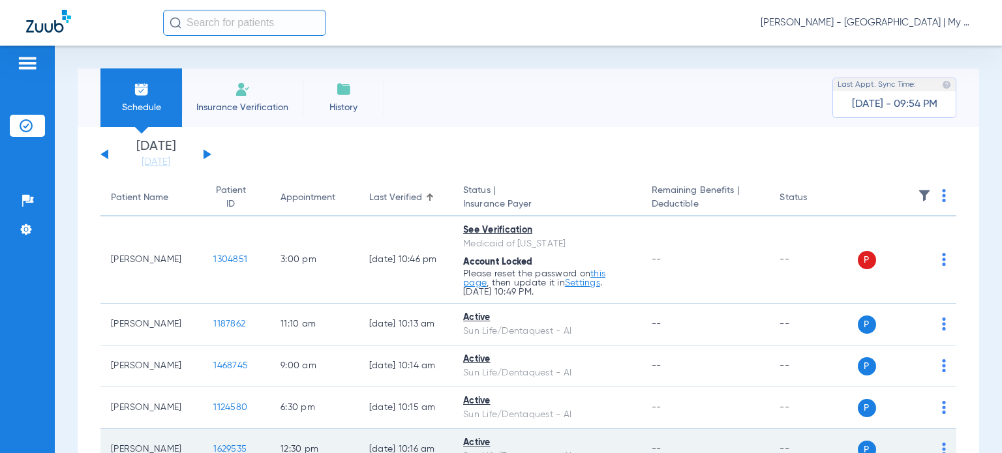
copy td "[PERSON_NAME]"
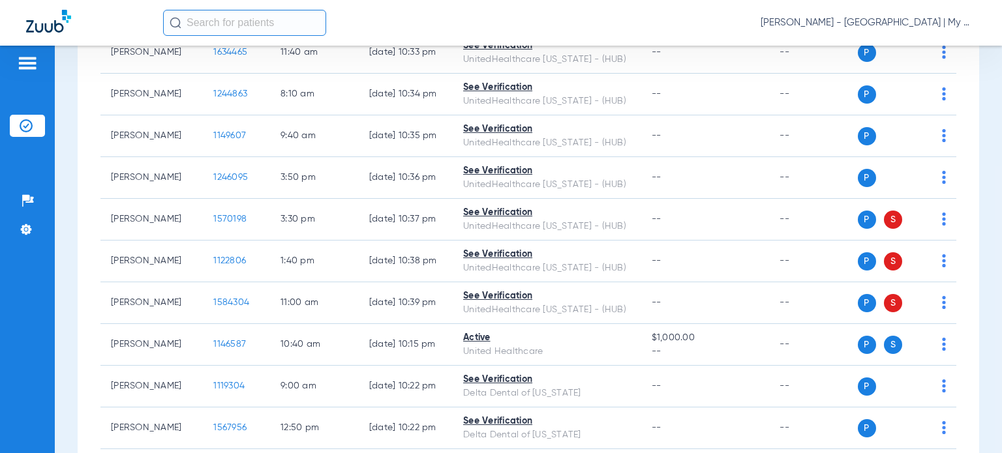
scroll to position [587, 0]
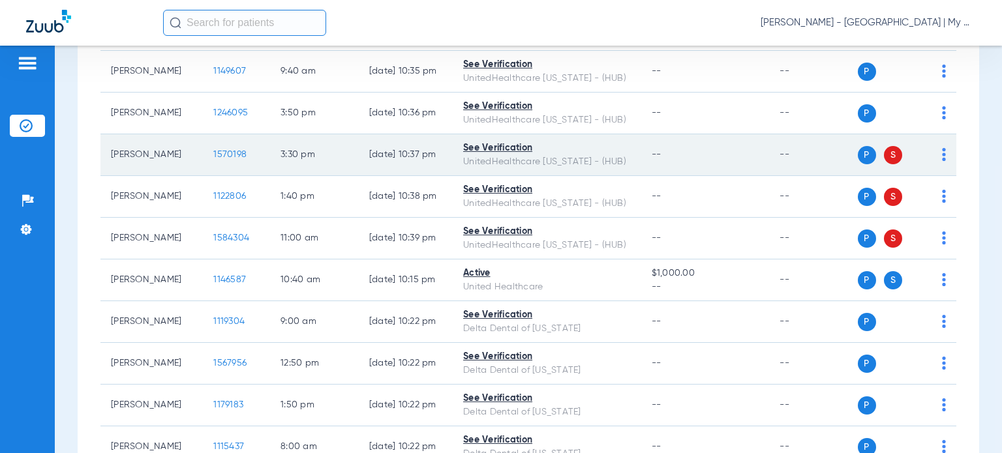
drag, startPoint x: 174, startPoint y: 155, endPoint x: 112, endPoint y: 156, distance: 61.3
click at [112, 156] on td "[PERSON_NAME]" at bounding box center [151, 155] width 102 height 42
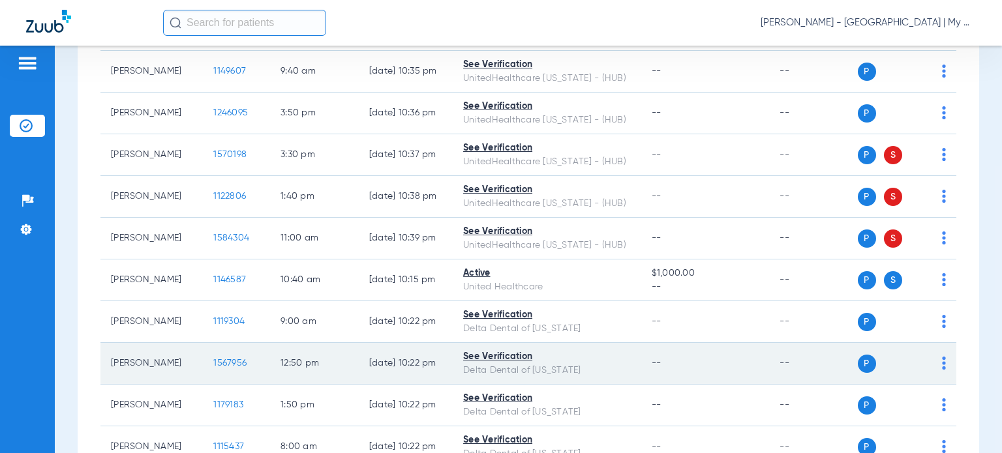
copy td "[PERSON_NAME]"
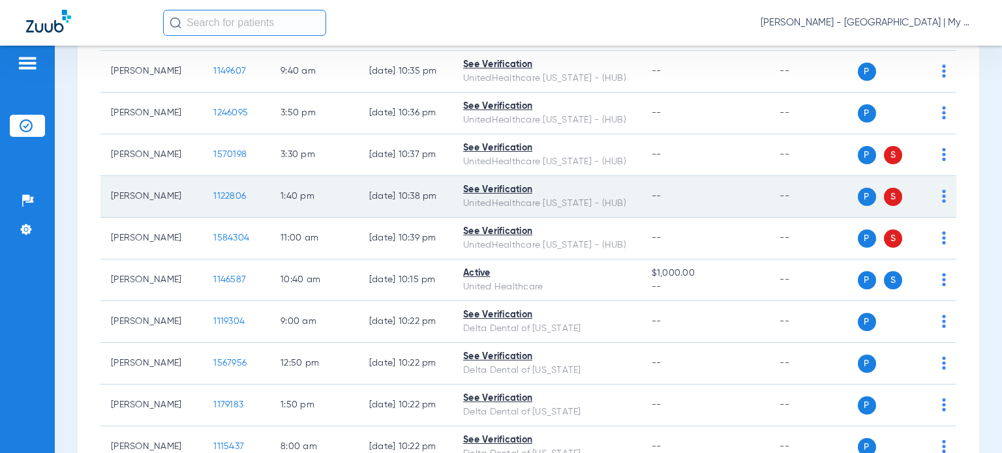
drag, startPoint x: 174, startPoint y: 190, endPoint x: 100, endPoint y: 196, distance: 73.3
click at [100, 196] on td "[PERSON_NAME]" at bounding box center [151, 197] width 102 height 42
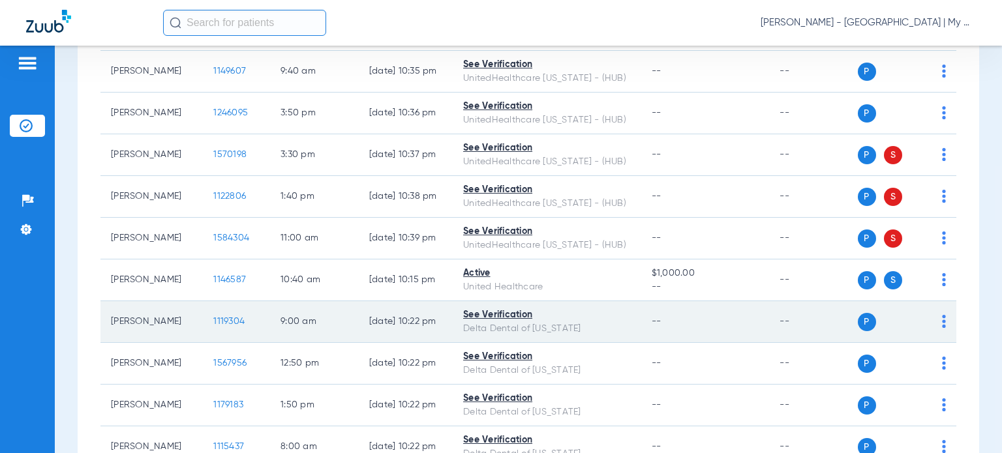
copy td "[PERSON_NAME]"
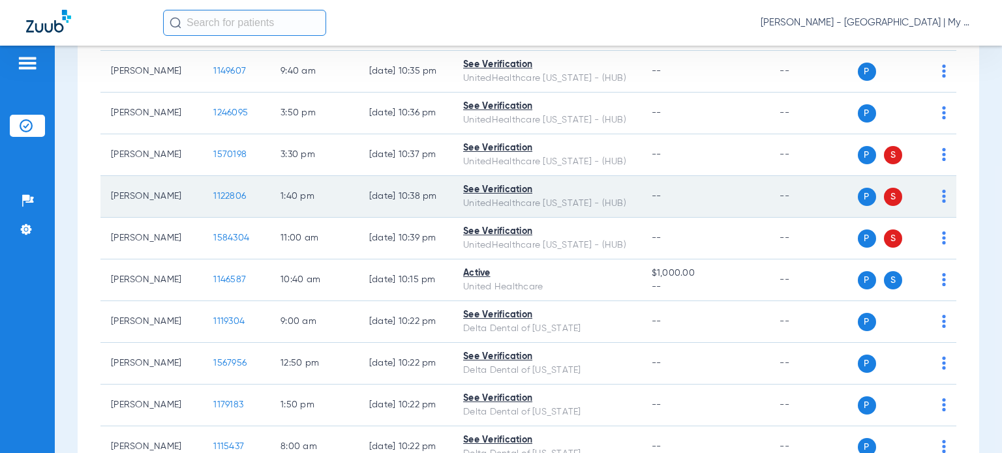
click at [652, 195] on span "--" at bounding box center [657, 196] width 10 height 9
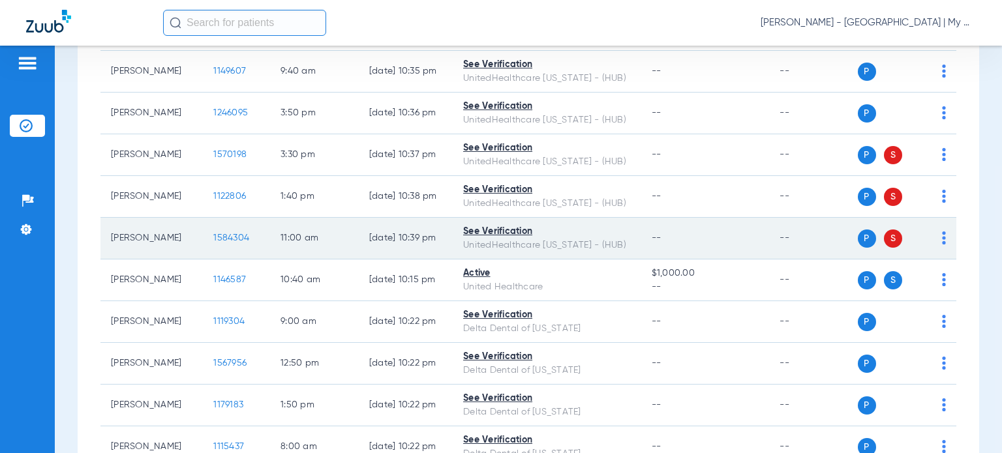
drag, startPoint x: 177, startPoint y: 236, endPoint x: 112, endPoint y: 232, distance: 65.4
click at [112, 232] on td "[PERSON_NAME]" at bounding box center [151, 239] width 102 height 42
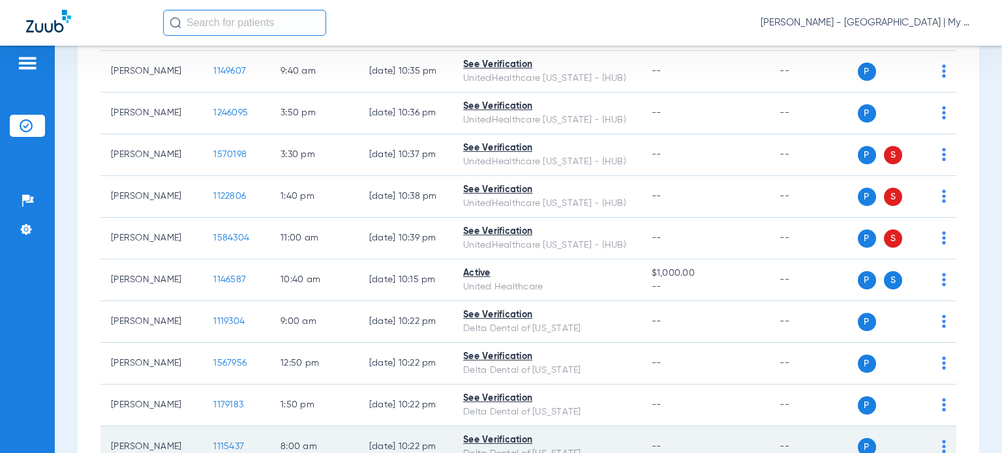
copy td "[PERSON_NAME]"
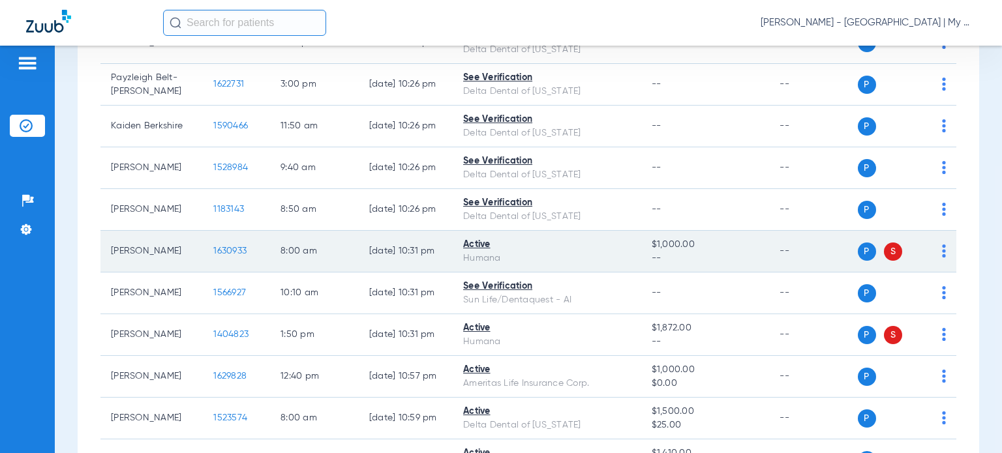
scroll to position [1305, 0]
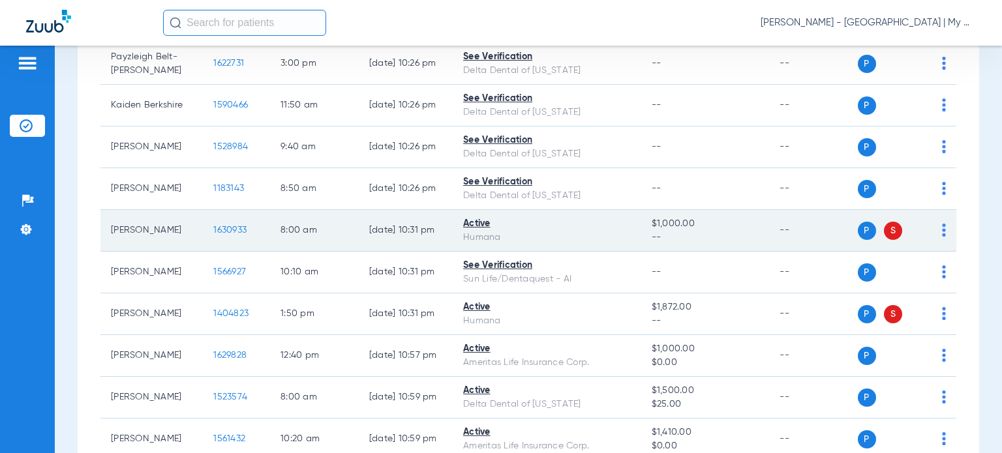
drag, startPoint x: 151, startPoint y: 232, endPoint x: 110, endPoint y: 214, distance: 45.3
click at [110, 214] on td "[PERSON_NAME]" at bounding box center [151, 231] width 102 height 42
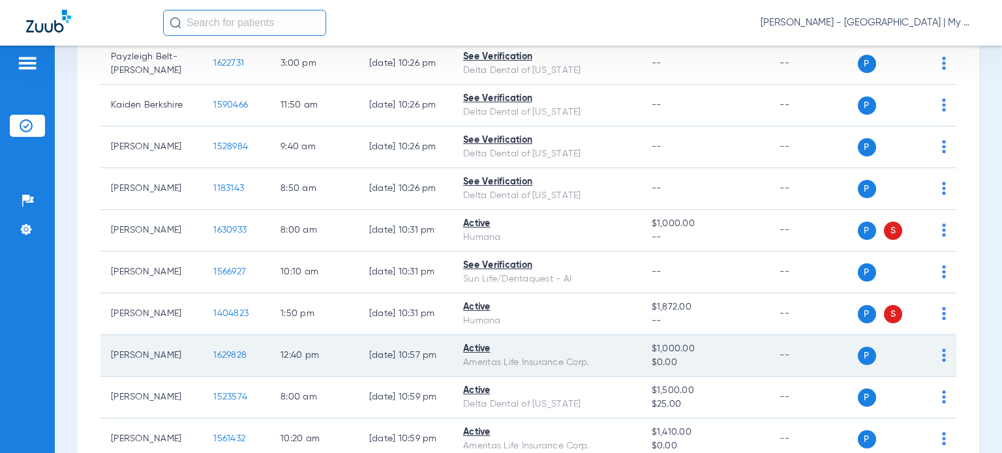
copy td "[PERSON_NAME]"
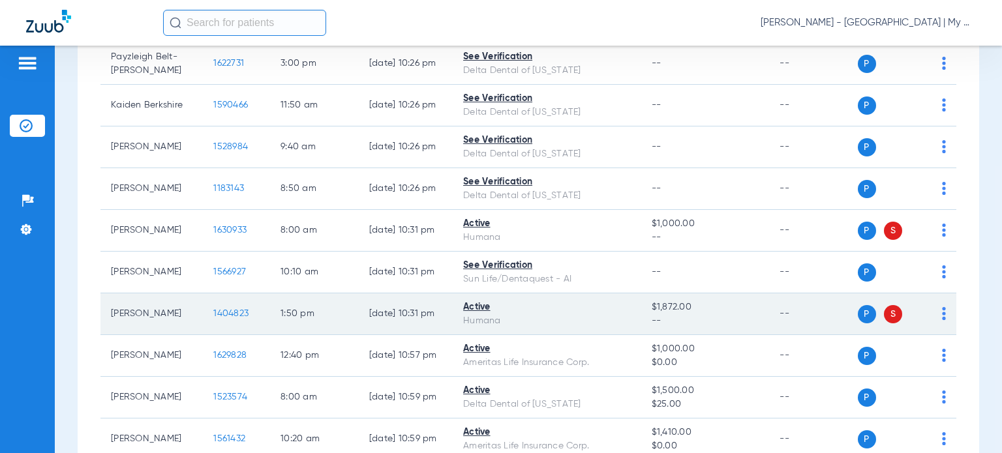
drag, startPoint x: 159, startPoint y: 318, endPoint x: 106, endPoint y: 307, distance: 53.9
click at [106, 307] on td "[PERSON_NAME]" at bounding box center [151, 315] width 102 height 42
copy td "[PERSON_NAME]"
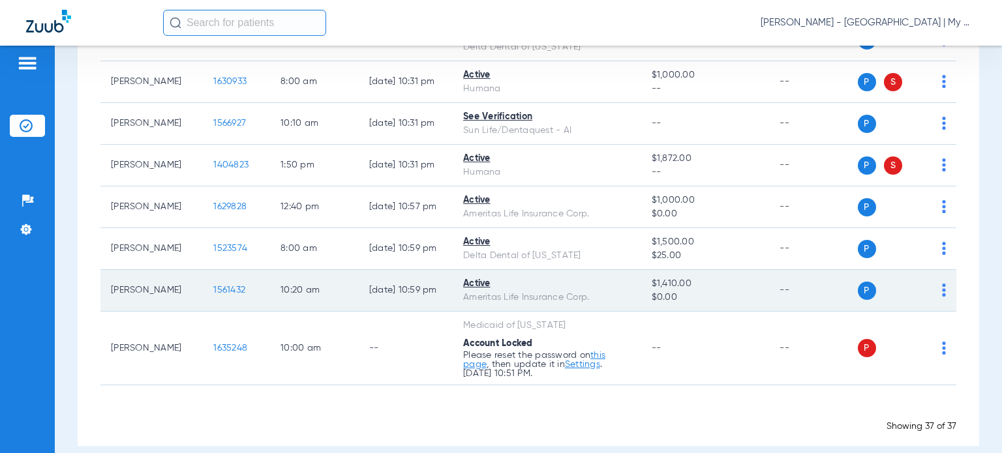
scroll to position [1463, 0]
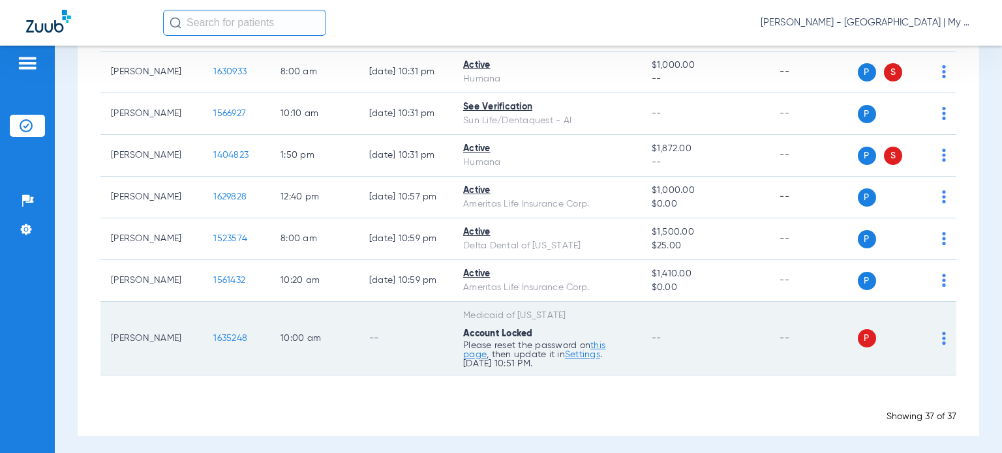
drag, startPoint x: 177, startPoint y: 338, endPoint x: 107, endPoint y: 328, distance: 71.1
click at [107, 328] on td "[PERSON_NAME]" at bounding box center [151, 339] width 102 height 74
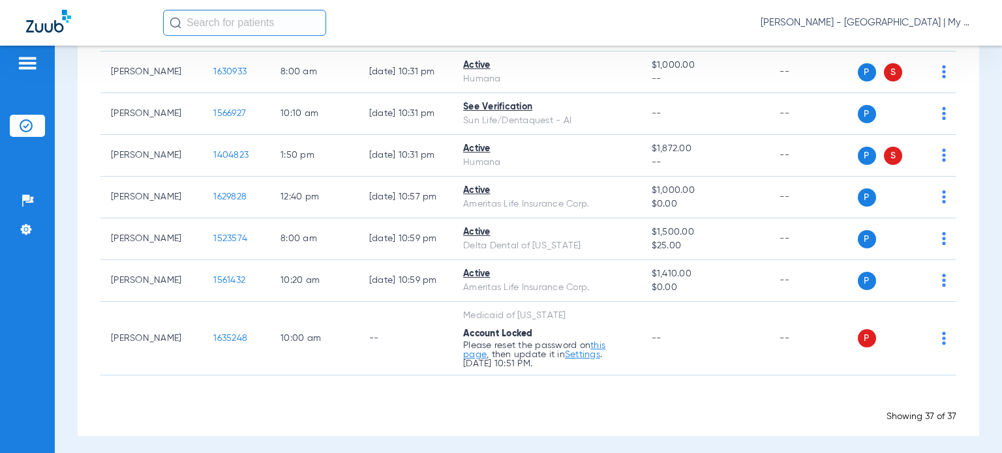
copy td "[PERSON_NAME]"
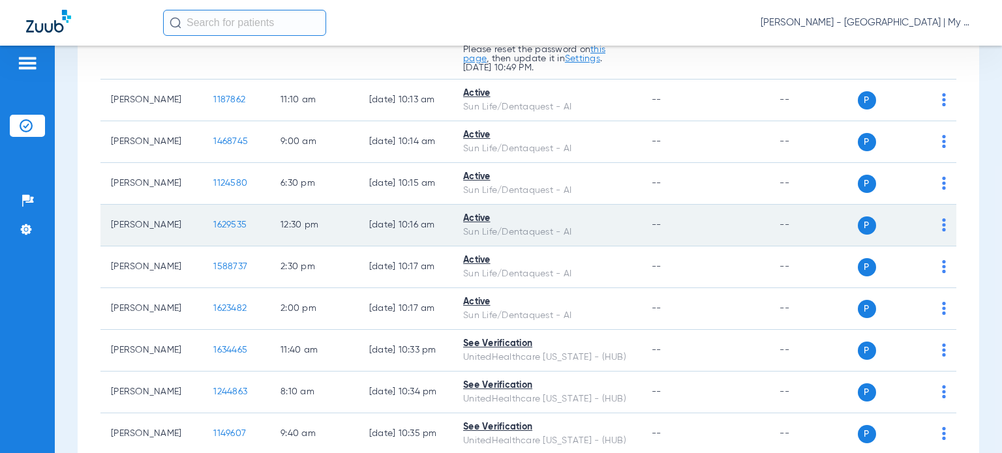
scroll to position [0, 0]
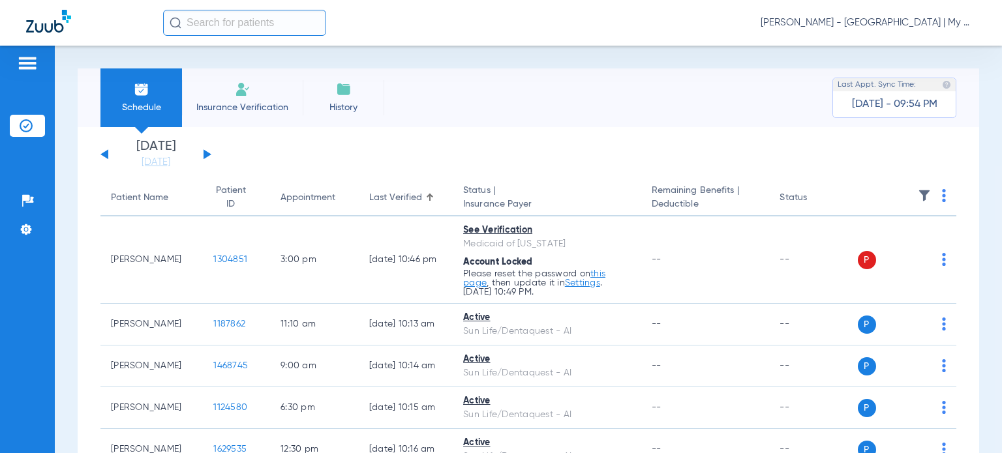
click at [149, 202] on div "Patient Name" at bounding box center [139, 198] width 57 height 14
